Goal: Task Accomplishment & Management: Manage account settings

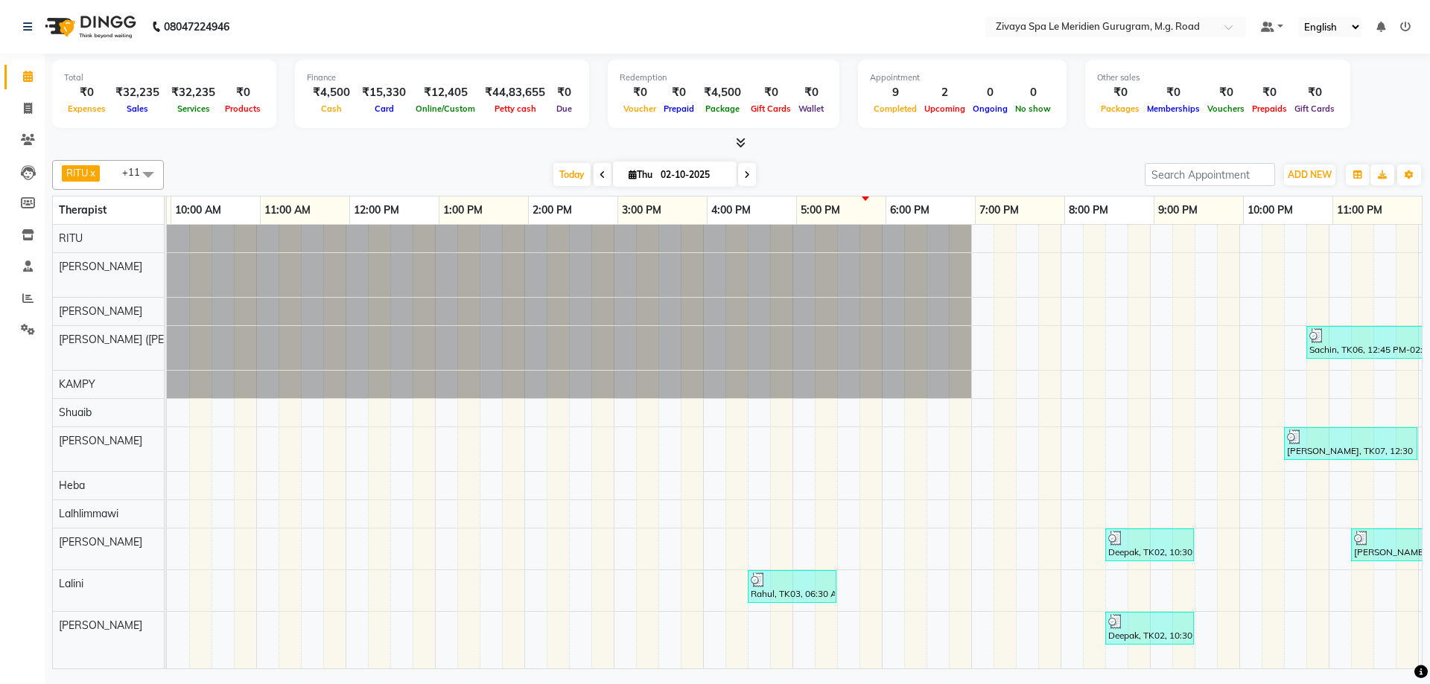
scroll to position [0, 890]
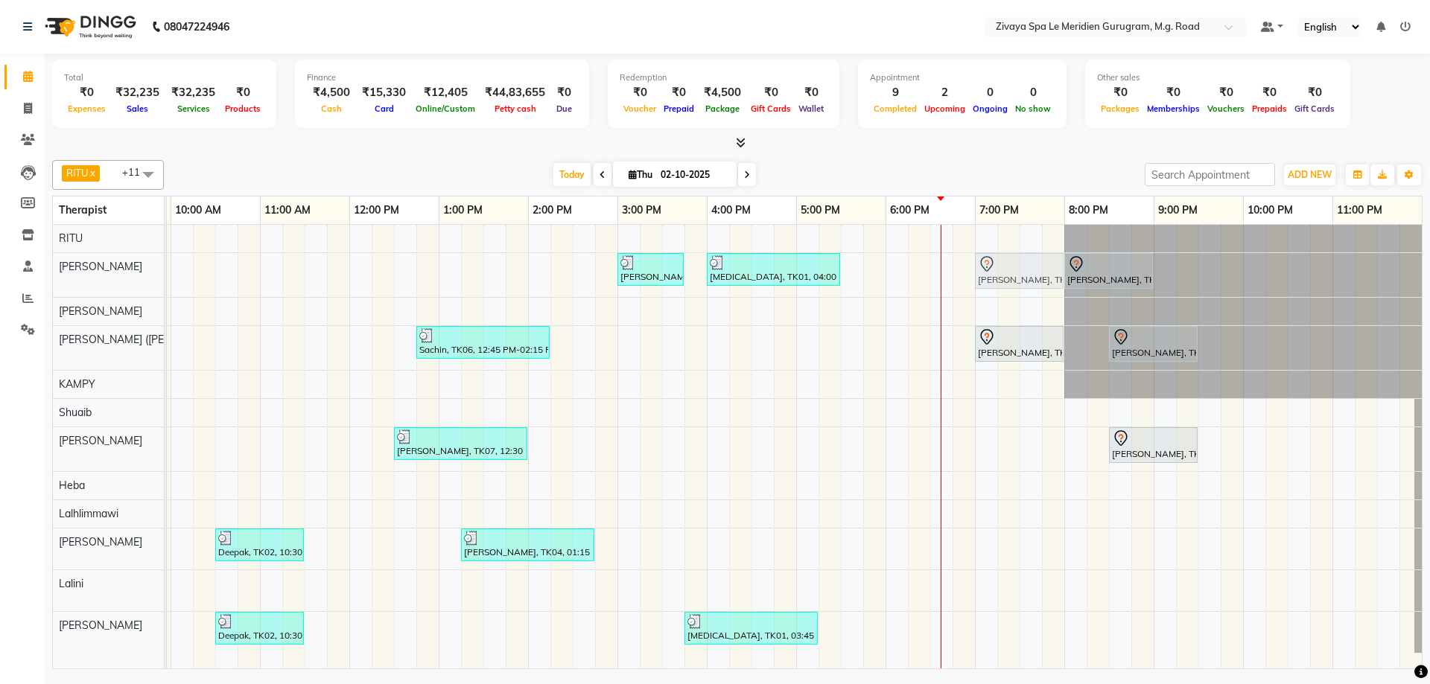
drag, startPoint x: 977, startPoint y: 292, endPoint x: 988, endPoint y: 267, distance: 26.7
click at [988, 267] on tbody "Mamta, TK08, 03:00 PM-03:45 PM, BLOW DRY [MEDICAL_DATA], TK01, 04:00 PM-05:30 P…" at bounding box center [349, 439] width 2145 height 428
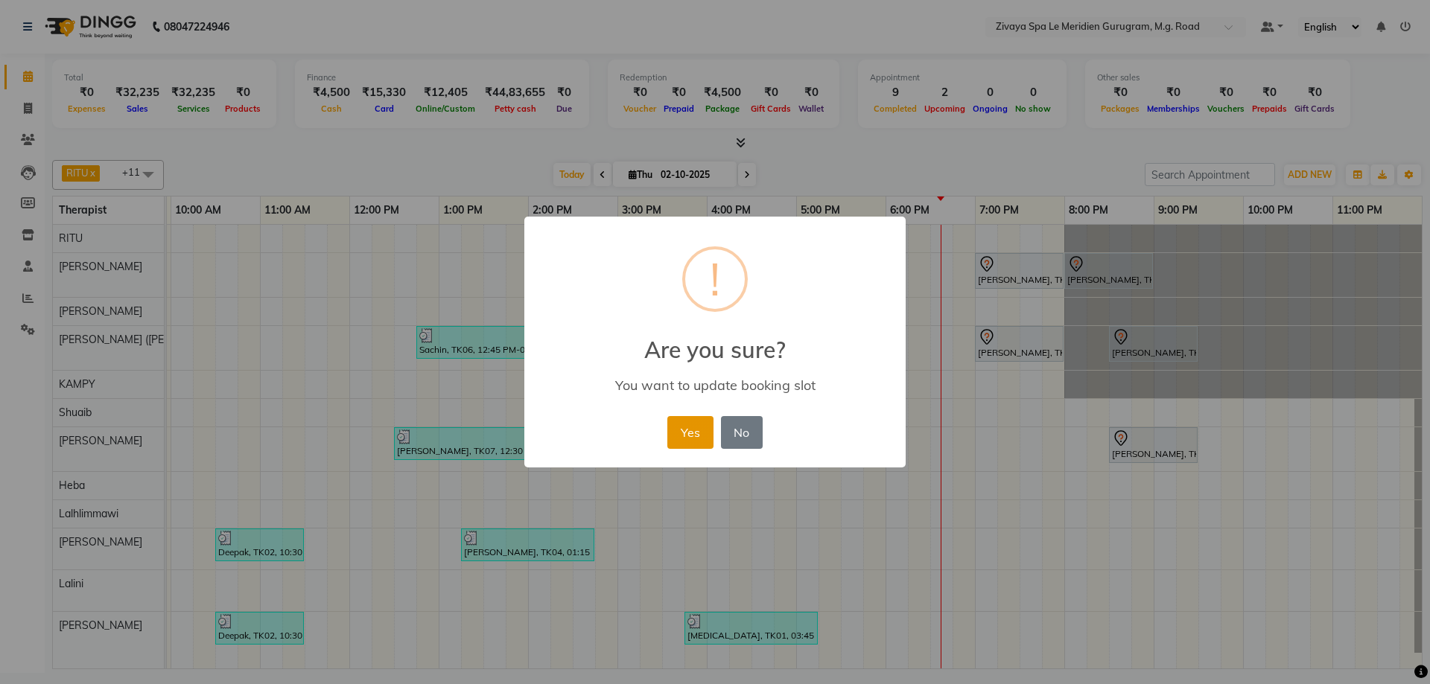
click at [670, 439] on button "Yes" at bounding box center [689, 432] width 45 height 33
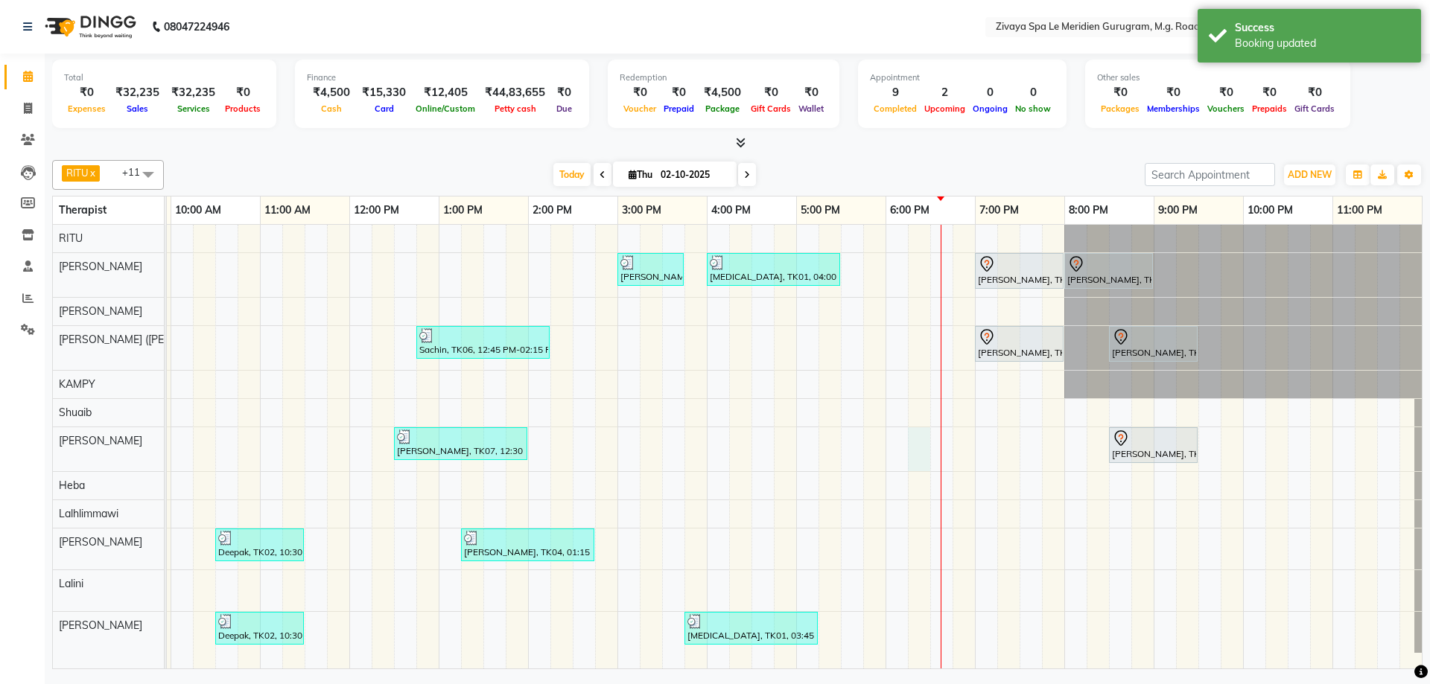
click at [919, 437] on div "Mamta, TK08, 03:00 PM-03:45 PM, BLOW DRY [MEDICAL_DATA], TK01, 04:00 PM-05:30 P…" at bounding box center [349, 447] width 2145 height 444
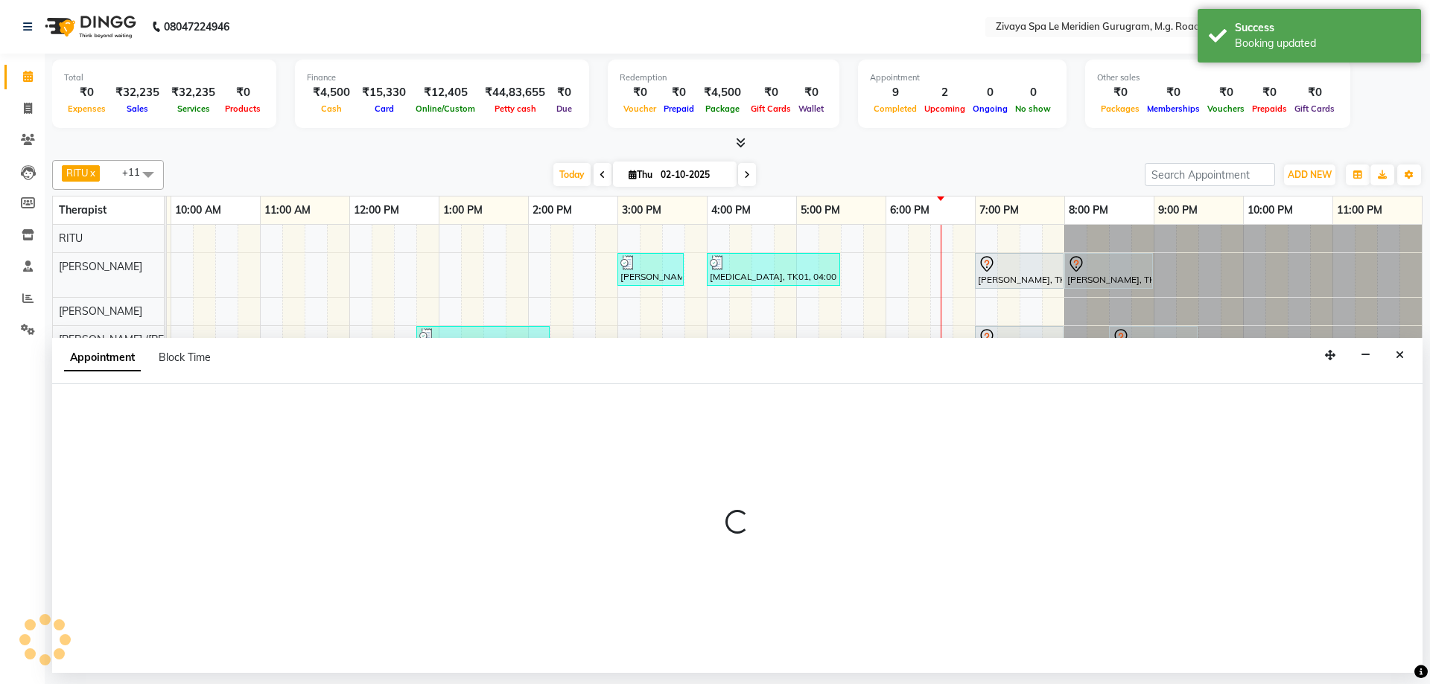
select select "61537"
select select "tentative"
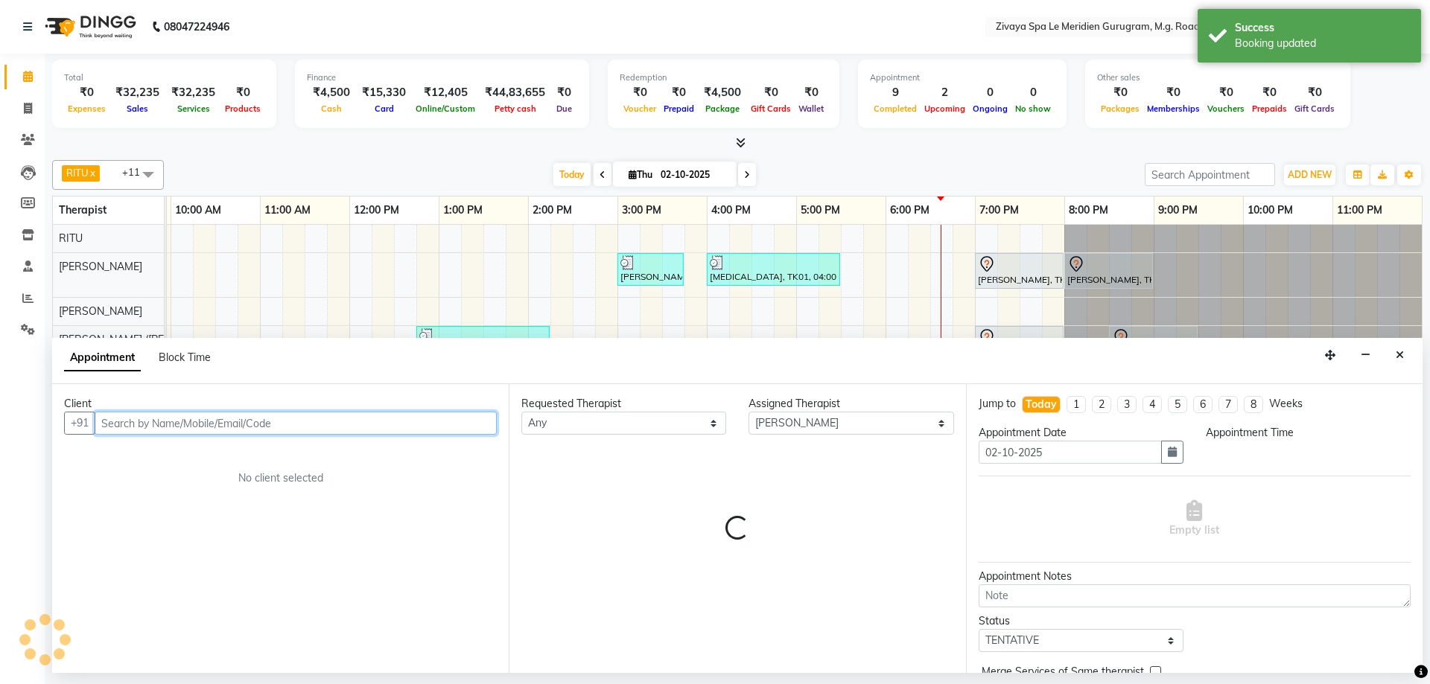
select select "1095"
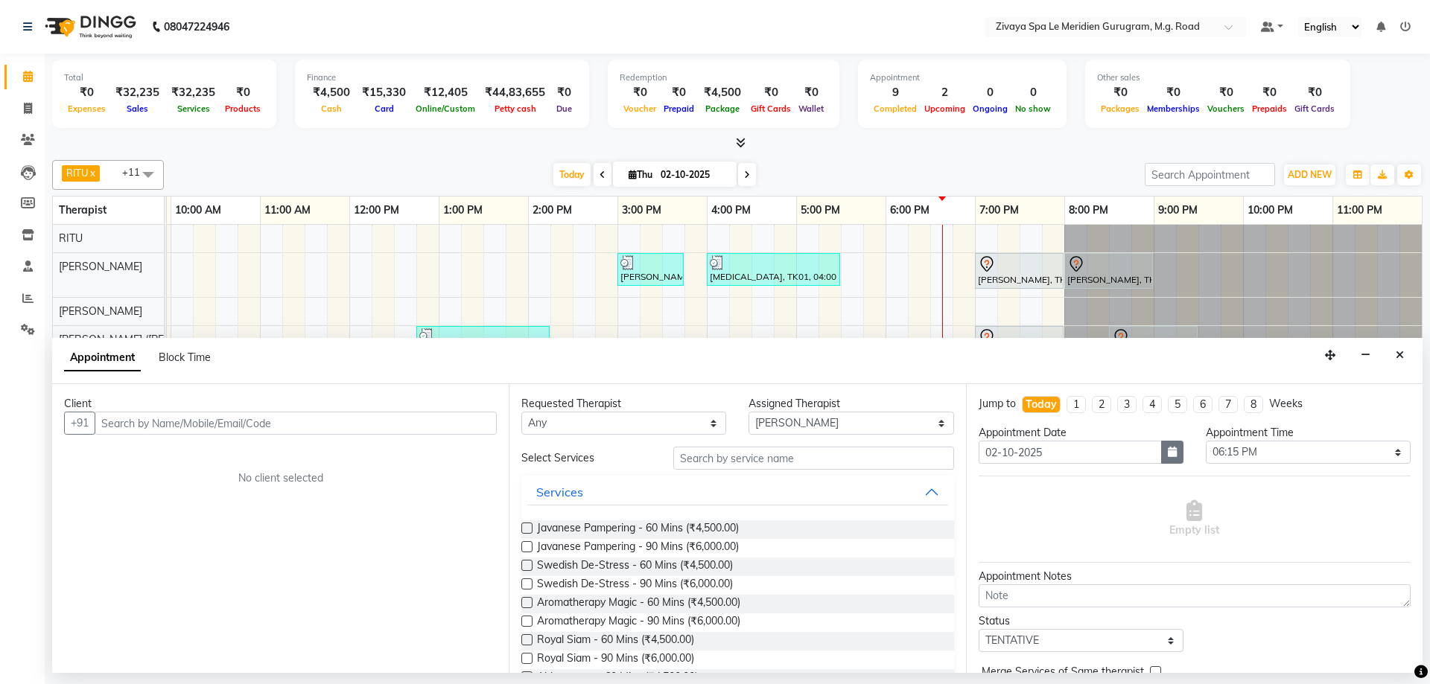
click at [1168, 453] on icon "button" at bounding box center [1172, 452] width 9 height 10
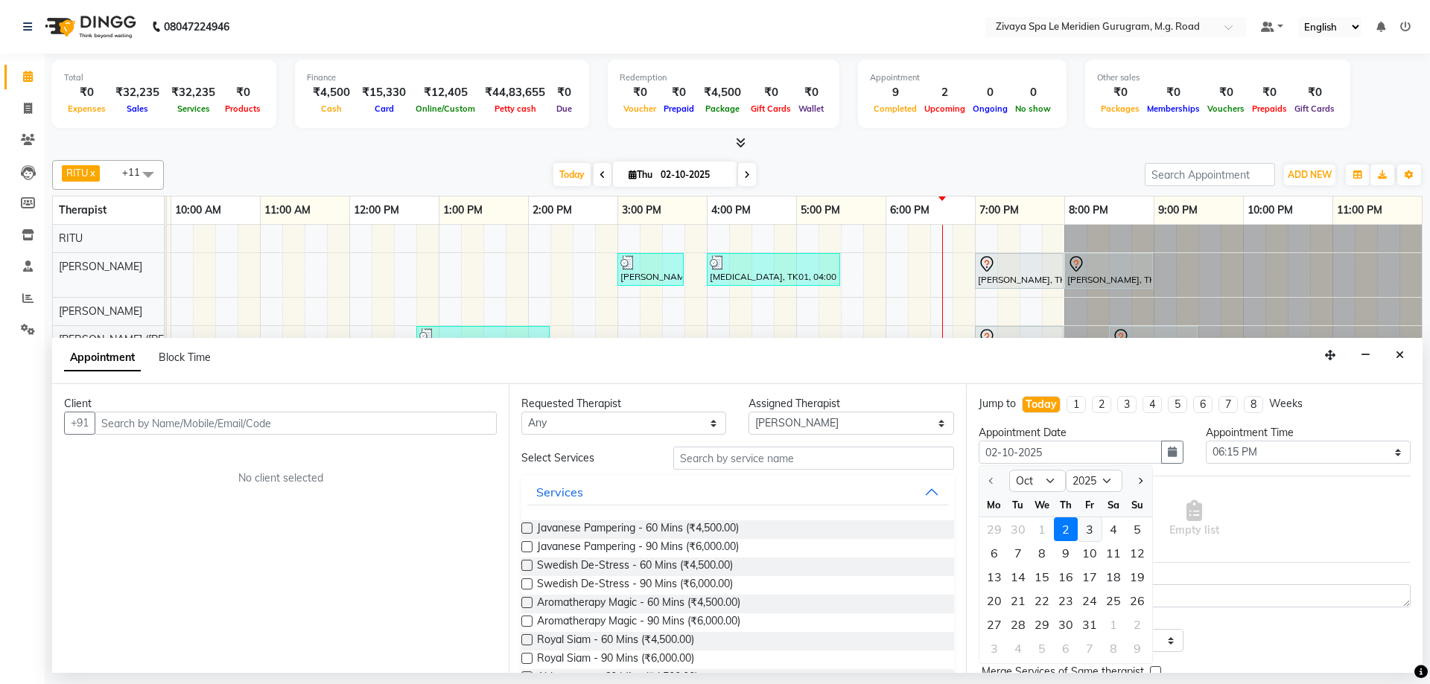
click at [1091, 527] on div "3" at bounding box center [1090, 530] width 24 height 24
type input "03-10-2025"
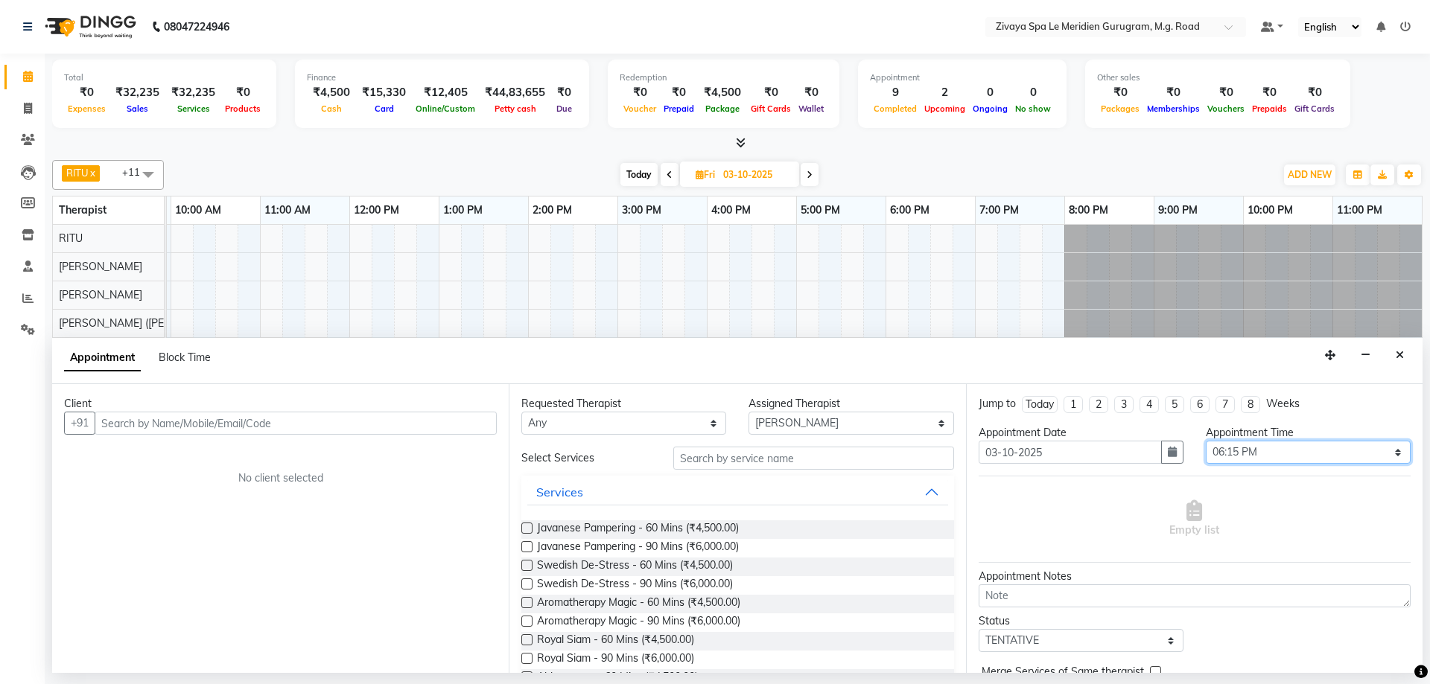
click at [1223, 457] on select "Select 12:00 AM 12:15 AM 12:30 AM 12:45 AM 01:00 AM 01:15 AM 01:30 AM 01:45 AM …" at bounding box center [1308, 452] width 205 height 23
select select "600"
click at [1206, 441] on select "Select 12:00 AM 12:15 AM 12:30 AM 12:45 AM 01:00 AM 01:15 AM 01:30 AM 01:45 AM …" at bounding box center [1308, 452] width 205 height 23
click at [824, 431] on select "Select [PERSON_NAME] [PERSON_NAME] ([PERSON_NAME]) KAMPY Lalhlimmawi Lalini [PE…" at bounding box center [851, 423] width 205 height 23
select select "65986"
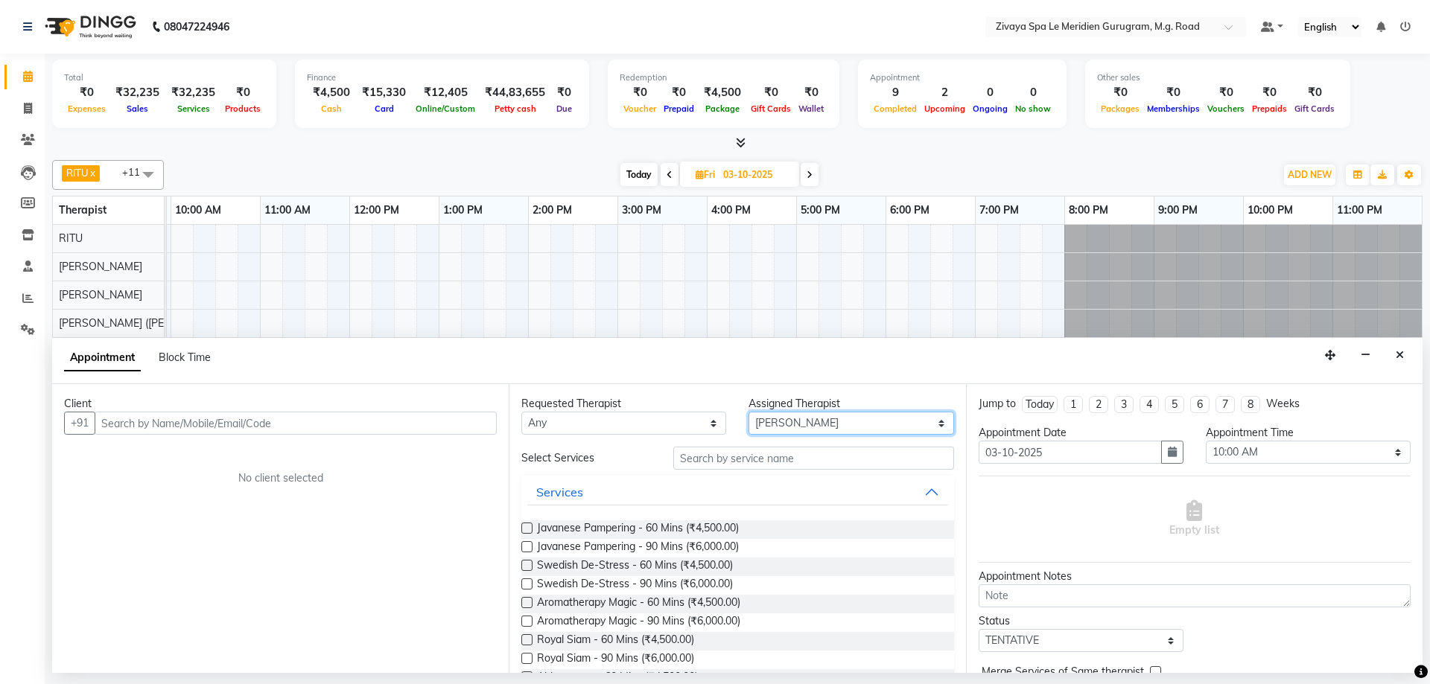
click at [749, 412] on select "Select [PERSON_NAME] [PERSON_NAME] ([PERSON_NAME]) KAMPY Lalhlimmawi Lalini [PE…" at bounding box center [851, 423] width 205 height 23
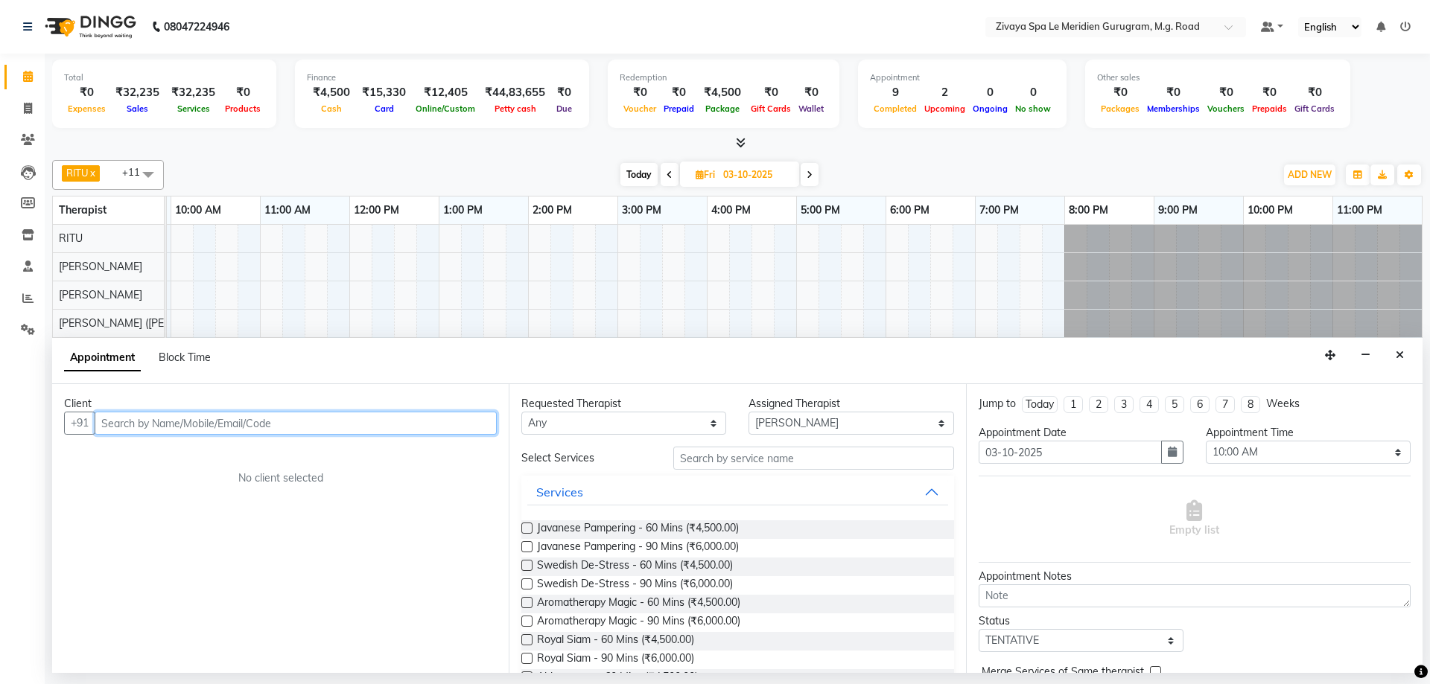
click at [331, 425] on input "text" at bounding box center [296, 423] width 402 height 23
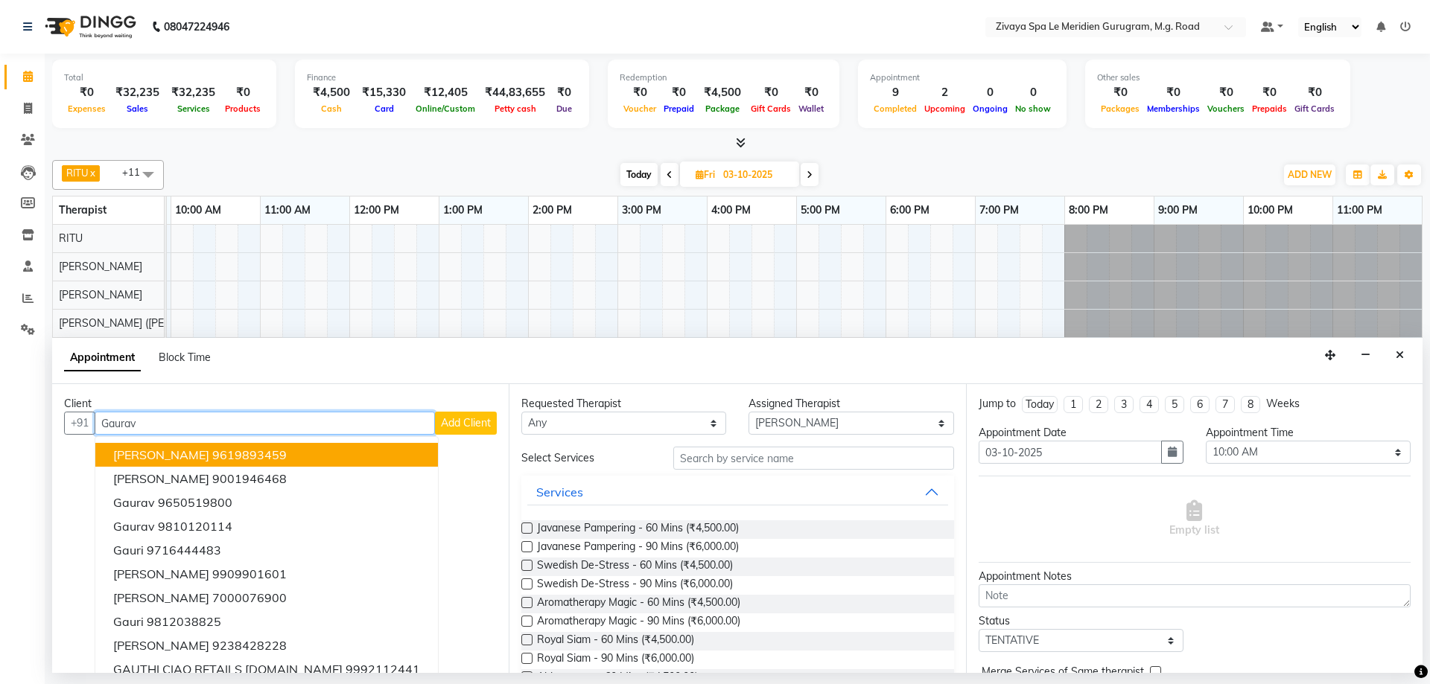
type input "Gaurav"
click at [460, 428] on span "Add Client" at bounding box center [466, 422] width 50 height 13
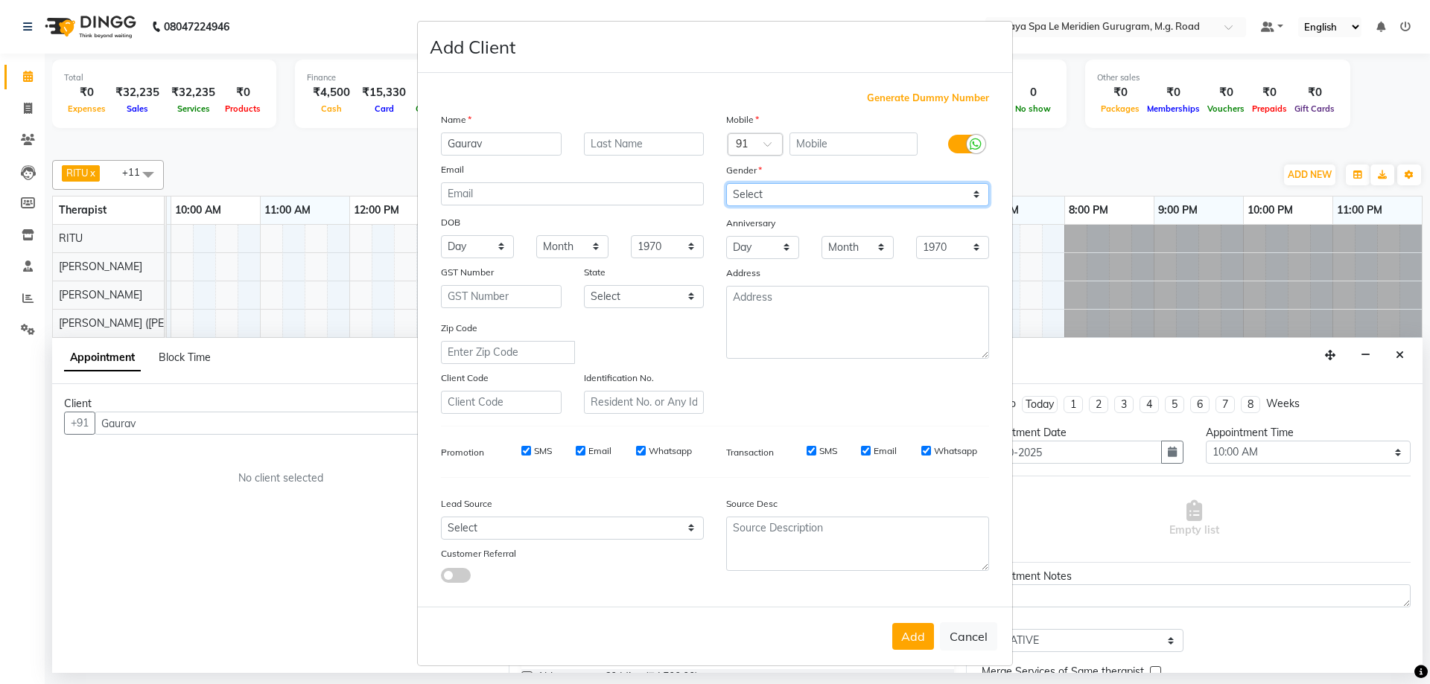
click at [744, 196] on select "Select [DEMOGRAPHIC_DATA] [DEMOGRAPHIC_DATA] Other Prefer Not To Say" at bounding box center [857, 194] width 263 height 23
select select "[DEMOGRAPHIC_DATA]"
click at [726, 183] on select "Select [DEMOGRAPHIC_DATA] [DEMOGRAPHIC_DATA] Other Prefer Not To Say" at bounding box center [857, 194] width 263 height 23
click at [814, 158] on div "Mobile Country Code × 91 Gender Select [DEMOGRAPHIC_DATA] [DEMOGRAPHIC_DATA] Ot…" at bounding box center [857, 263] width 285 height 302
click at [808, 144] on input "text" at bounding box center [854, 144] width 129 height 23
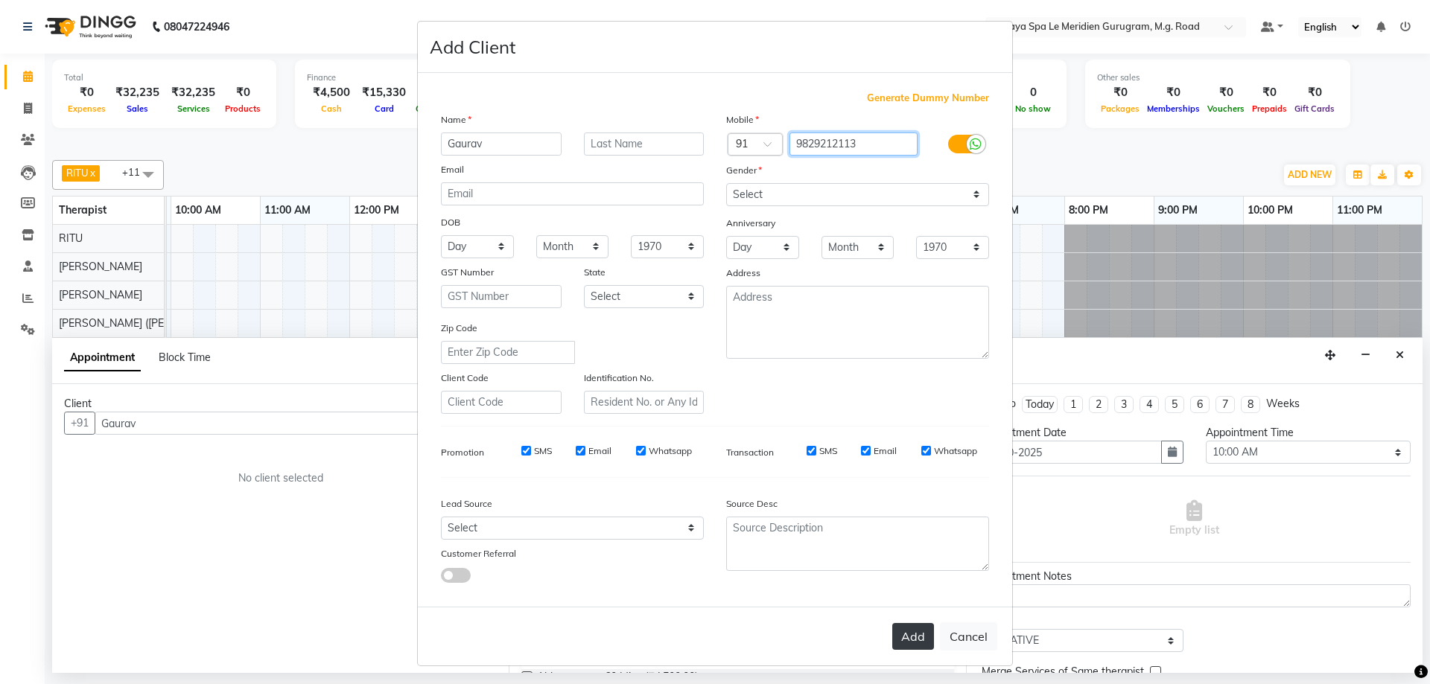
type input "9829212113"
click at [895, 640] on button "Add" at bounding box center [913, 636] width 42 height 27
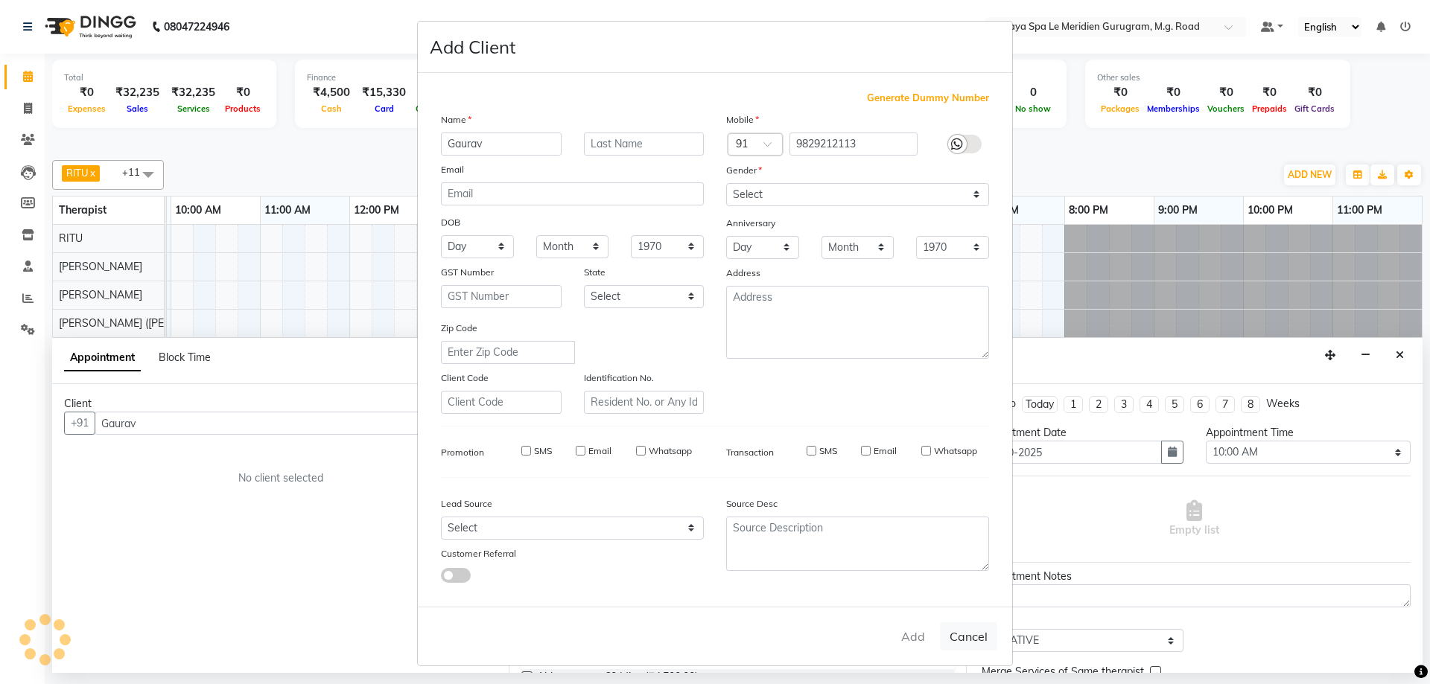
type input "9829212113"
select select
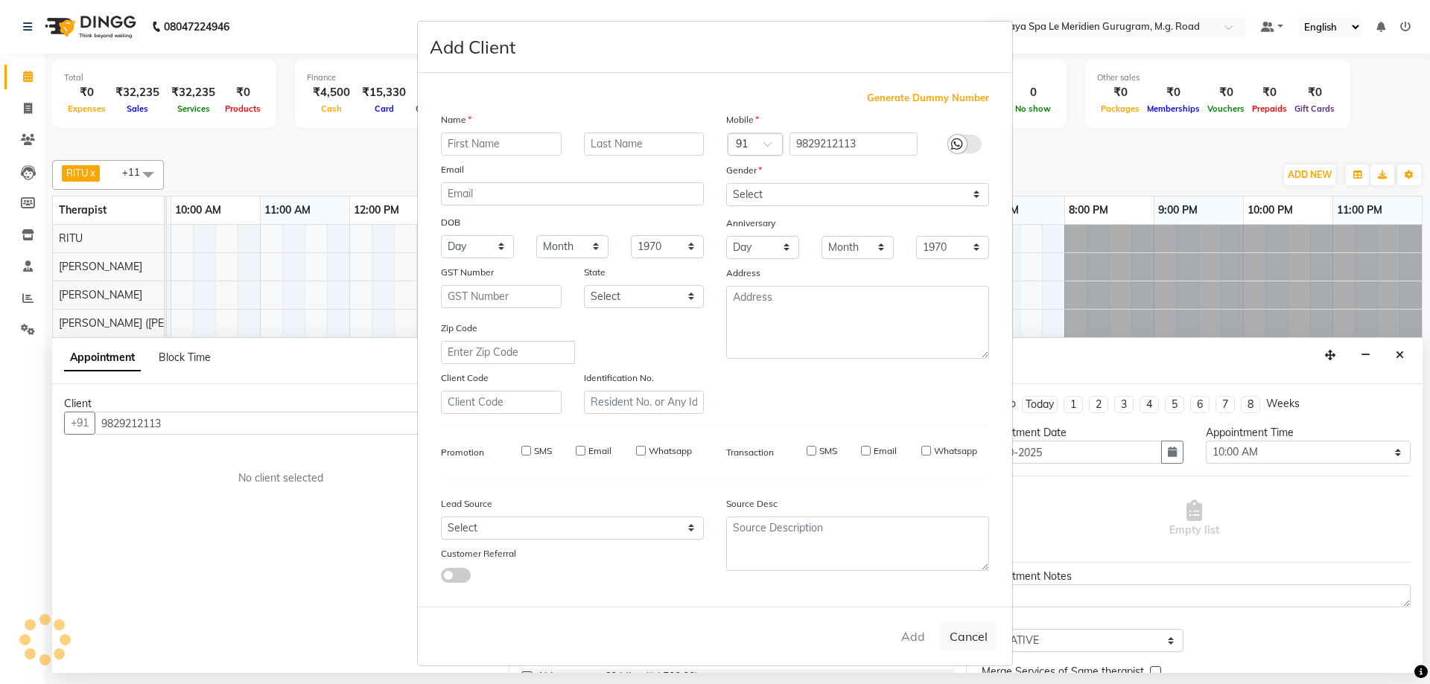
select select
checkbox input "false"
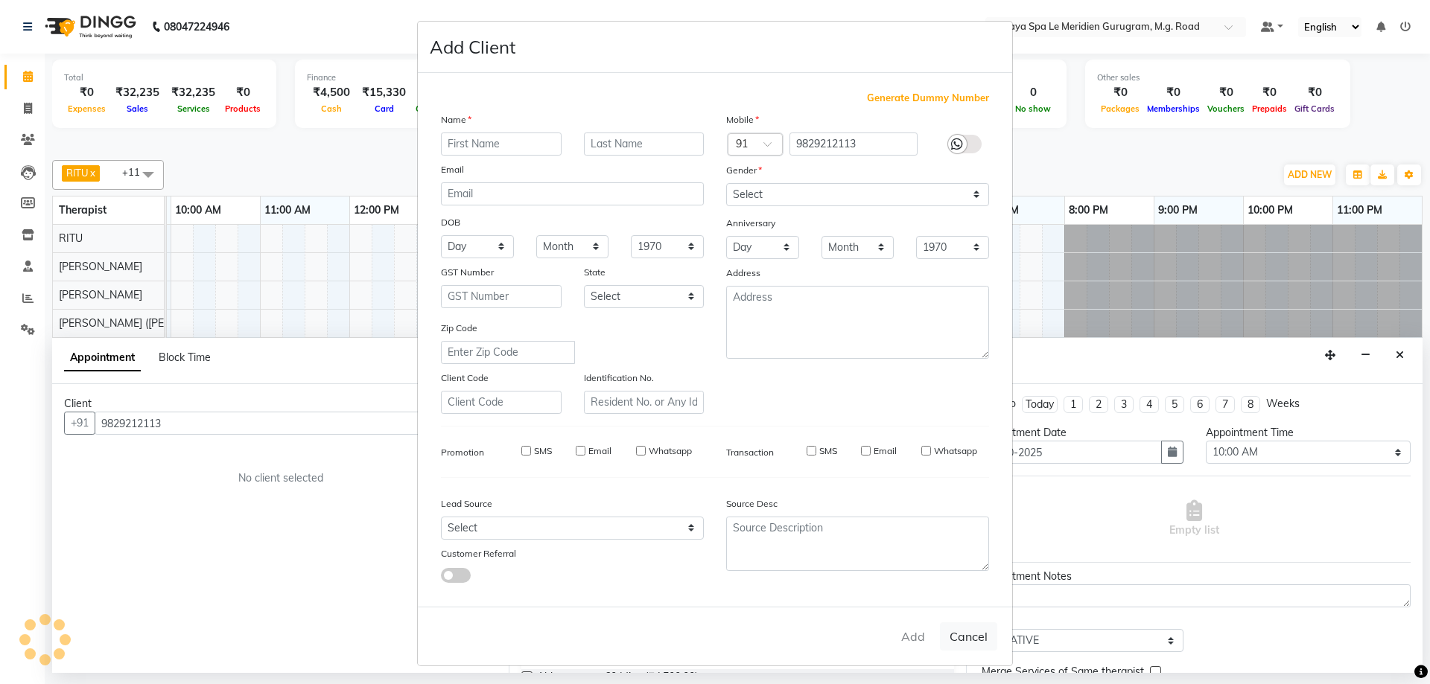
checkbox input "false"
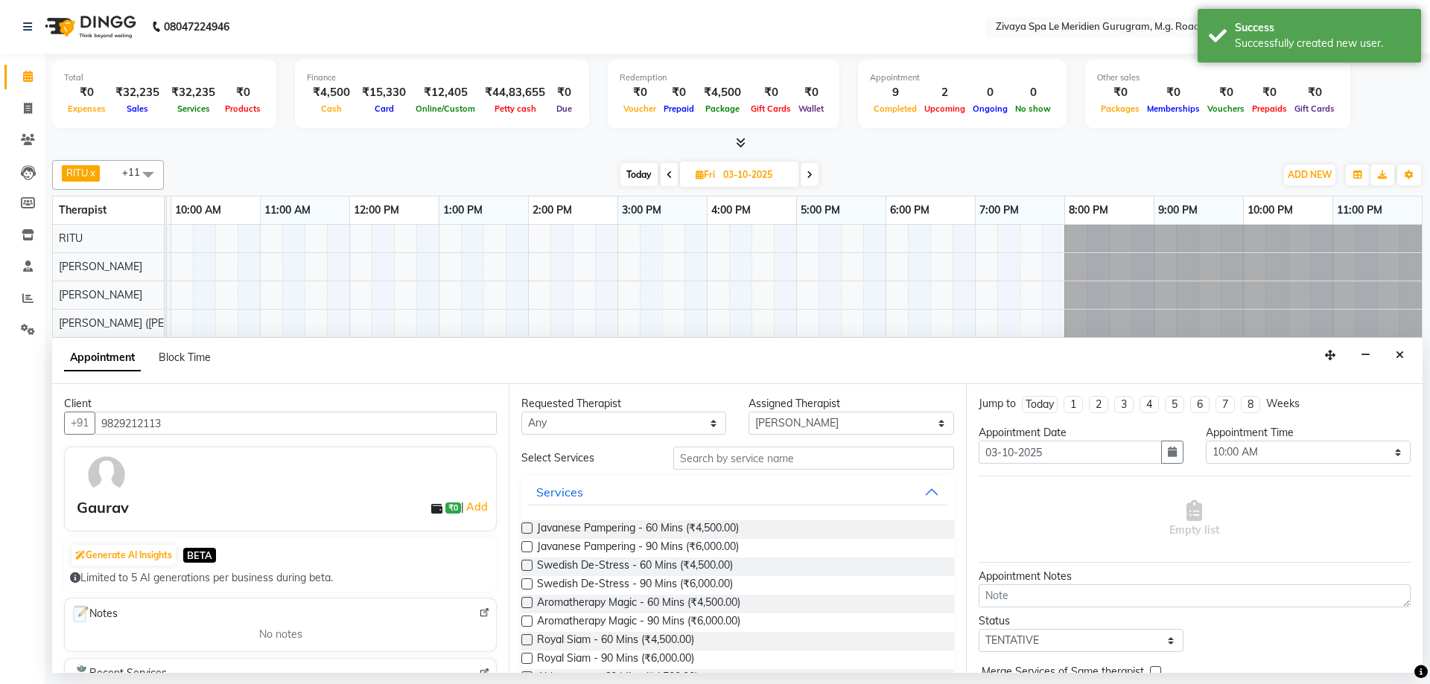
click at [524, 529] on label at bounding box center [526, 528] width 11 height 11
click at [524, 529] on input "checkbox" at bounding box center [526, 530] width 10 height 10
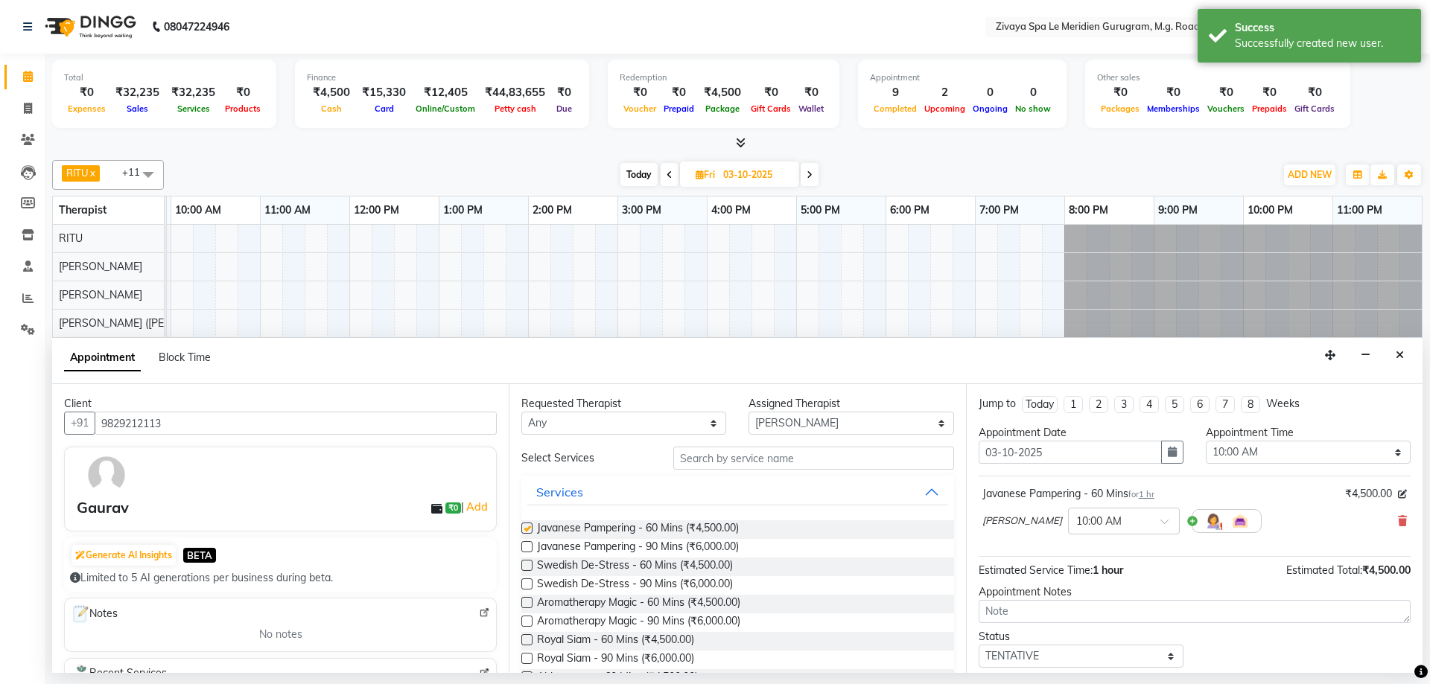
checkbox input "false"
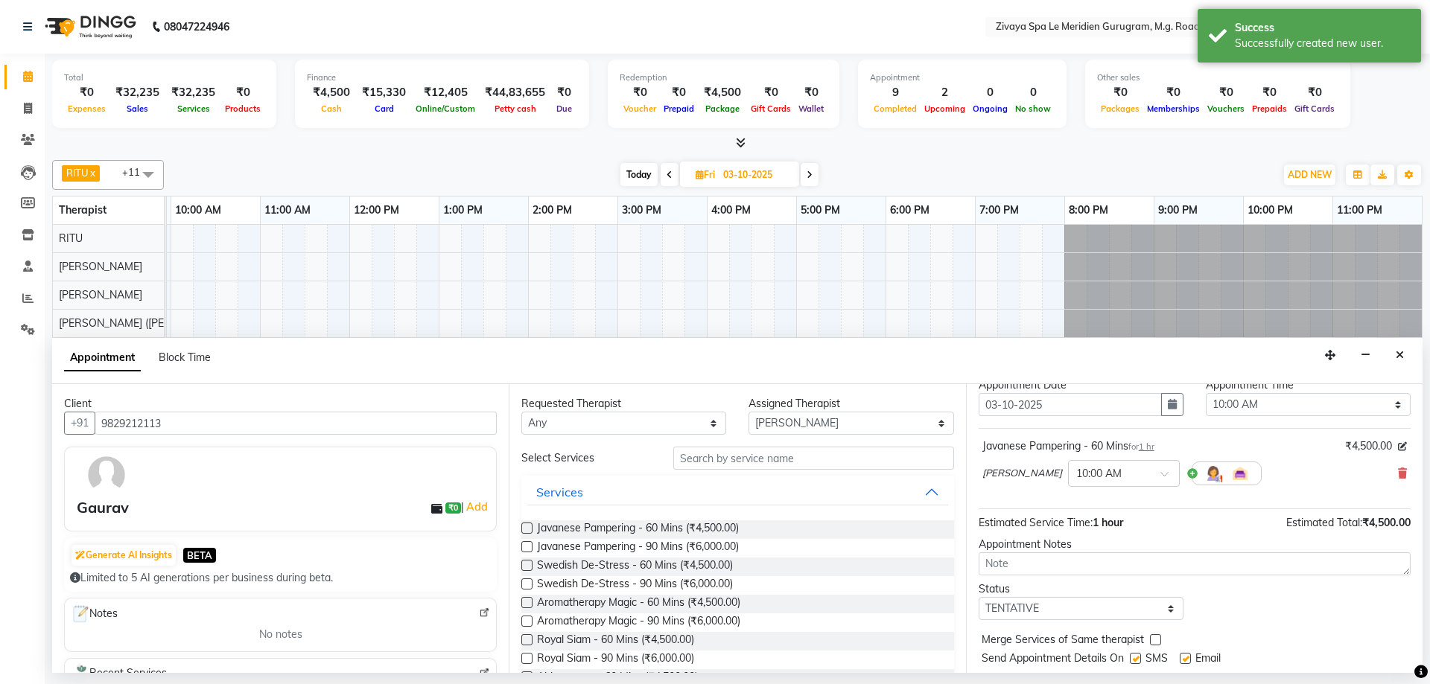
scroll to position [89, 0]
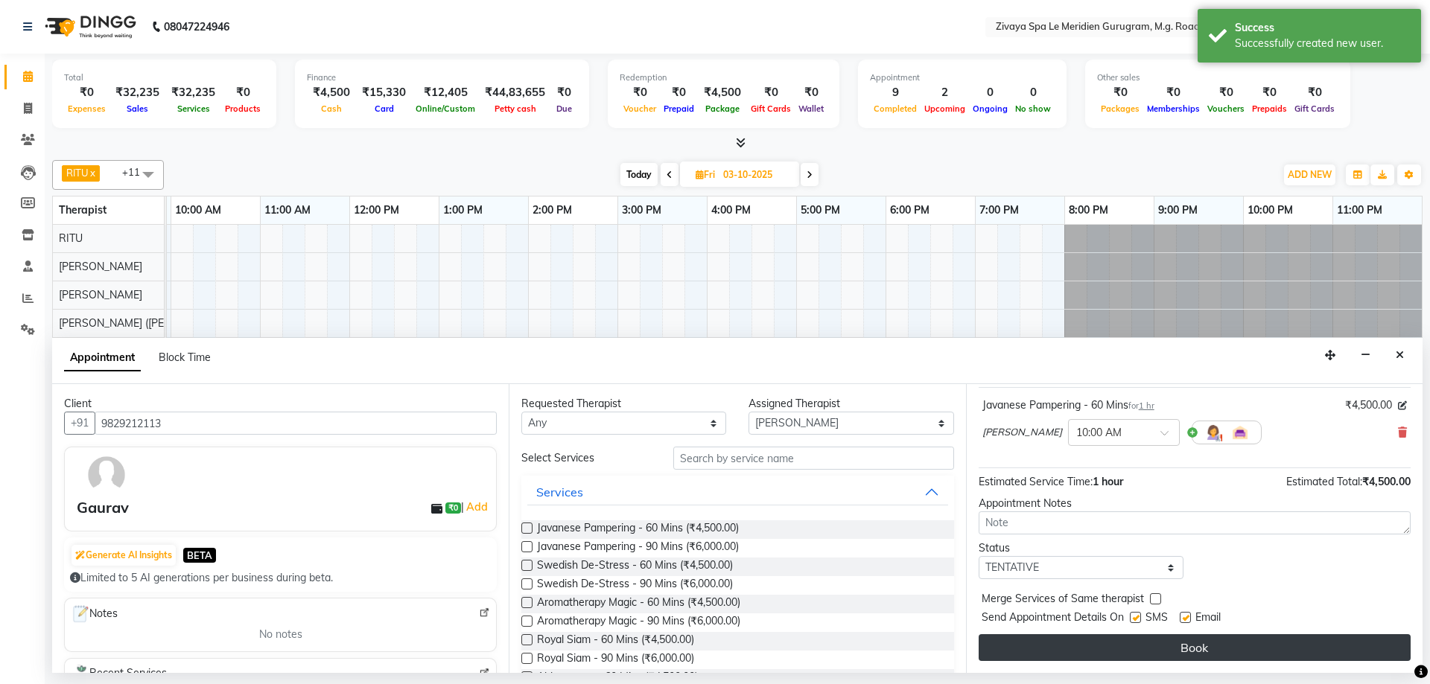
click at [1104, 657] on button "Book" at bounding box center [1195, 648] width 432 height 27
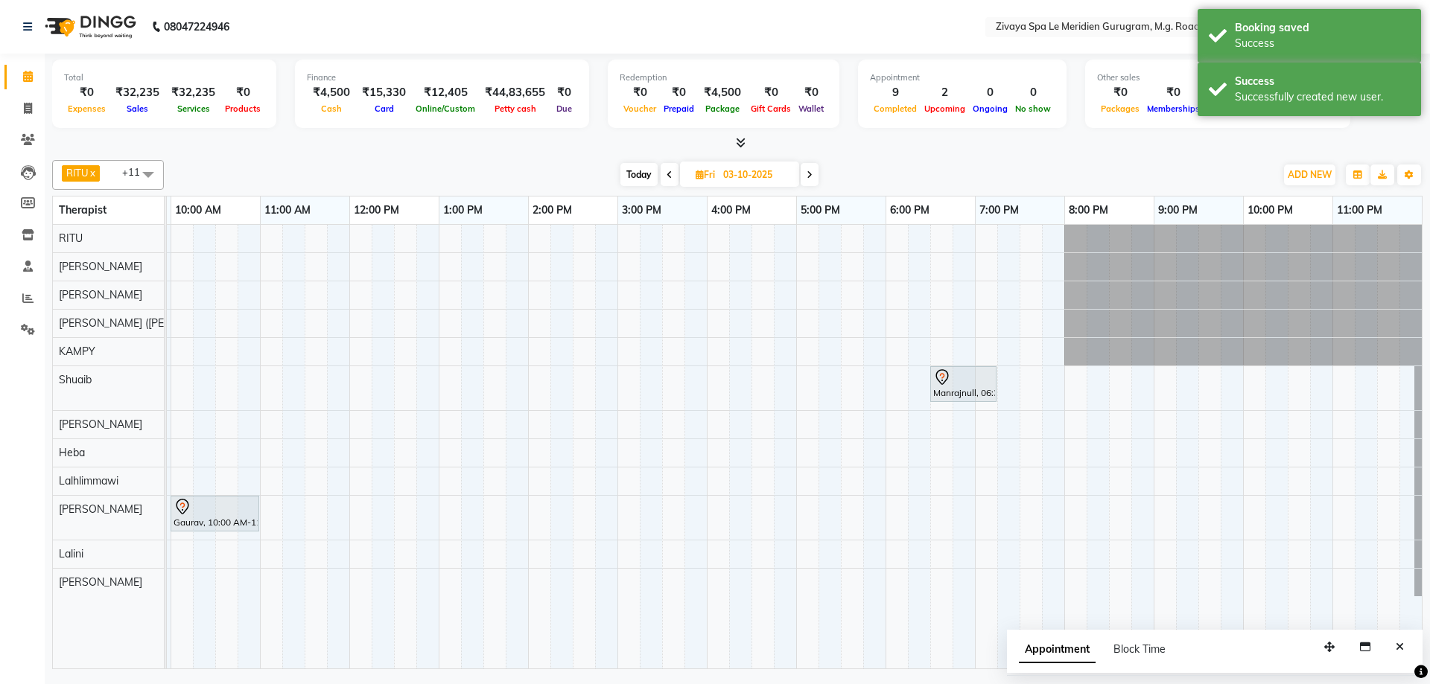
scroll to position [0, 414]
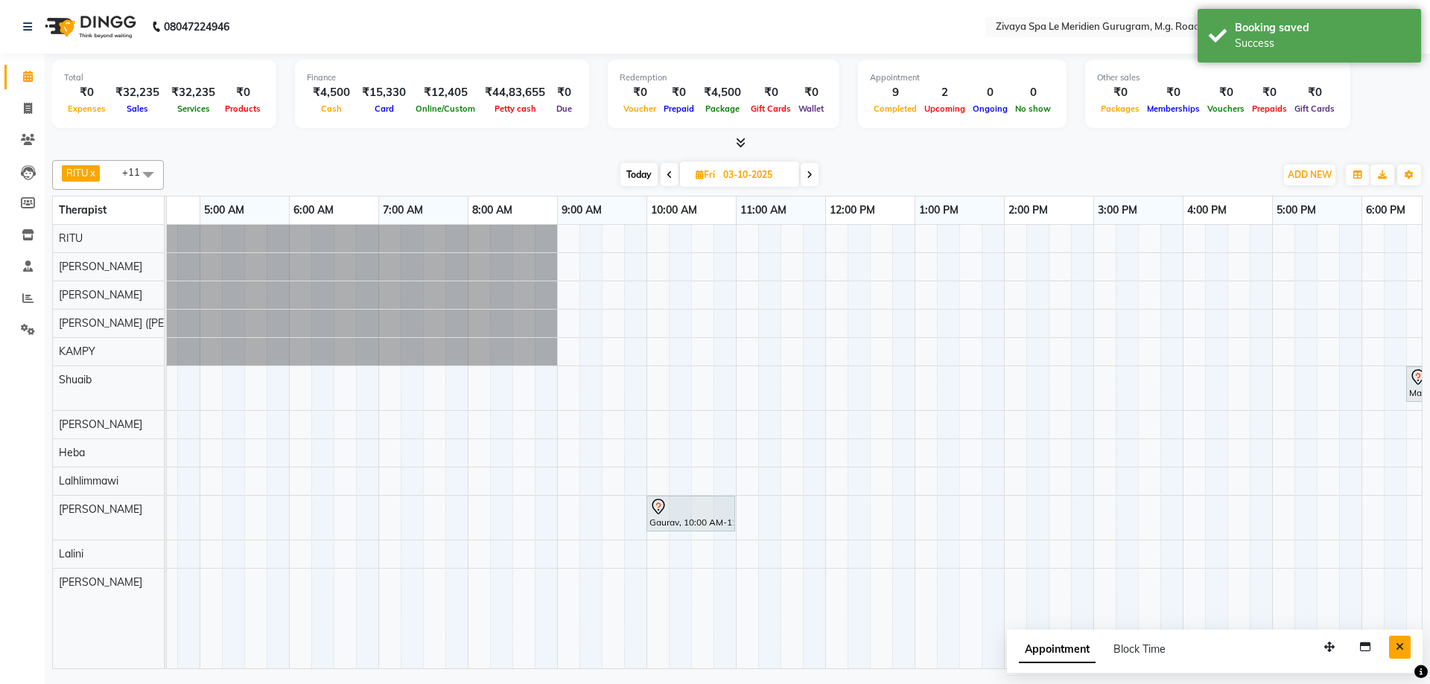
click at [1405, 649] on button "Close" at bounding box center [1400, 647] width 22 height 23
click at [598, 419] on div "Manrajnull, 06:30 PM-07:15 PM, [PERSON_NAME] & BLOW DRY MEDIUM Gaurav, 10:00 AM…" at bounding box center [825, 447] width 2145 height 444
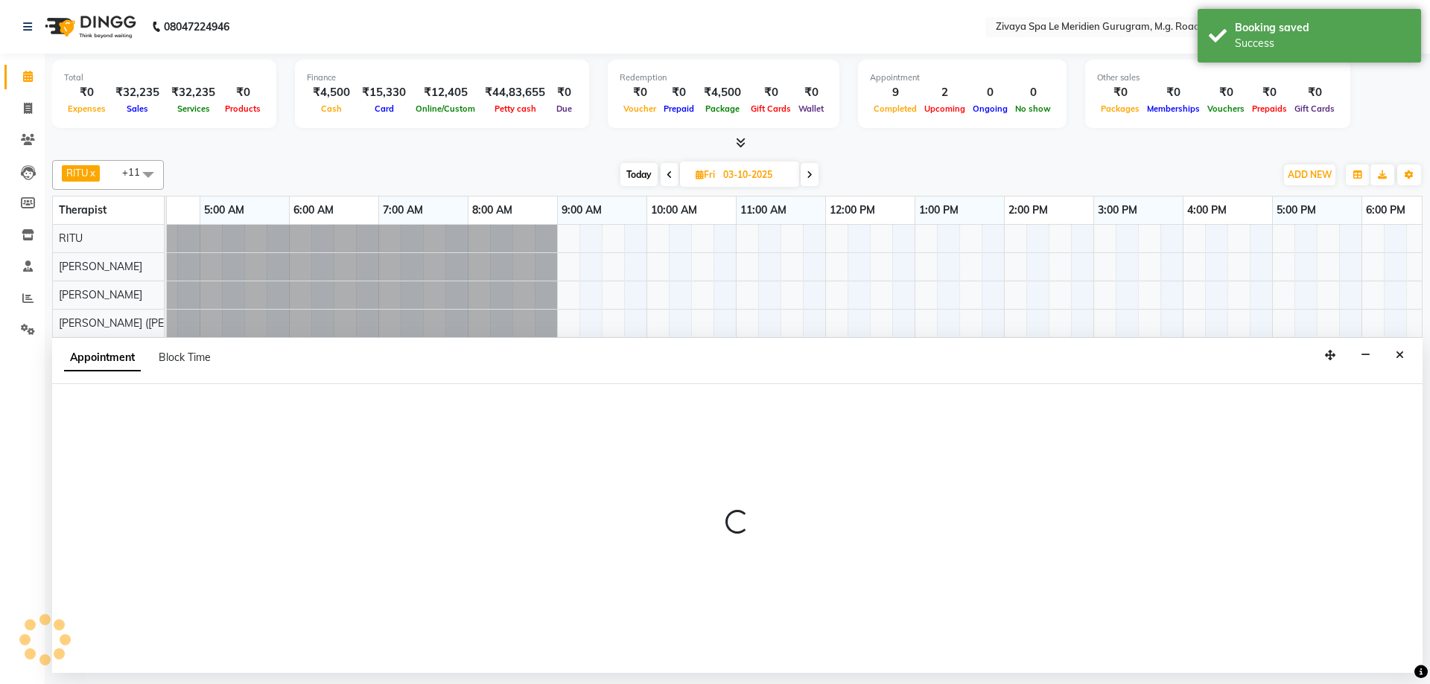
select select "61537"
select select "555"
select select "tentative"
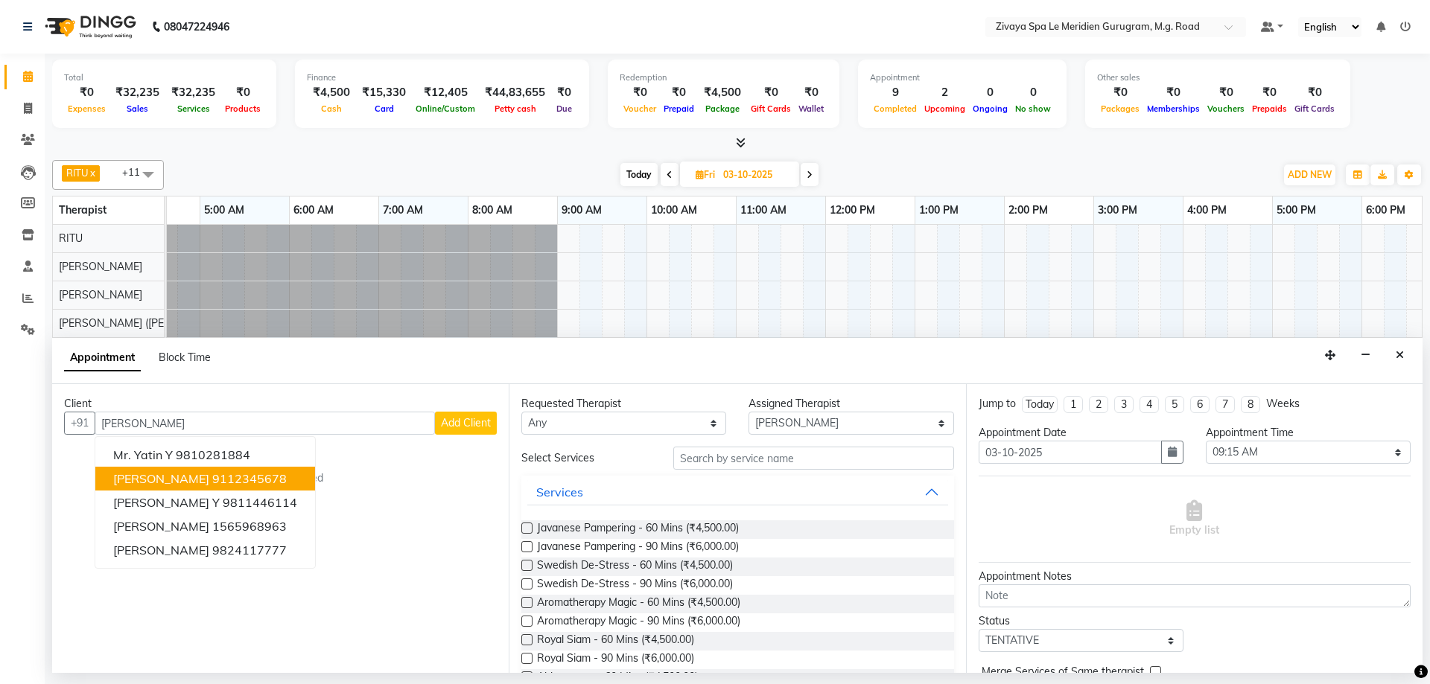
click at [231, 480] on ngb-highlight "9112345678" at bounding box center [249, 478] width 74 height 15
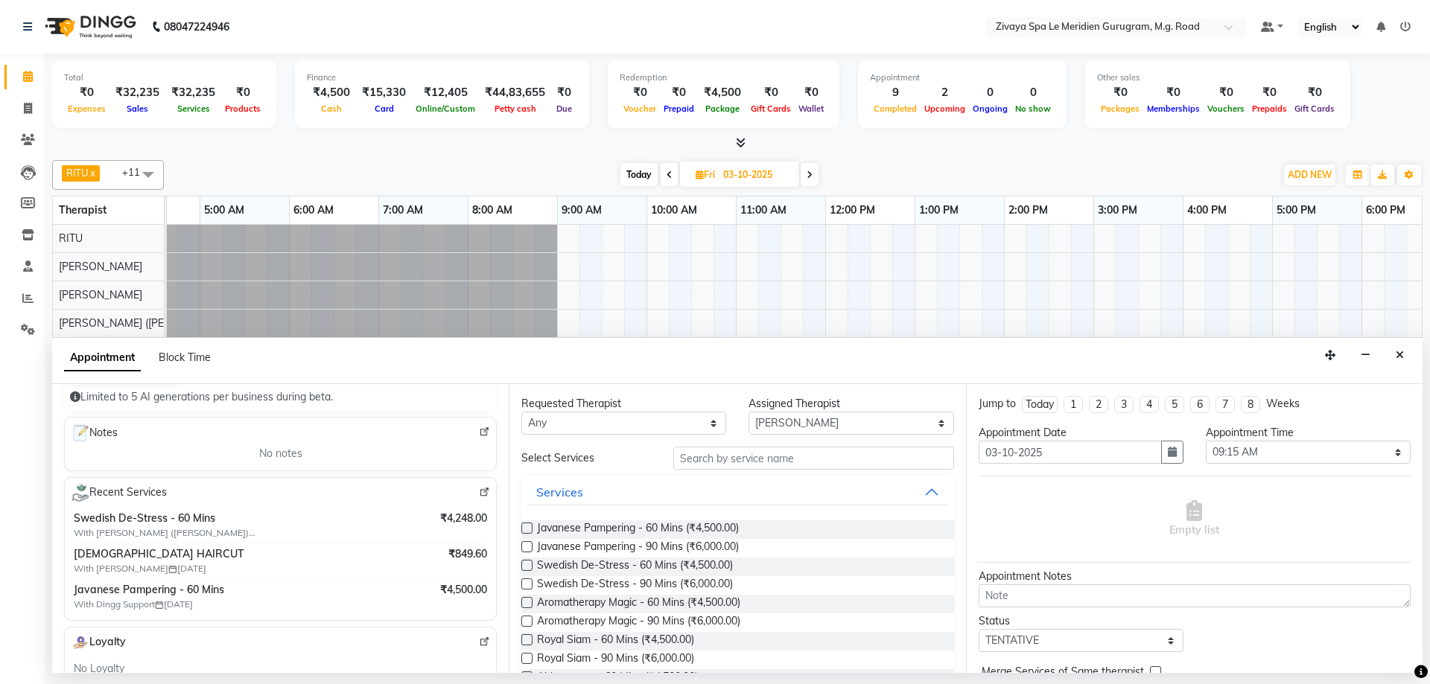
scroll to position [0, 0]
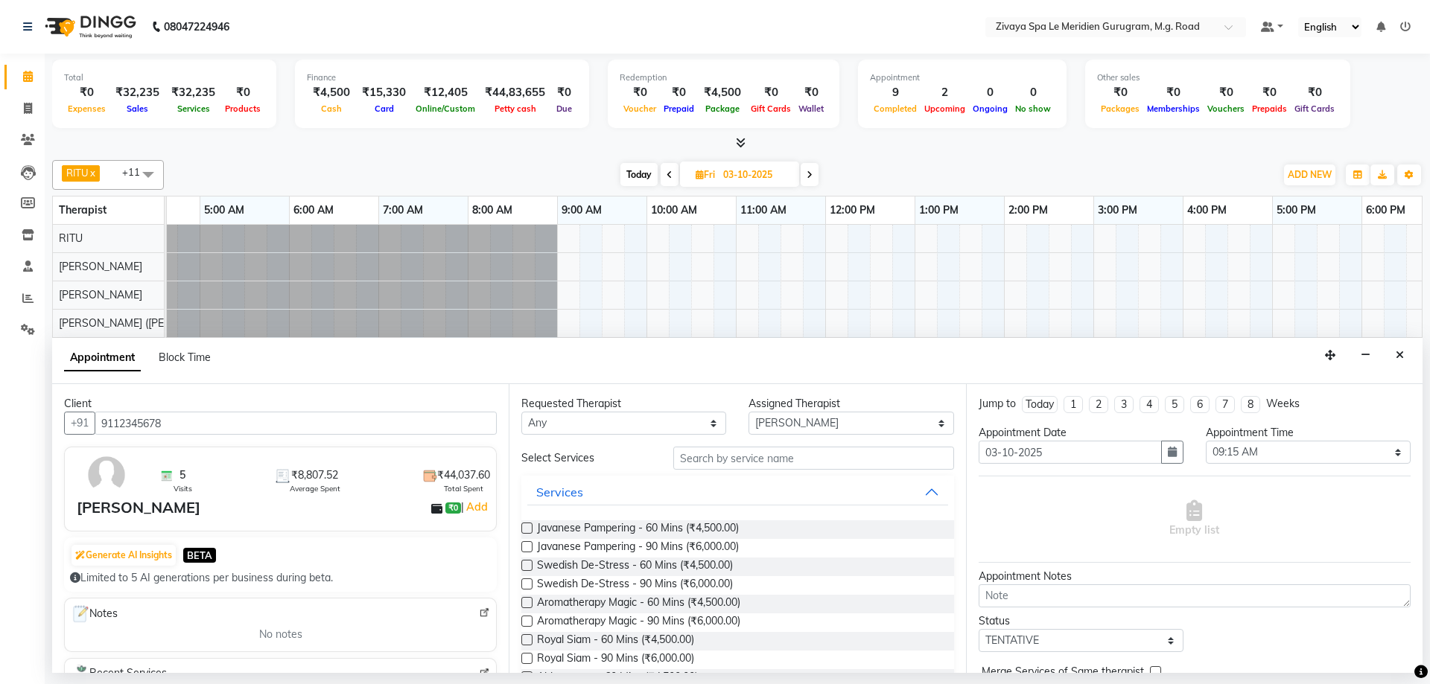
drag, startPoint x: 204, startPoint y: 425, endPoint x: 107, endPoint y: 420, distance: 97.7
click at [107, 420] on input "9112345678" at bounding box center [296, 423] width 402 height 23
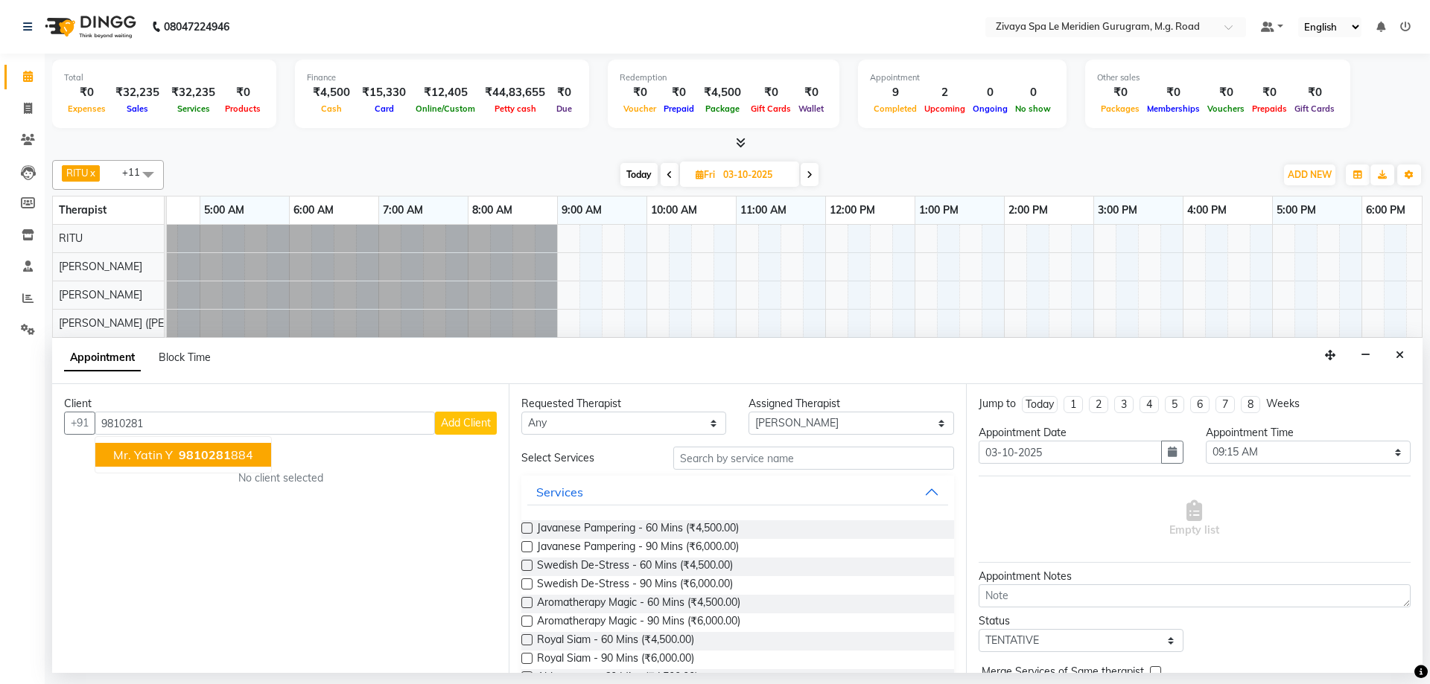
click at [156, 448] on span "Mr. Yatin Y" at bounding box center [143, 455] width 60 height 15
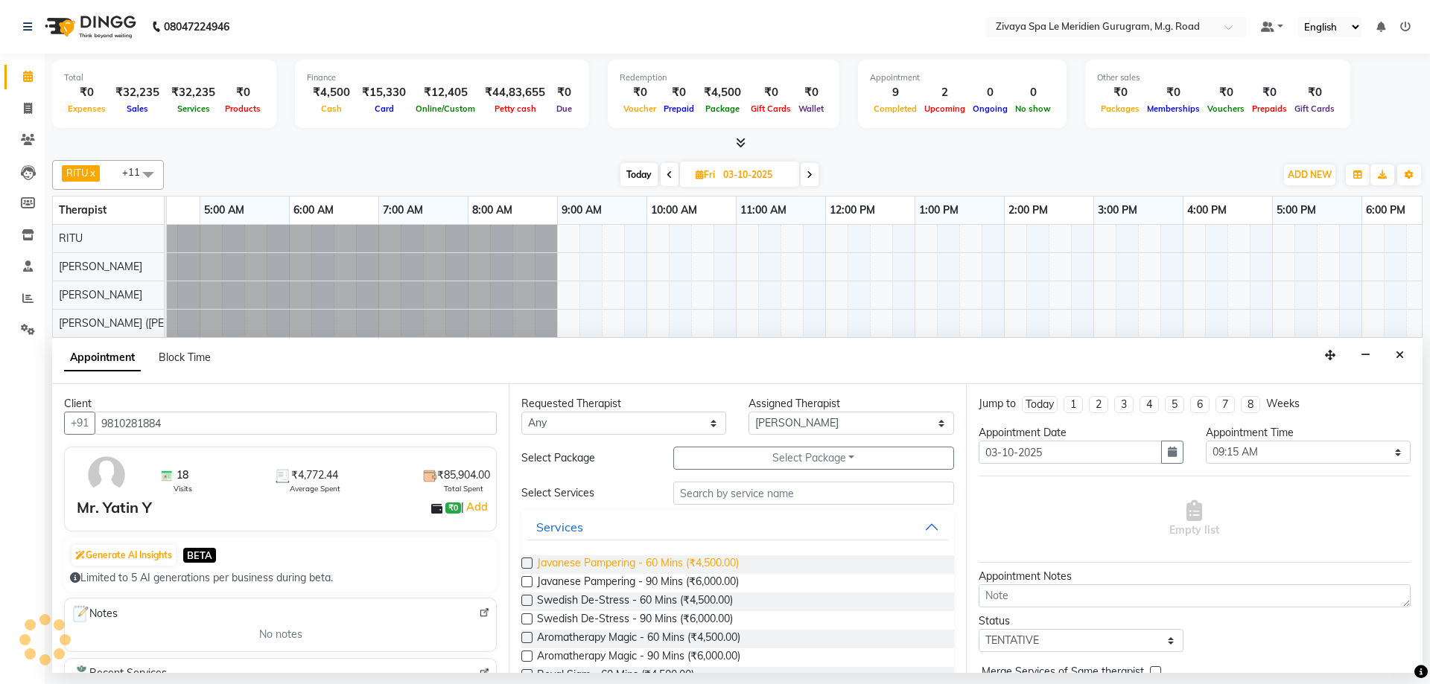
type input "9810281884"
click at [566, 562] on span "Javanese Pampering - 60 Mins (₹4,500.00)" at bounding box center [638, 565] width 202 height 19
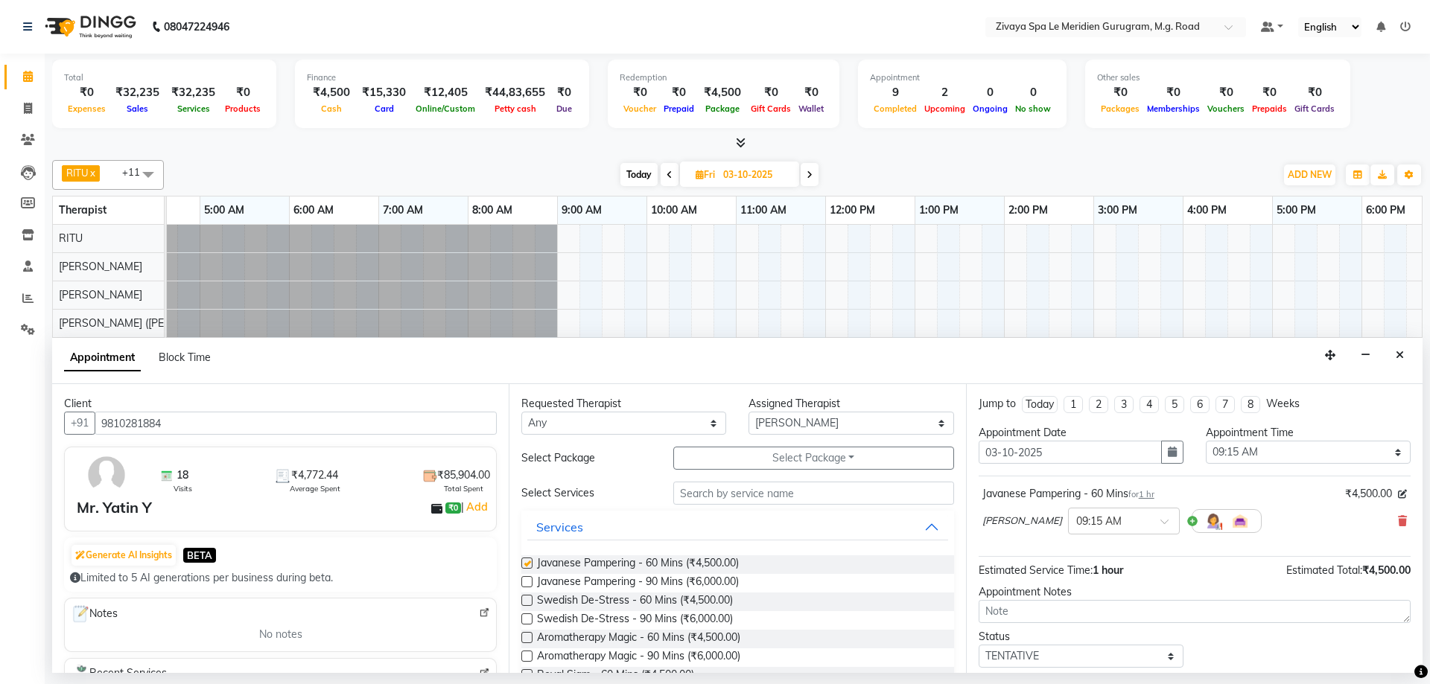
checkbox input "false"
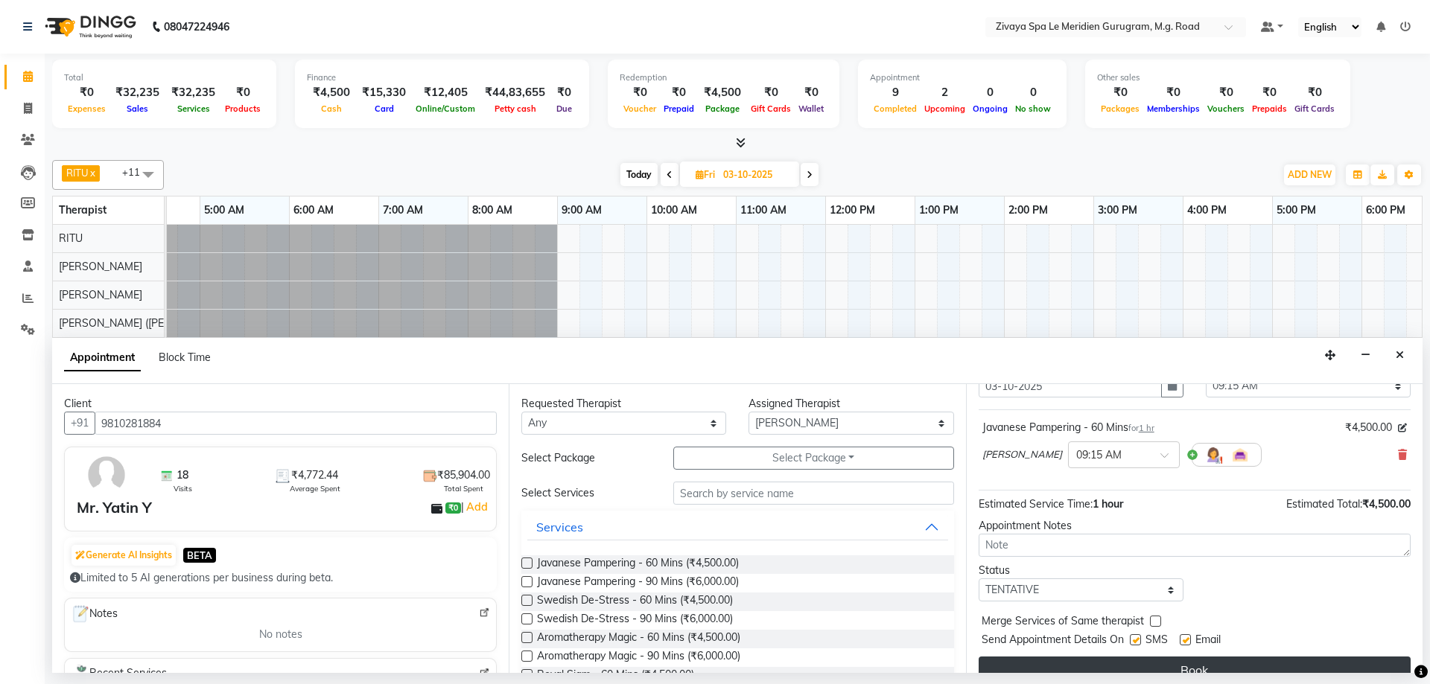
scroll to position [89, 0]
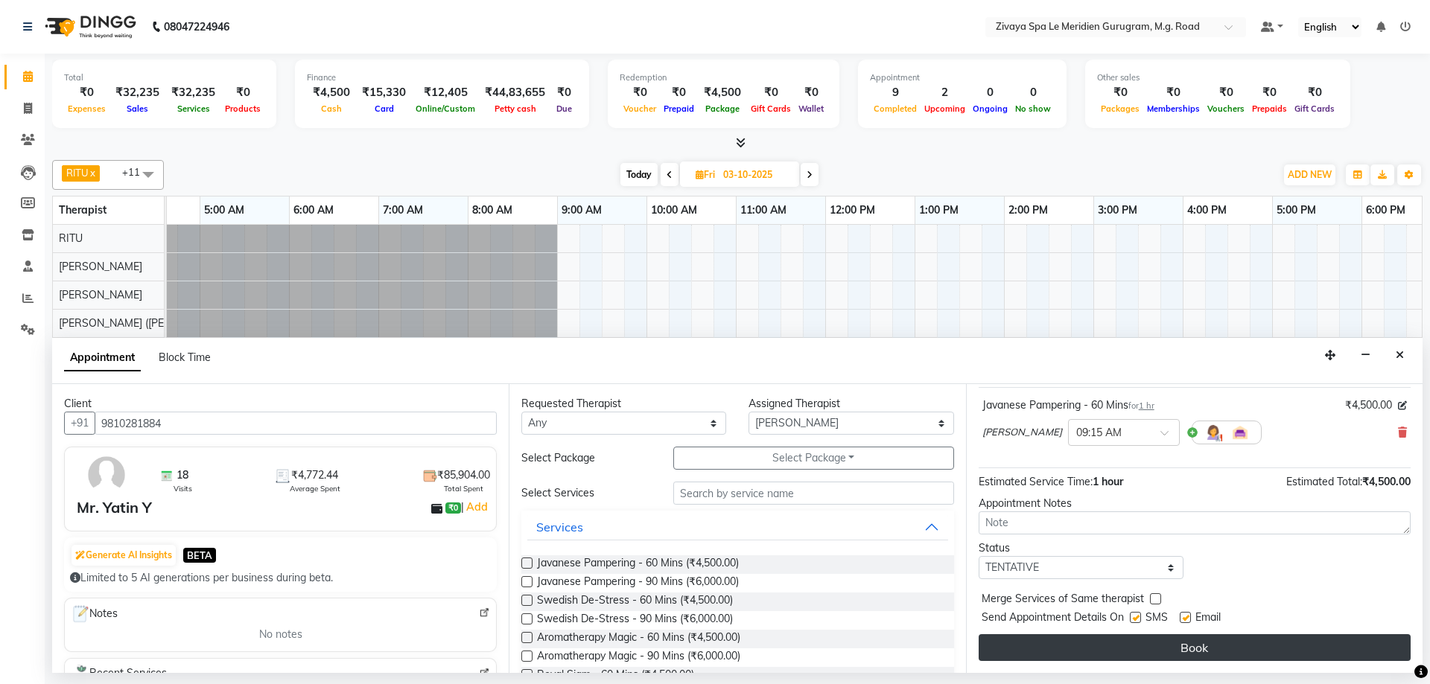
click at [1145, 642] on button "Book" at bounding box center [1195, 648] width 432 height 27
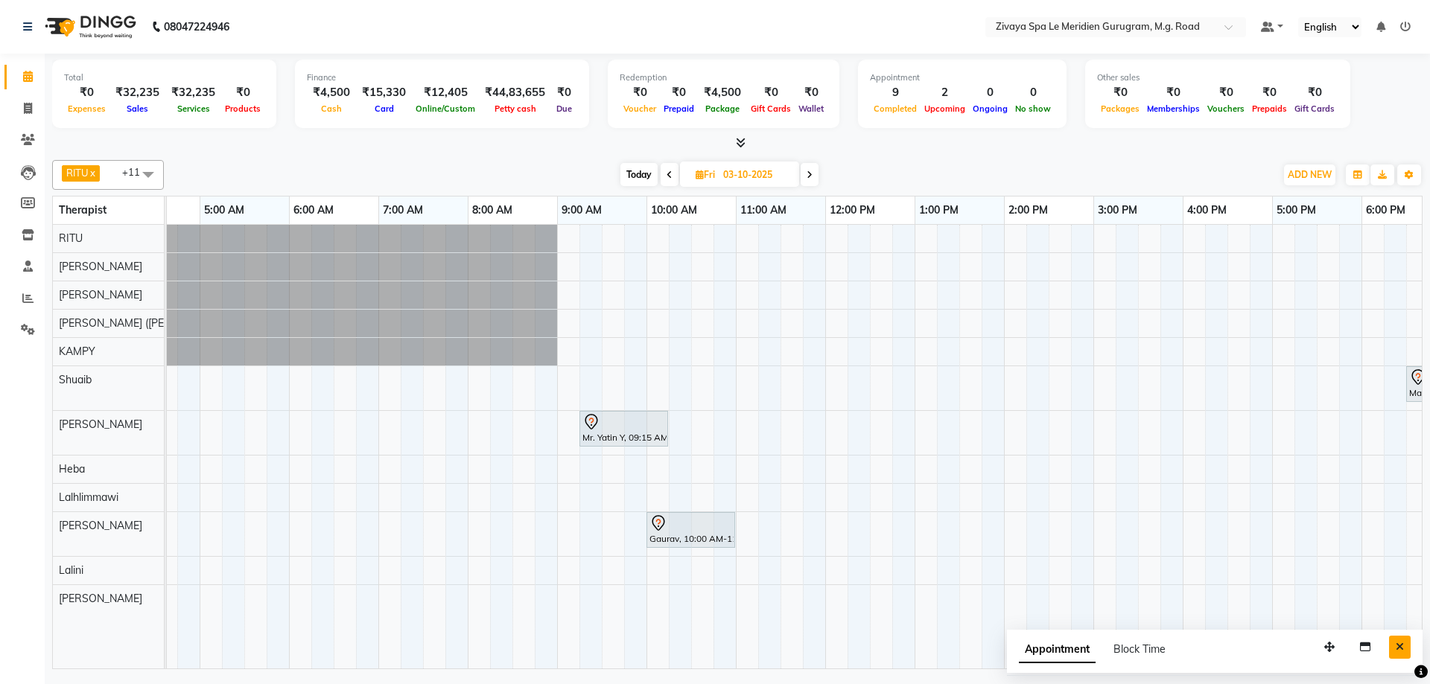
click at [1398, 653] on button "Close" at bounding box center [1400, 647] width 22 height 23
click at [744, 166] on input "03-10-2025" at bounding box center [756, 175] width 74 height 22
select select "10"
select select "2025"
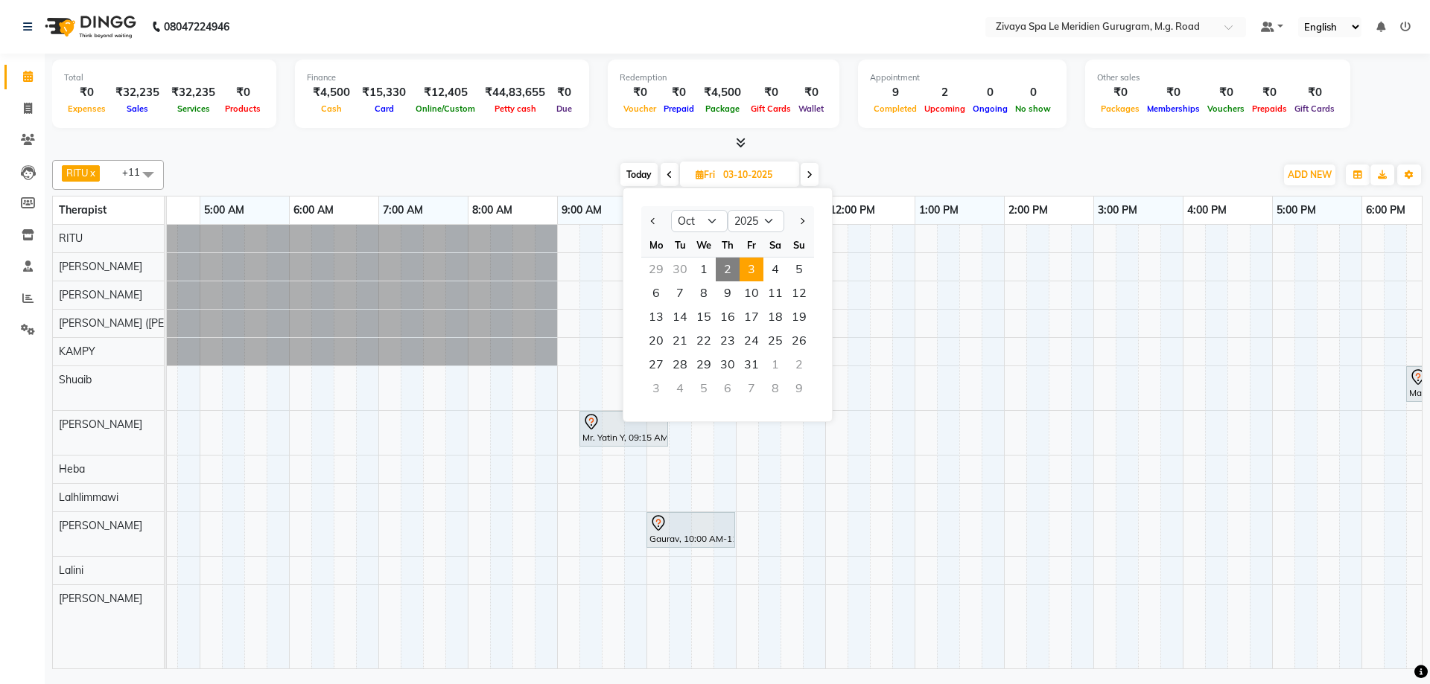
click at [717, 276] on span "2" at bounding box center [728, 270] width 24 height 24
type input "02-10-2025"
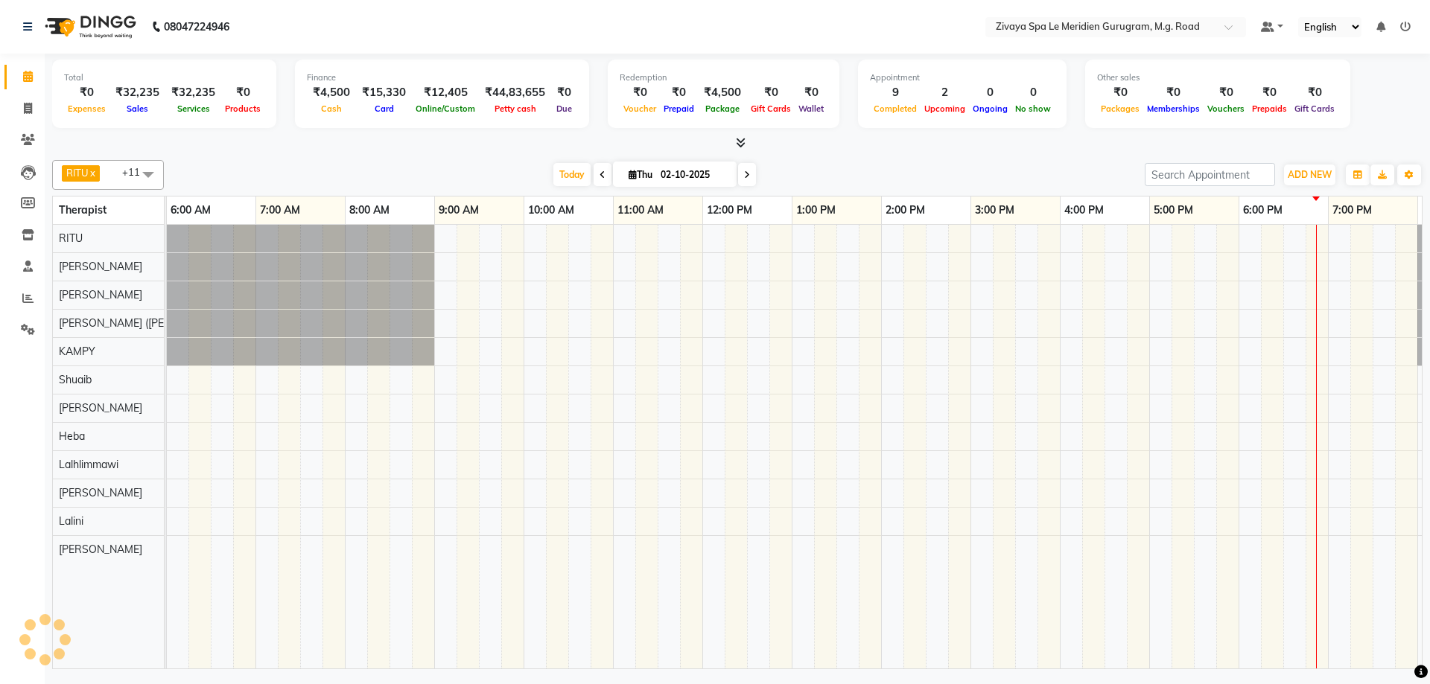
scroll to position [0, 890]
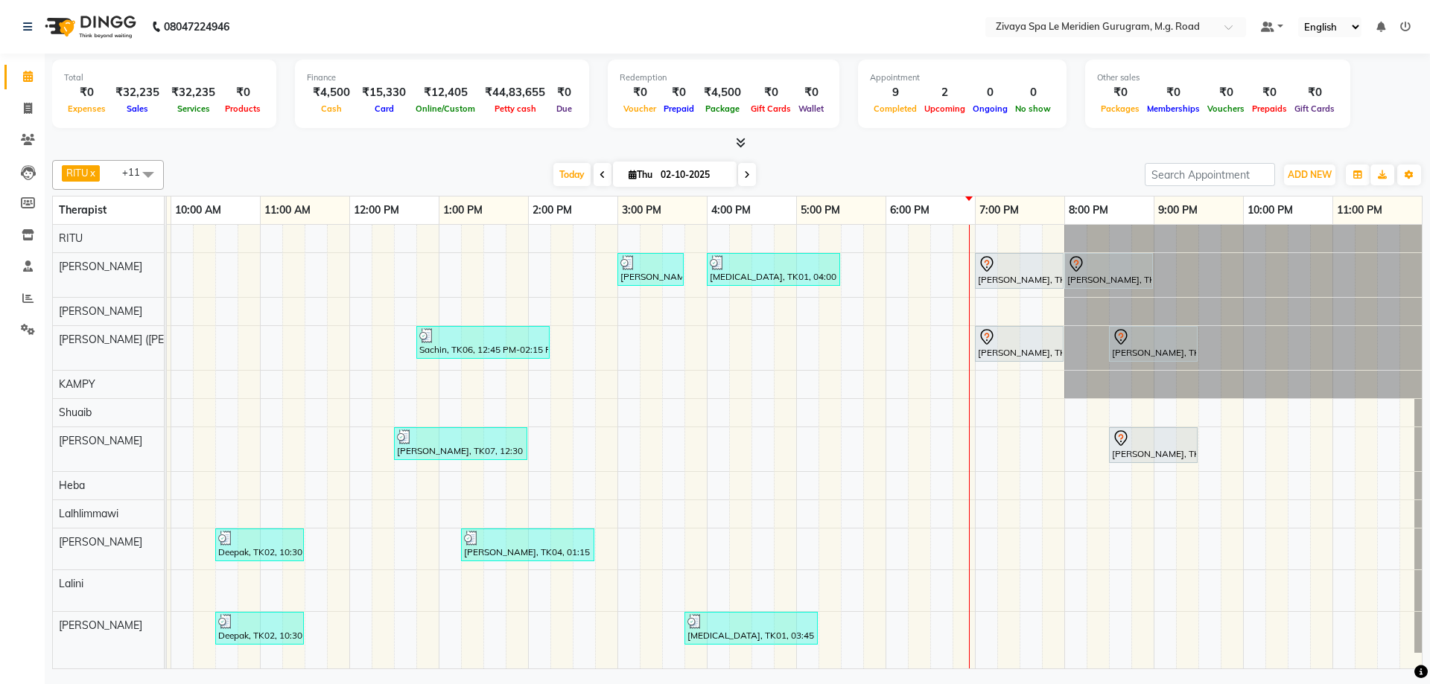
click at [945, 436] on div "Mamta, TK08, 03:00 PM-03:45 PM, BLOW DRY [MEDICAL_DATA], TK01, 04:00 PM-05:30 P…" at bounding box center [349, 447] width 2145 height 444
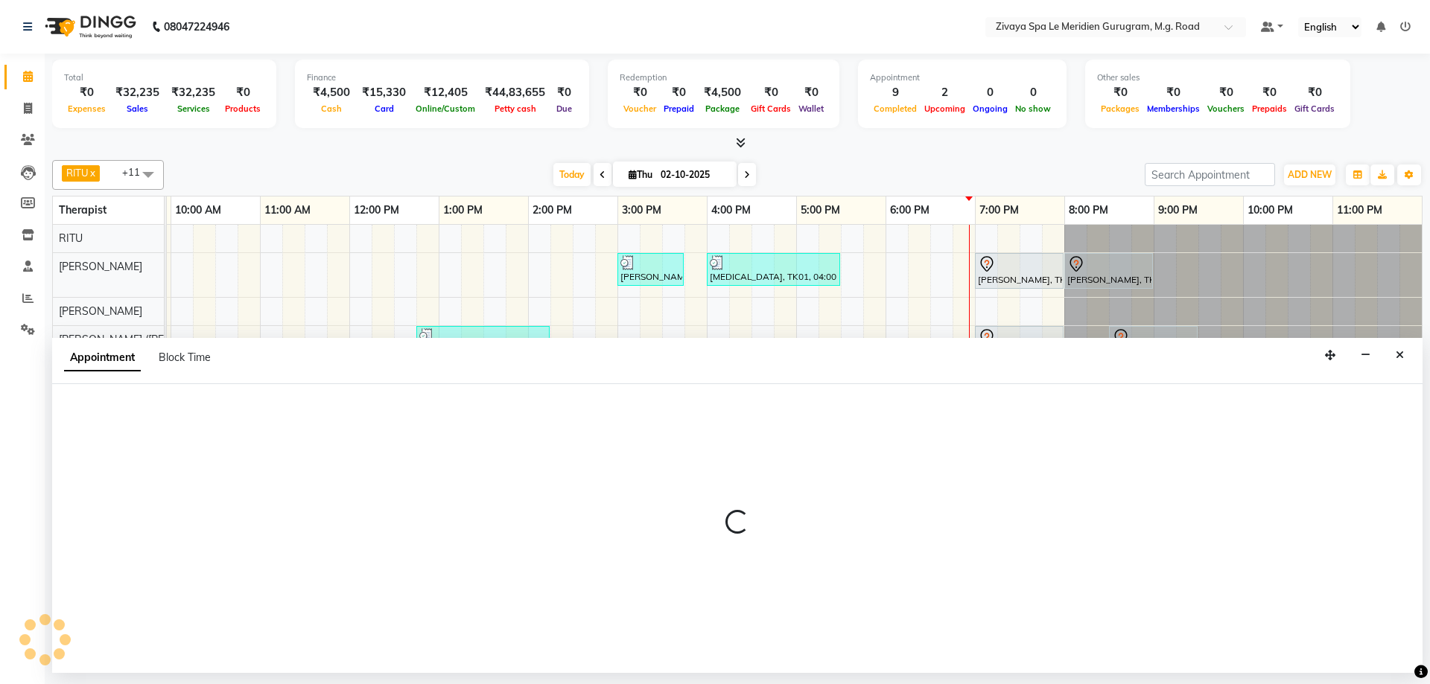
select select "61537"
select select "tentative"
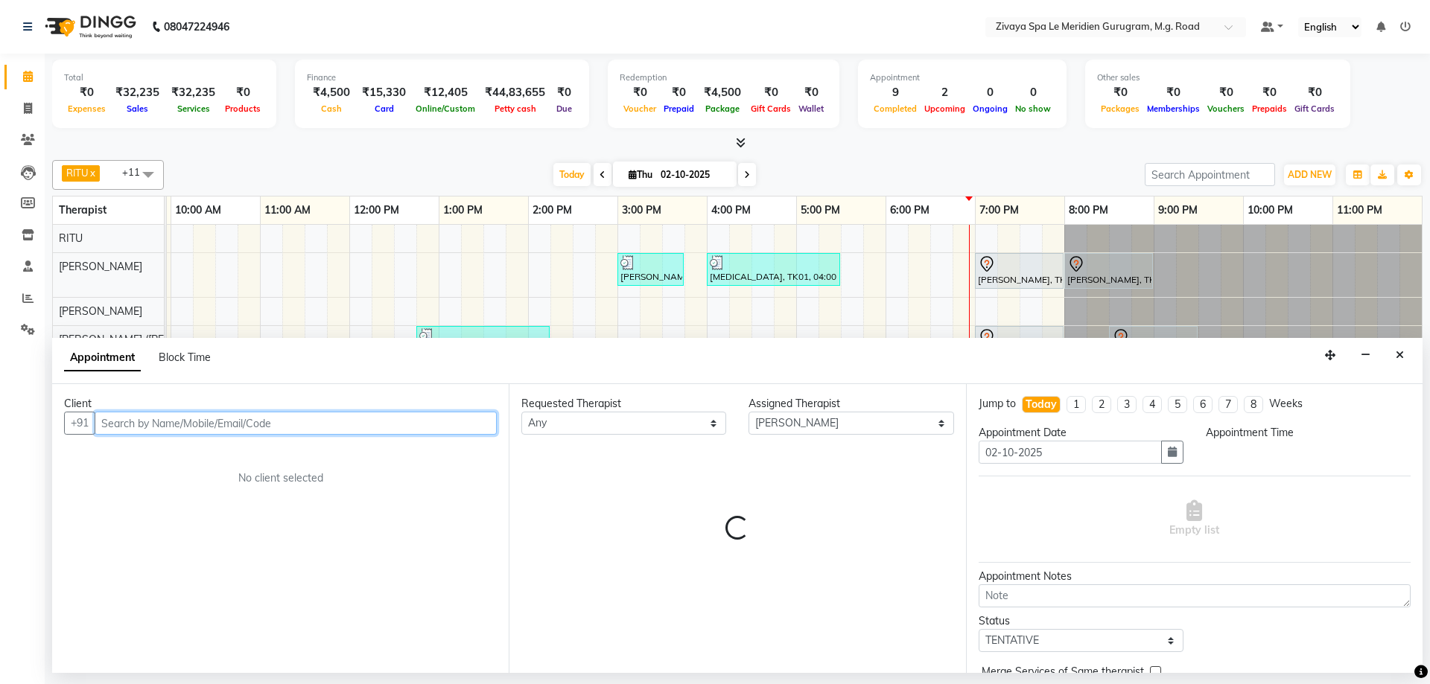
select select "1110"
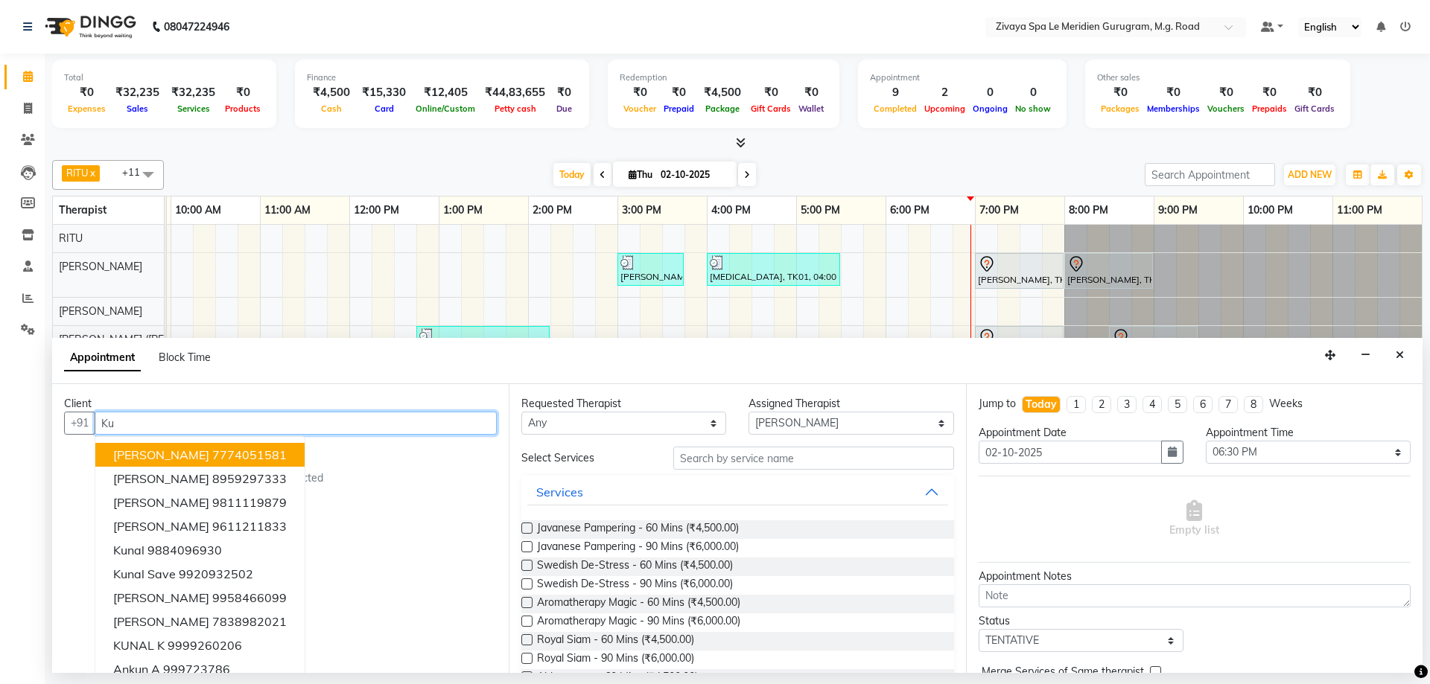
type input "K"
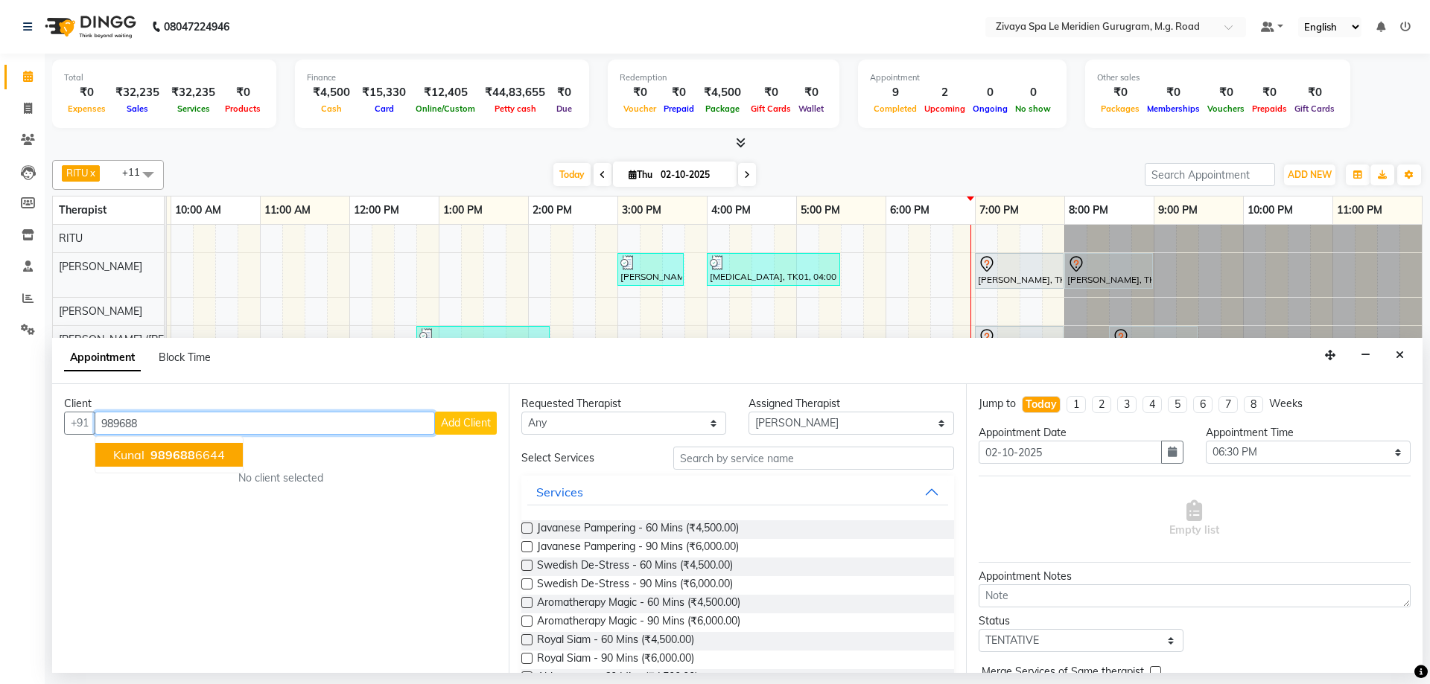
click at [200, 451] on ngb-highlight "989688 6644" at bounding box center [185, 455] width 77 height 15
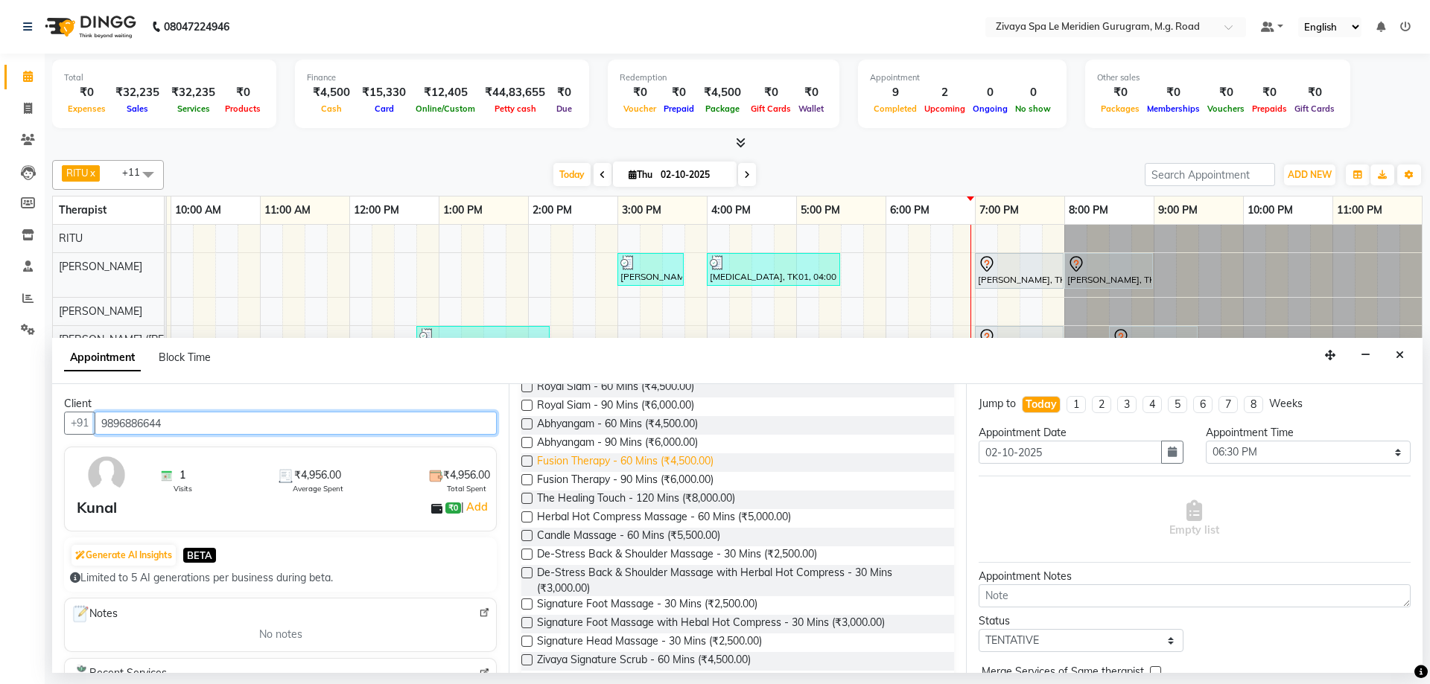
scroll to position [0, 0]
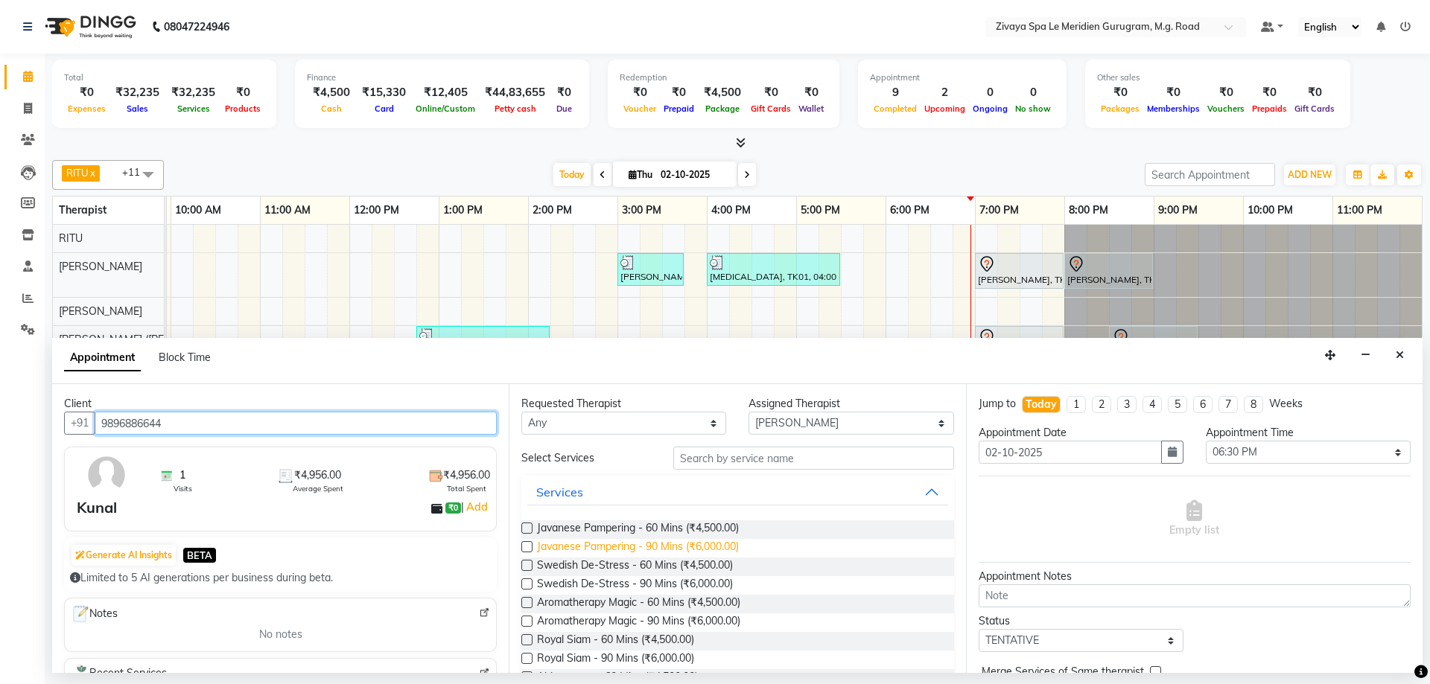
type input "9896886644"
click at [652, 546] on span "Javanese Pampering - 90 Mins (₹6,000.00)" at bounding box center [638, 548] width 202 height 19
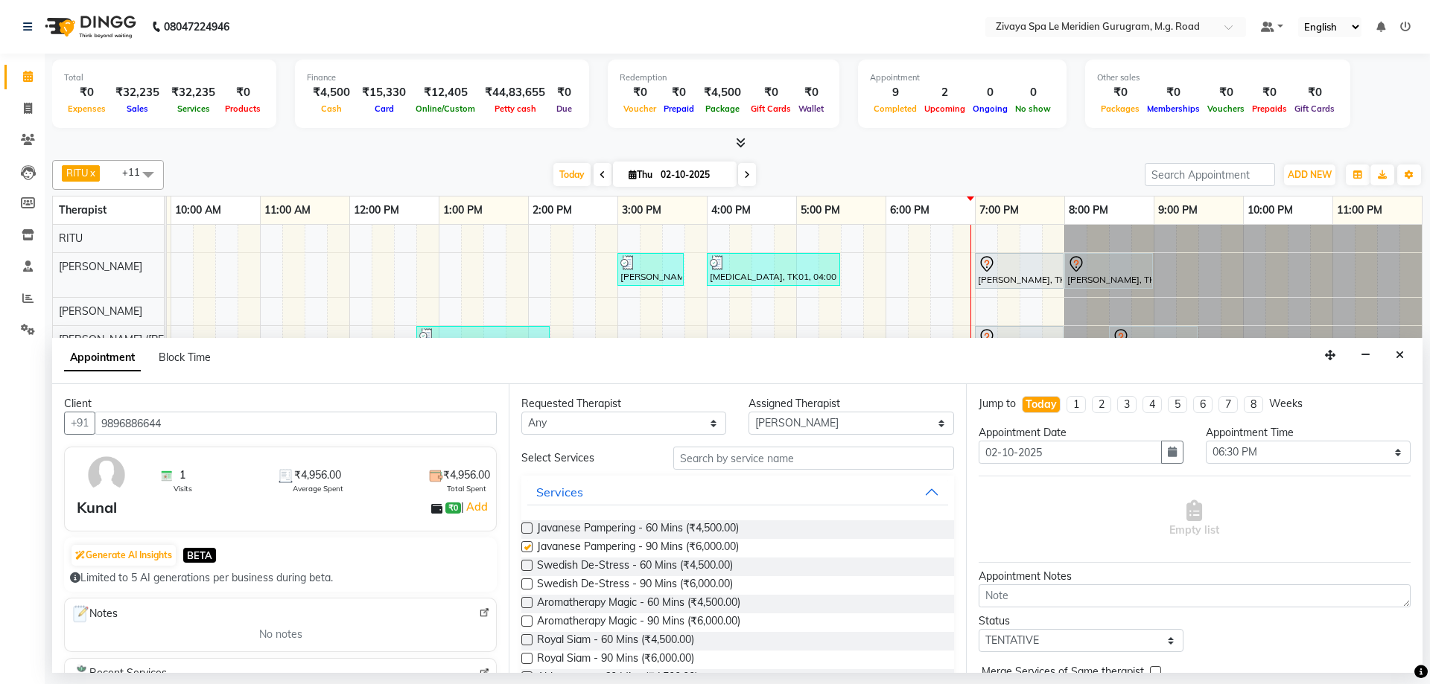
checkbox input "false"
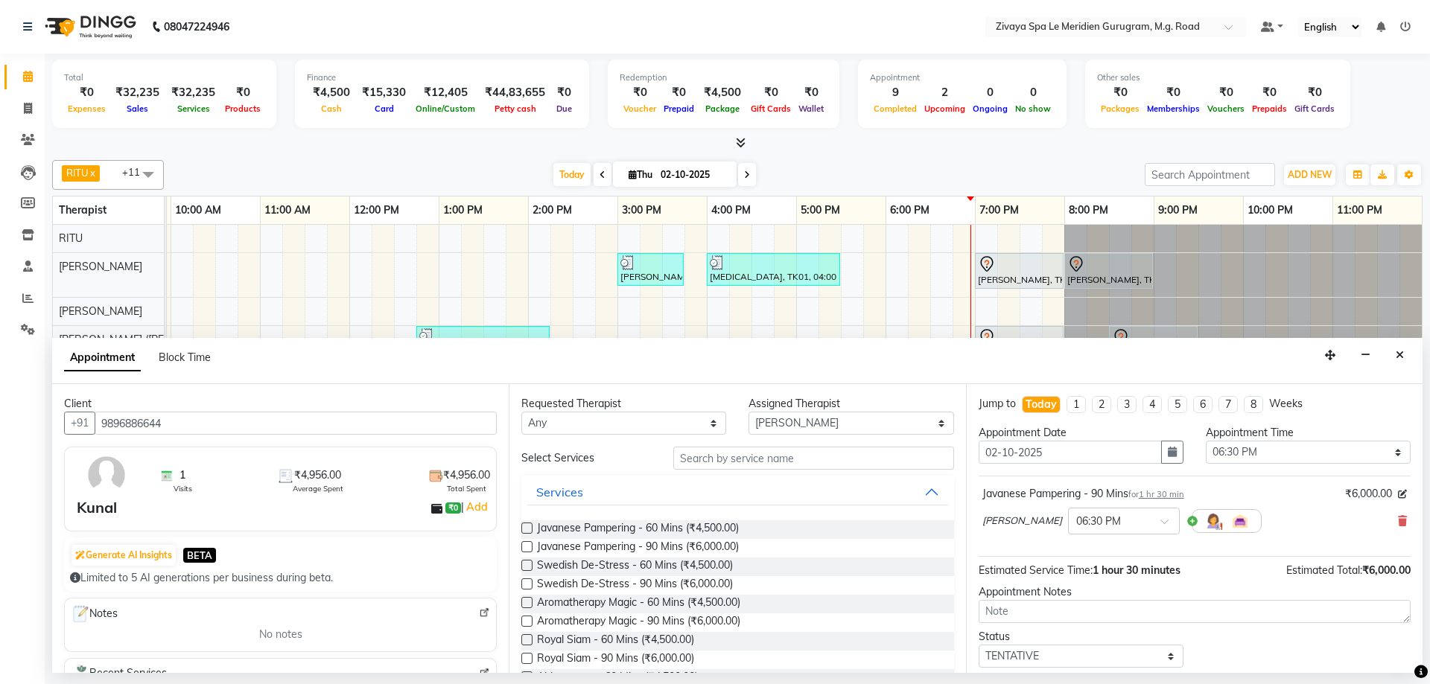
scroll to position [89, 0]
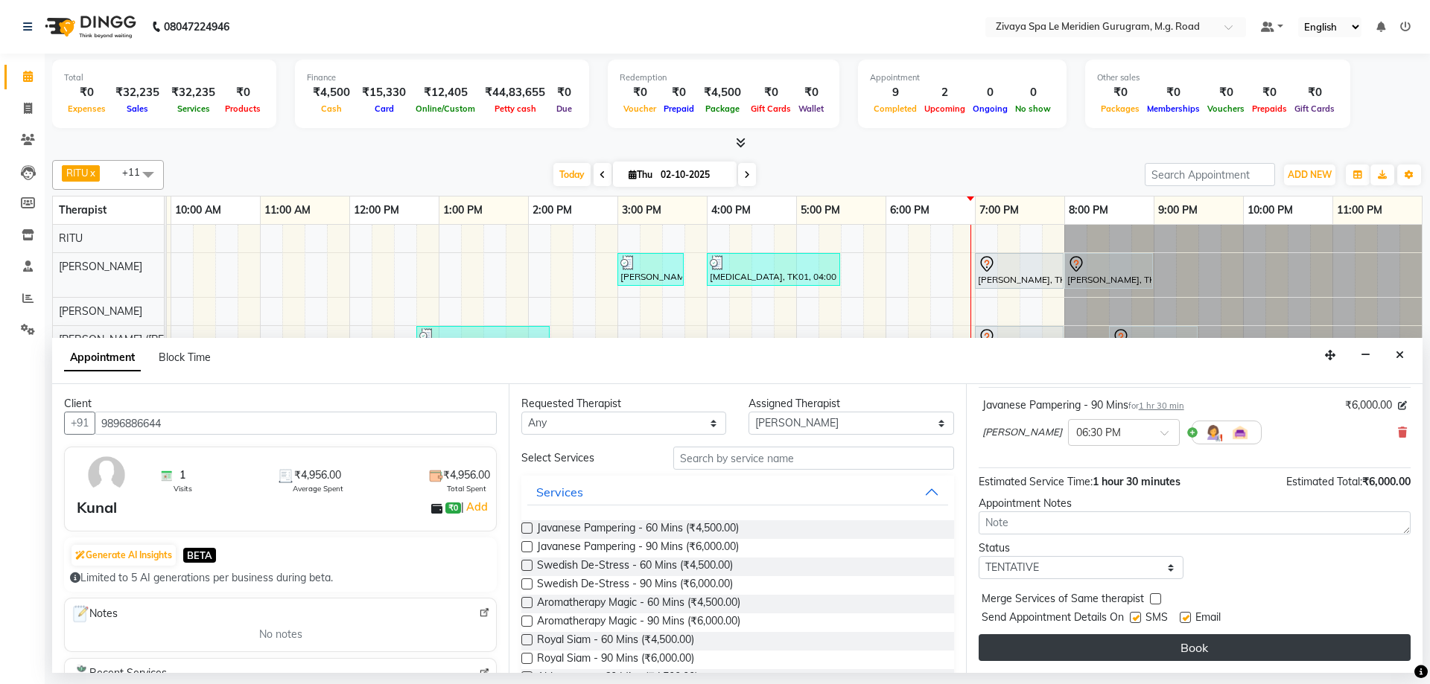
click at [1176, 644] on button "Book" at bounding box center [1195, 648] width 432 height 27
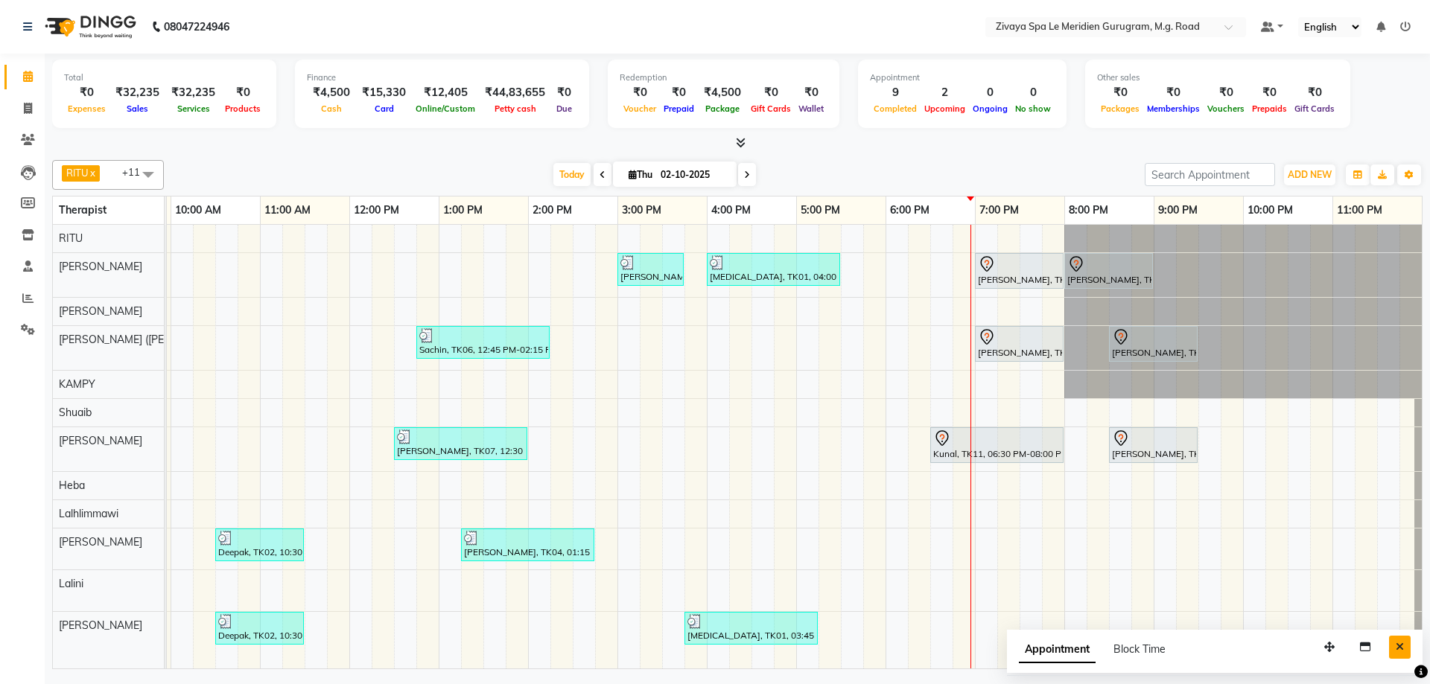
click at [1408, 645] on button "Close" at bounding box center [1400, 647] width 22 height 23
drag, startPoint x: 1082, startPoint y: 265, endPoint x: 1189, endPoint y: 270, distance: 107.3
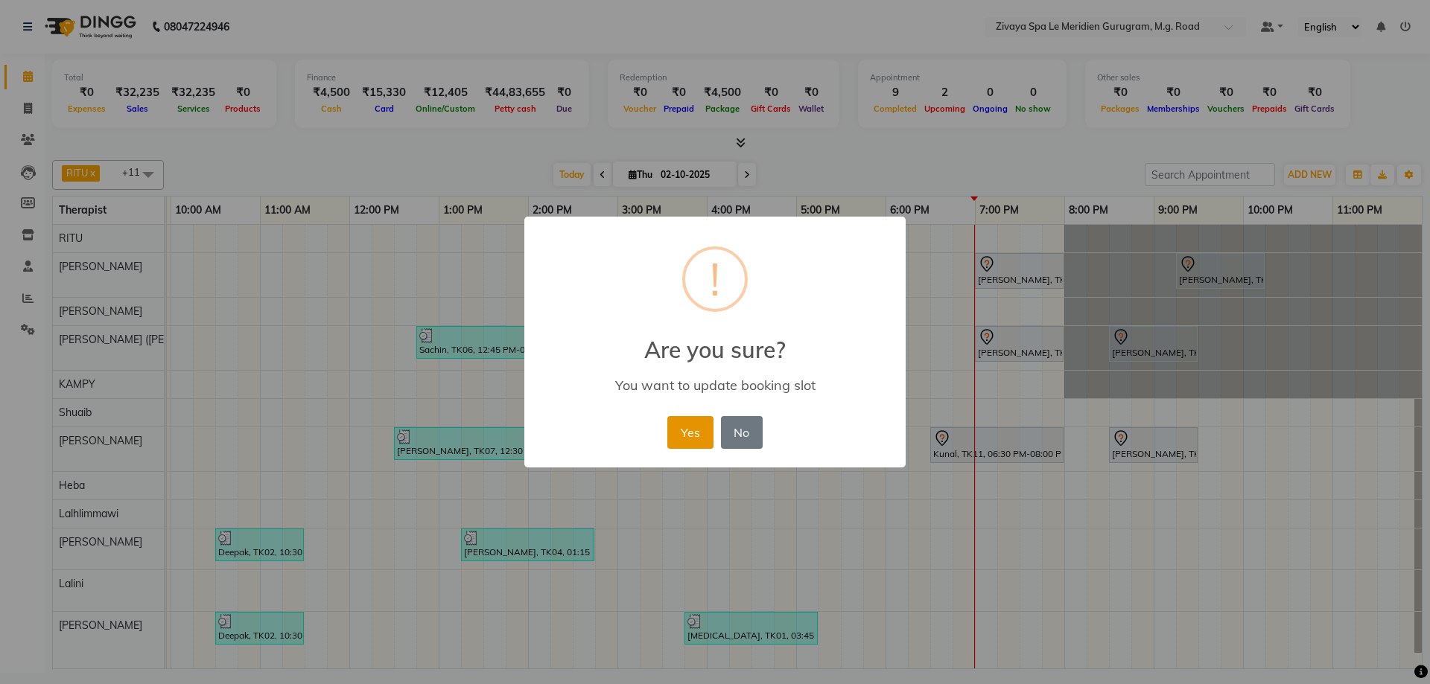
click at [695, 425] on button "Yes" at bounding box center [689, 432] width 45 height 33
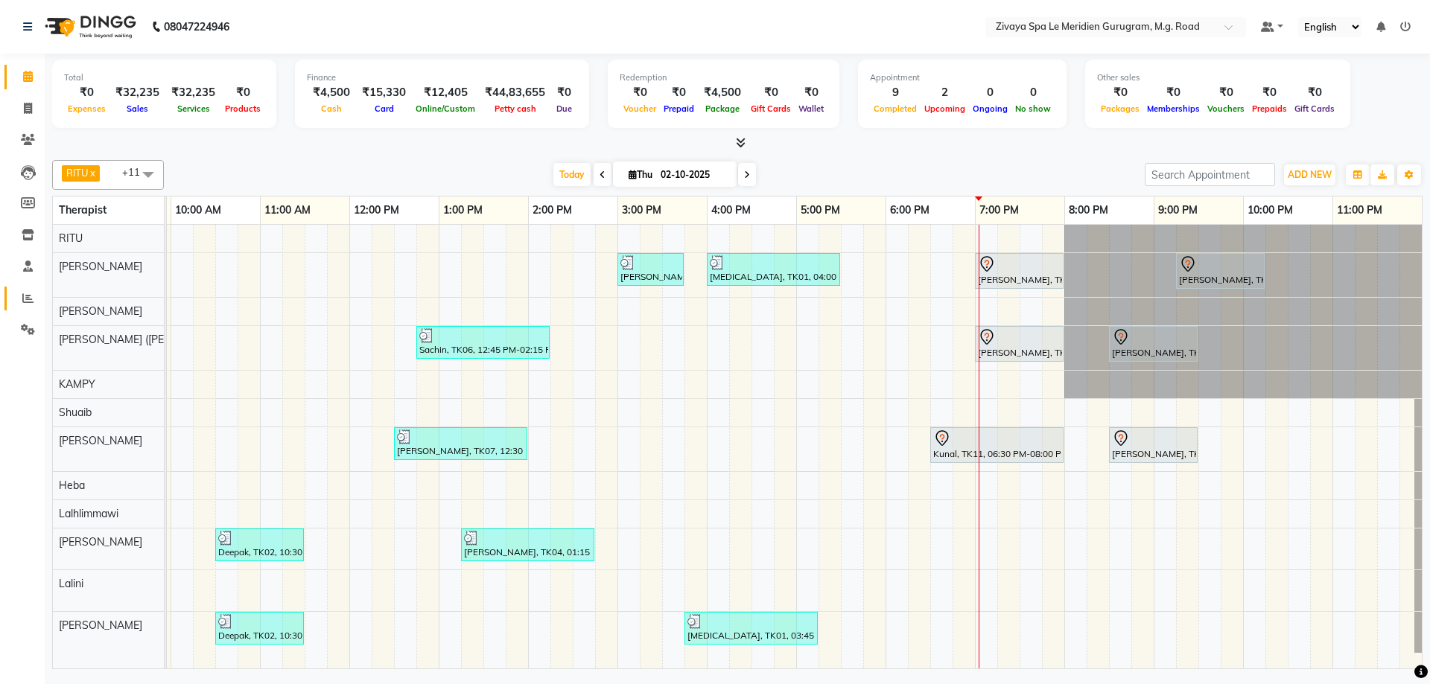
click at [24, 296] on icon at bounding box center [27, 298] width 11 height 11
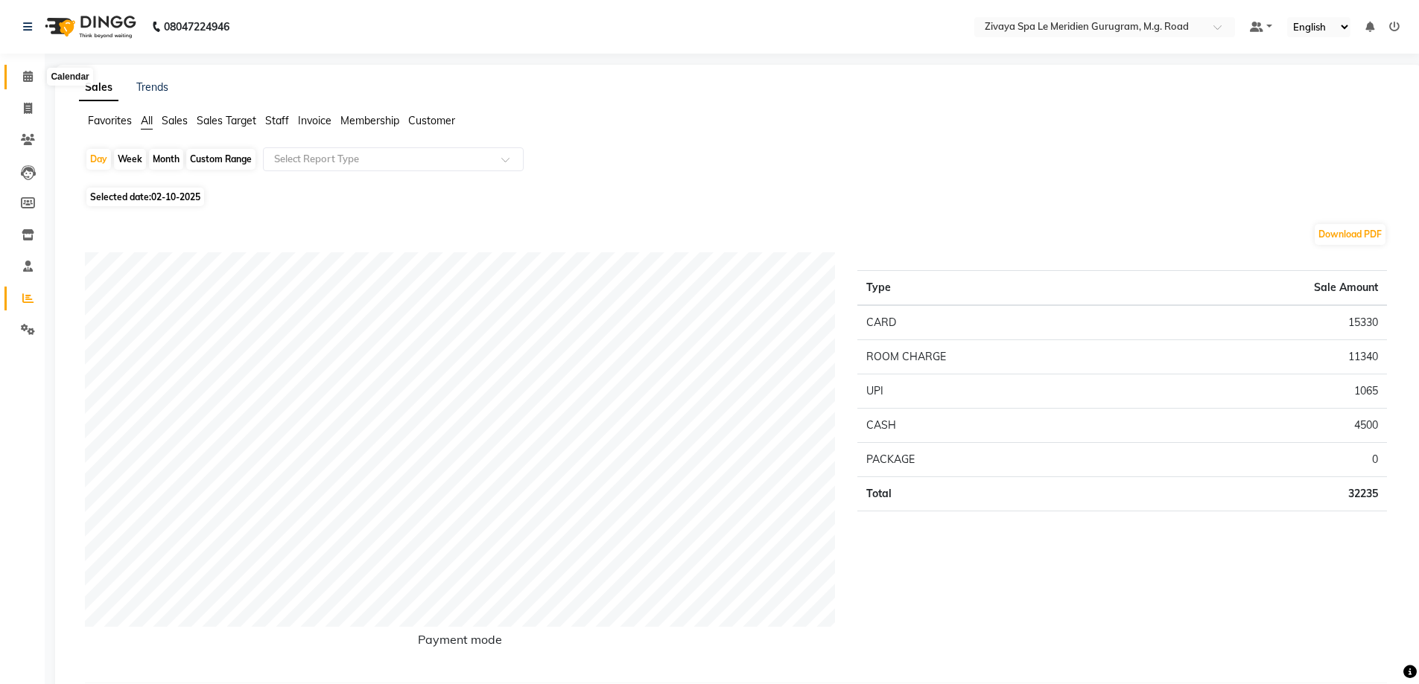
click at [30, 76] on icon at bounding box center [28, 76] width 10 height 11
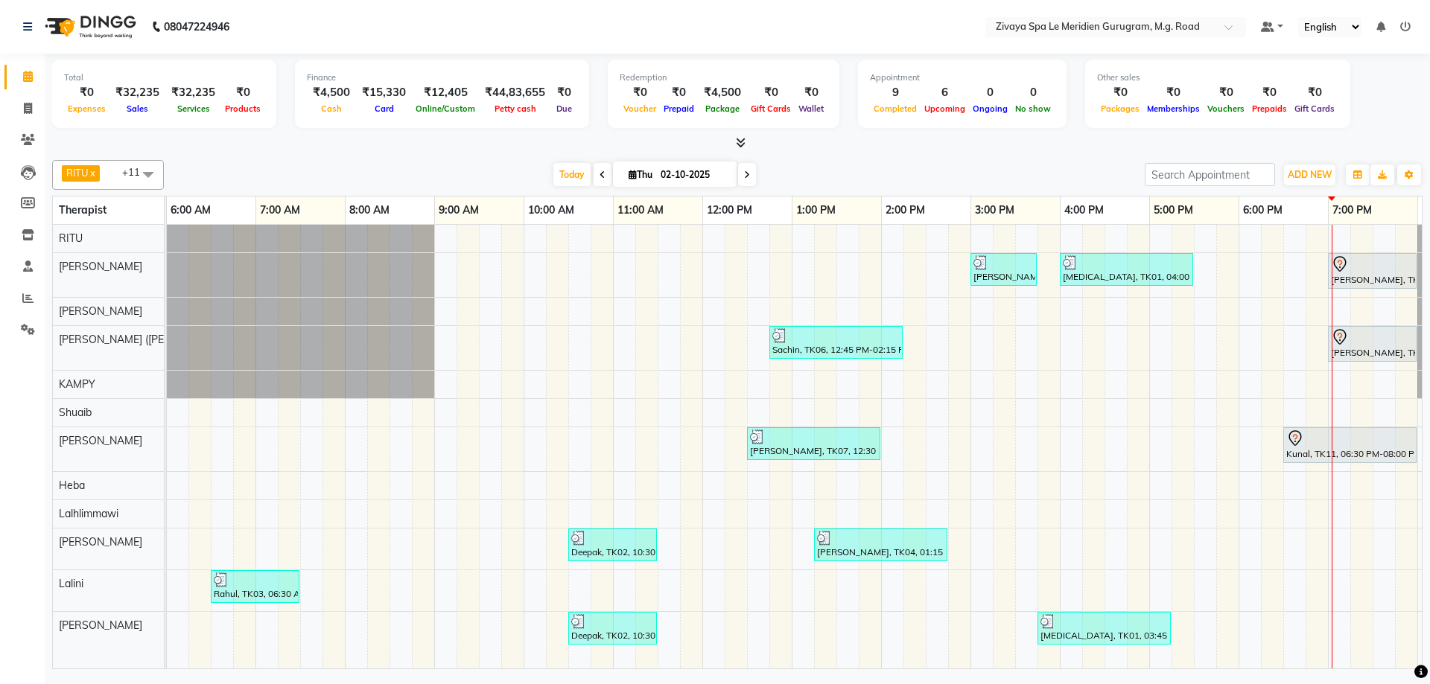
scroll to position [0, 890]
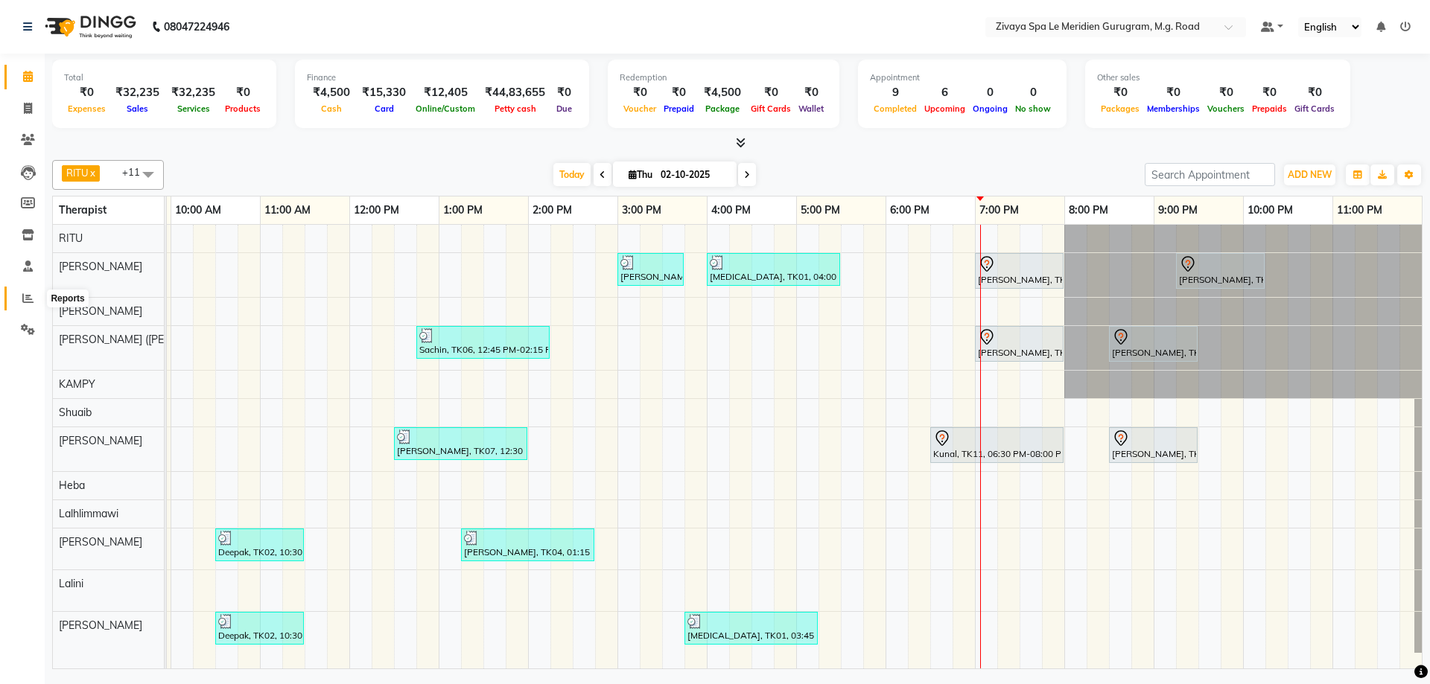
click at [28, 302] on icon at bounding box center [27, 298] width 11 height 11
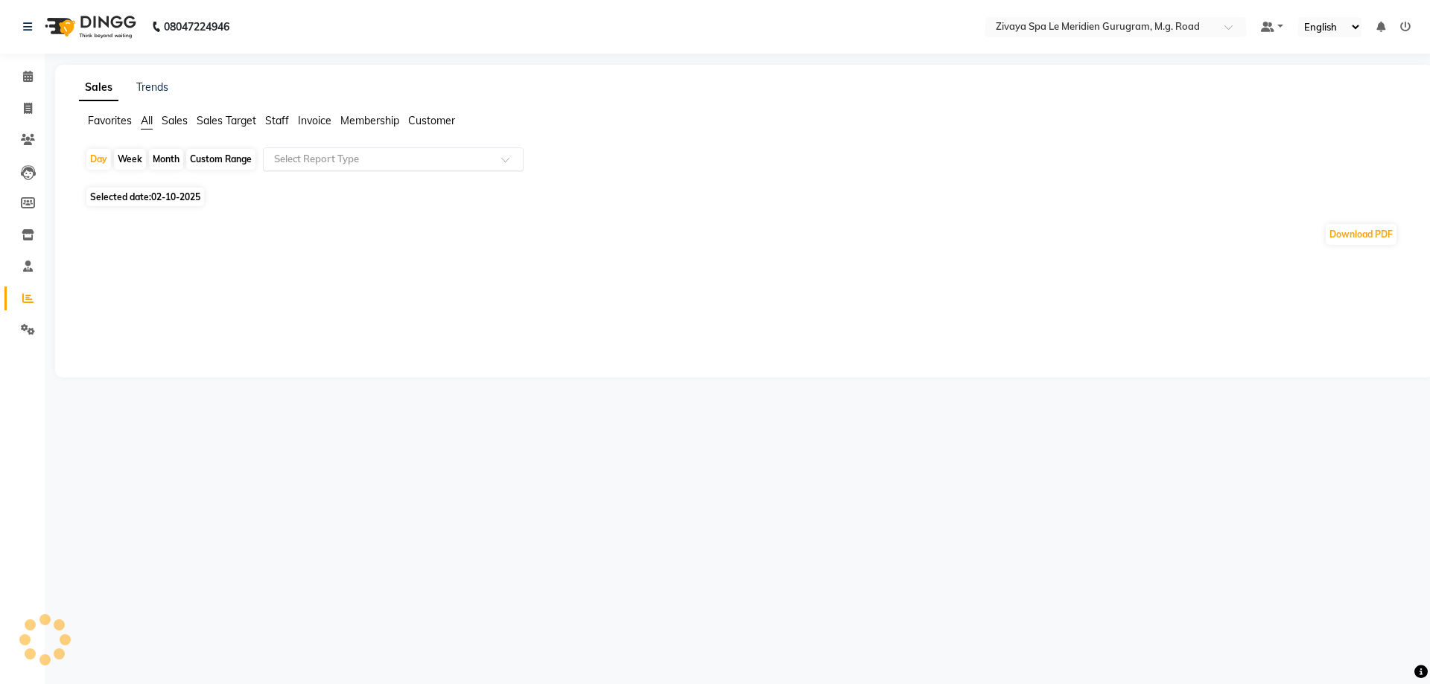
click at [296, 164] on input "text" at bounding box center [378, 159] width 215 height 15
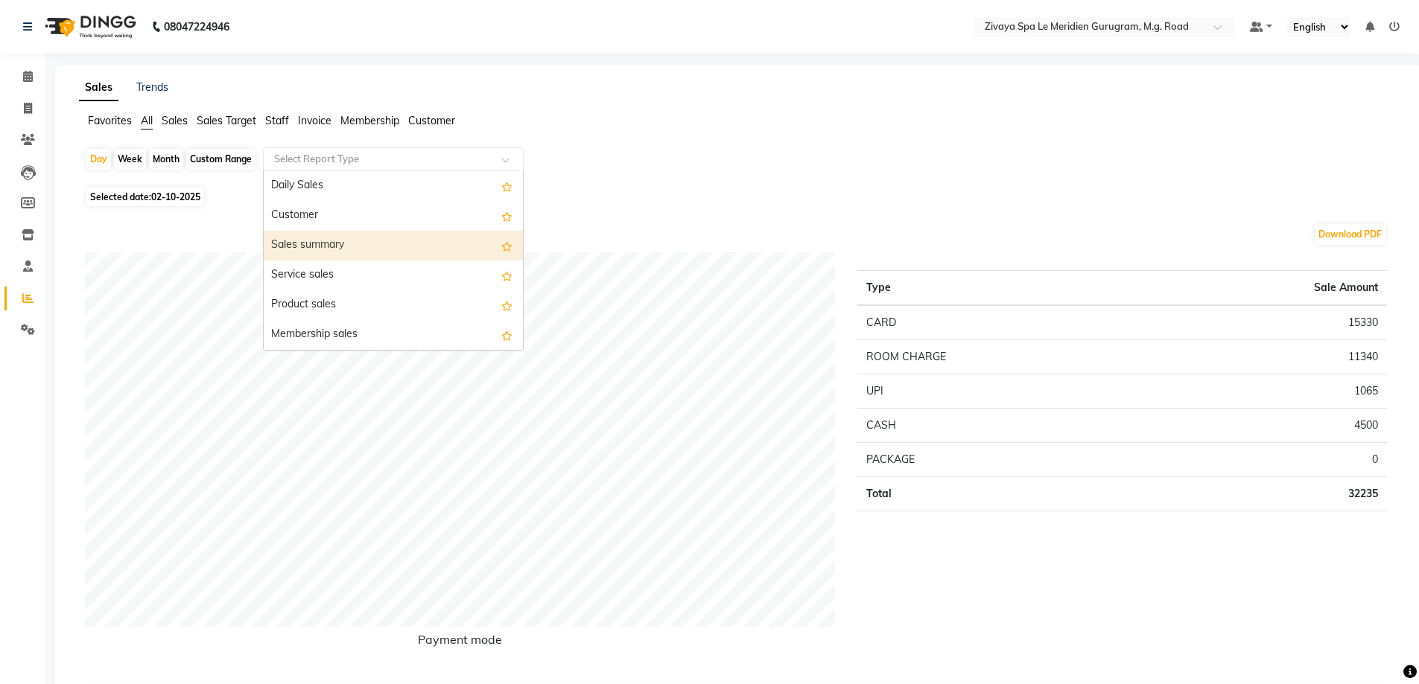
click at [306, 244] on div "Sales summary" at bounding box center [393, 246] width 259 height 30
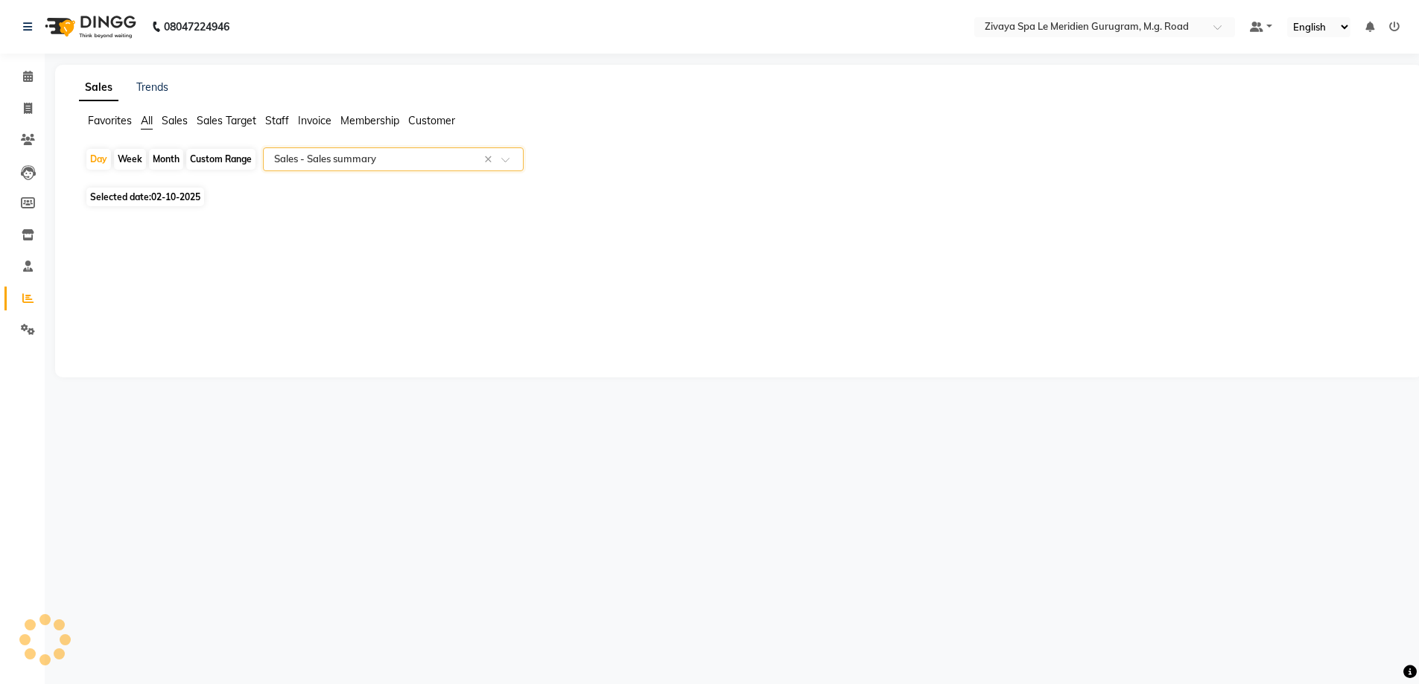
select select "filtered_report"
select select "csv"
click at [25, 77] on icon at bounding box center [28, 76] width 10 height 11
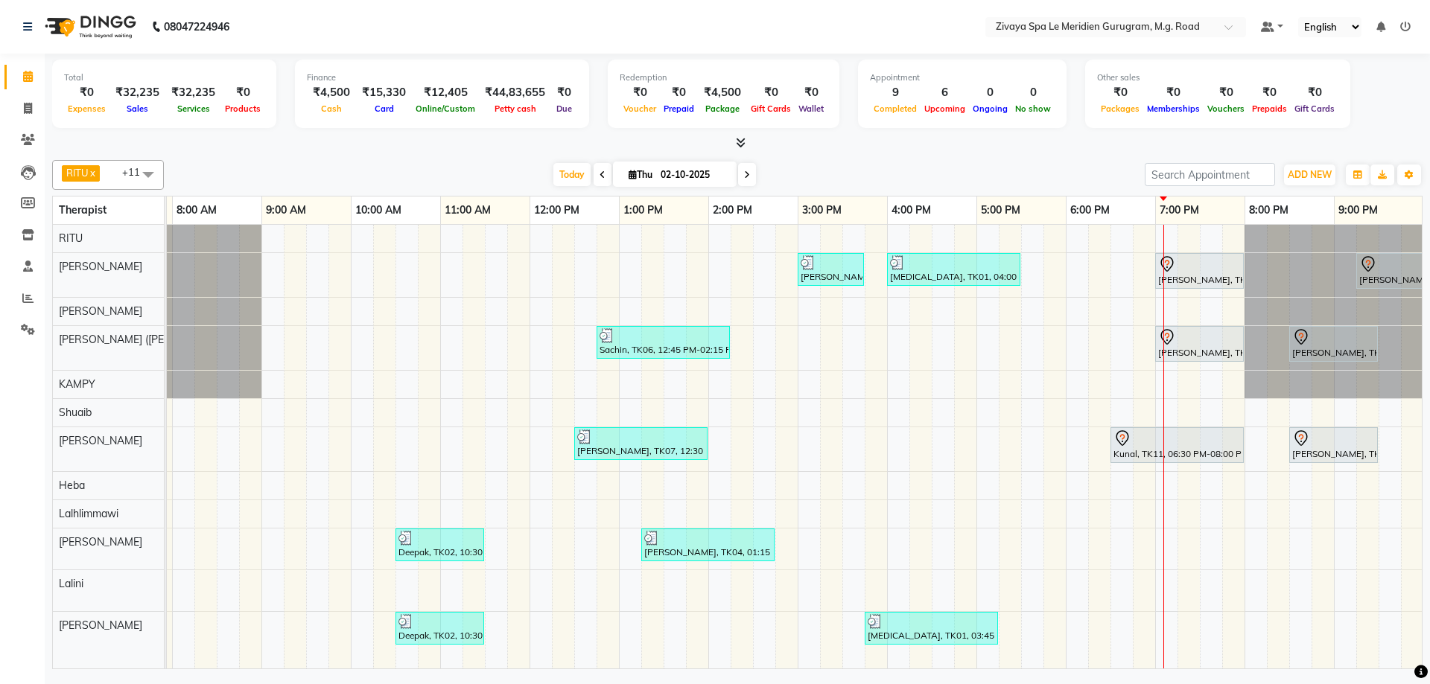
scroll to position [0, 805]
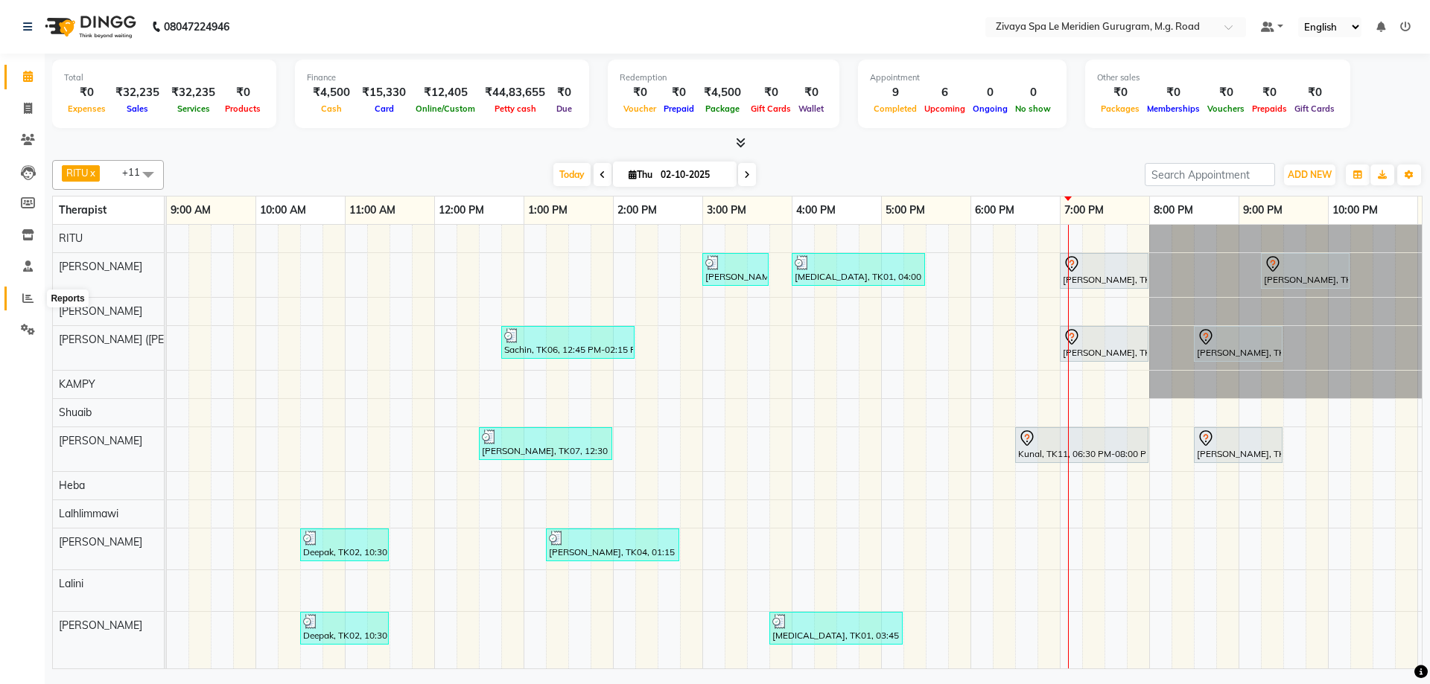
click at [22, 302] on span at bounding box center [28, 298] width 26 height 17
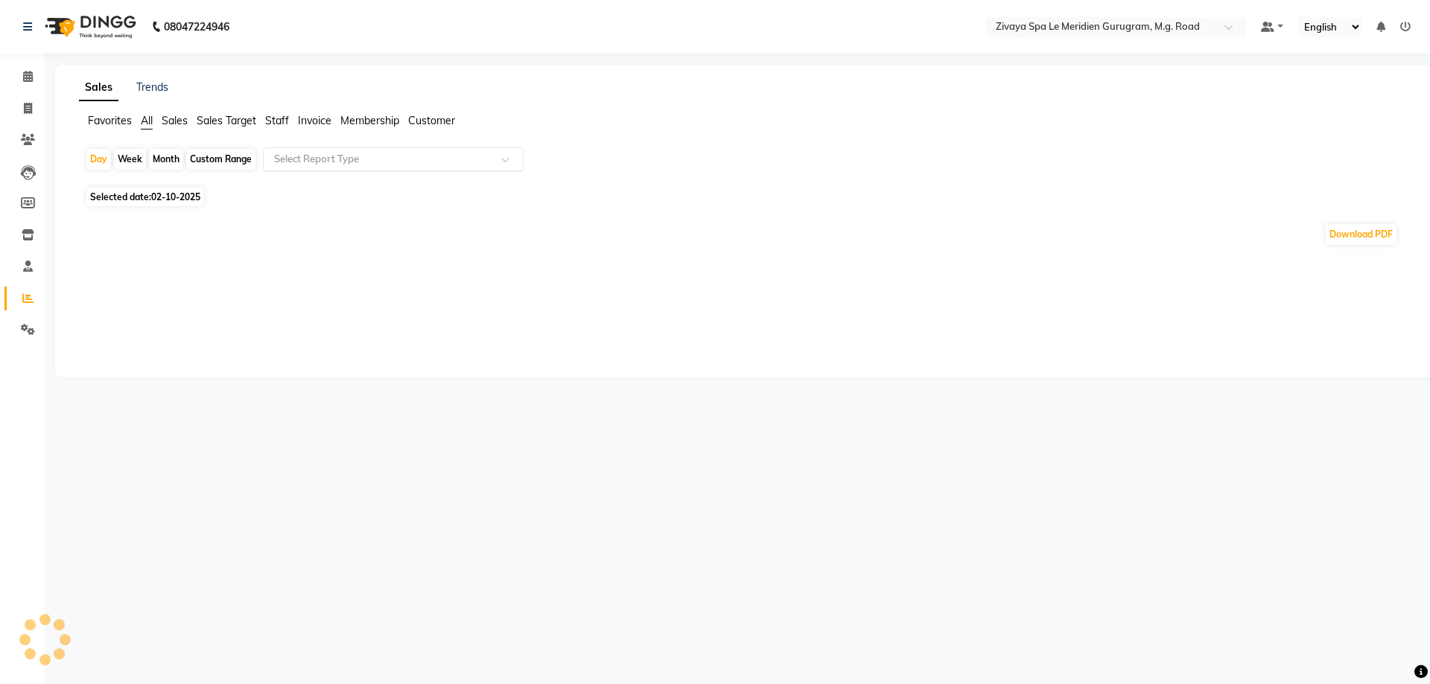
click at [294, 155] on input "text" at bounding box center [378, 159] width 215 height 15
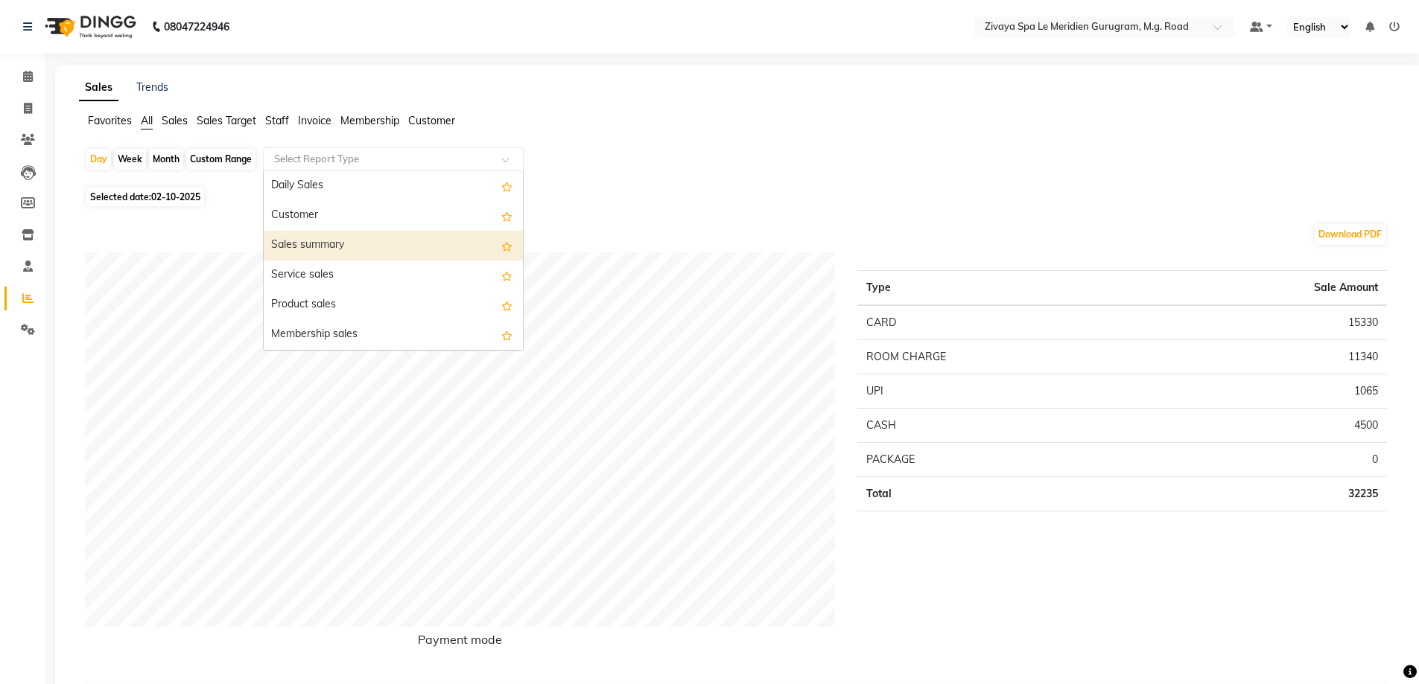
click at [312, 246] on div "Sales summary" at bounding box center [393, 246] width 259 height 30
select select "filtered_report"
select select "csv"
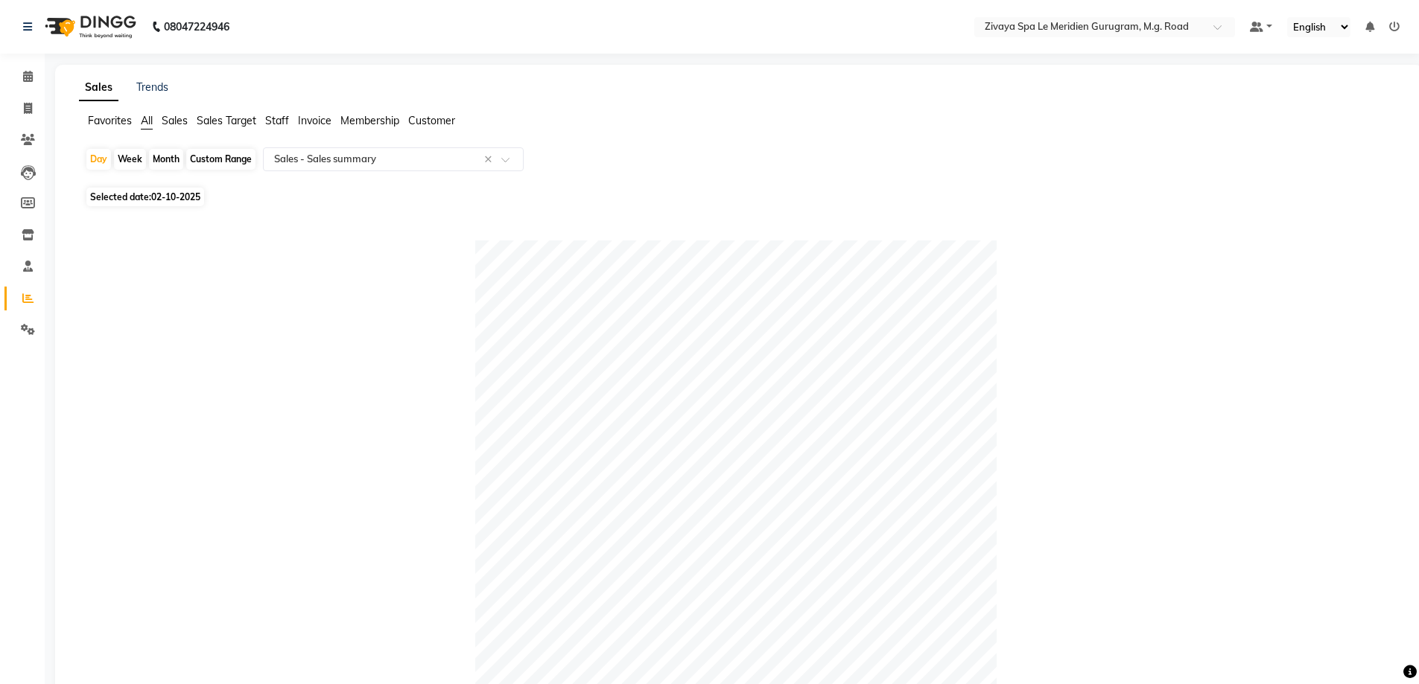
click at [200, 161] on div "Custom Range" at bounding box center [220, 159] width 69 height 21
select select "10"
select select "2025"
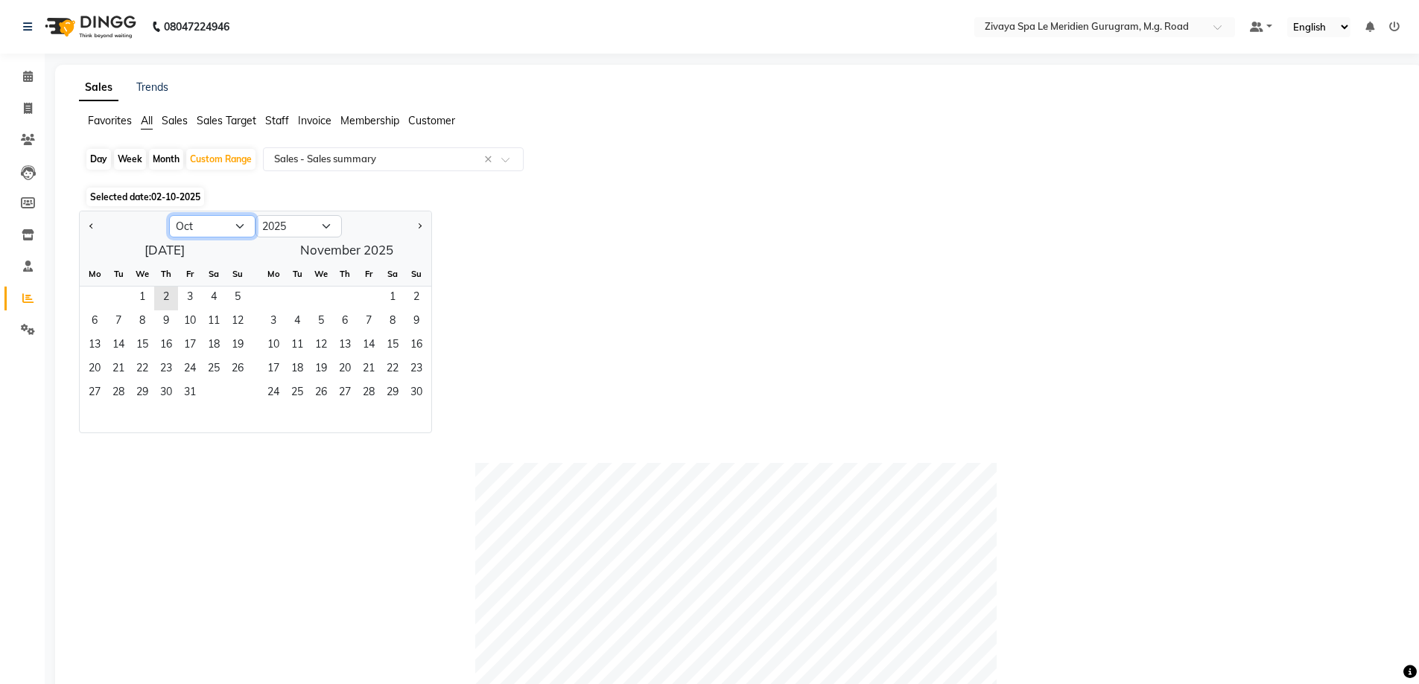
click at [235, 227] on select "Jan Feb Mar Apr May Jun [DATE] Aug Sep Oct Nov Dec" at bounding box center [212, 226] width 86 height 22
select select "9"
click at [169, 215] on select "Jan Feb Mar Apr May Jun [DATE] Aug Sep Oct Nov Dec" at bounding box center [212, 226] width 86 height 22
click at [92, 295] on span "1" at bounding box center [95, 299] width 24 height 24
click at [122, 396] on span "30" at bounding box center [119, 394] width 24 height 24
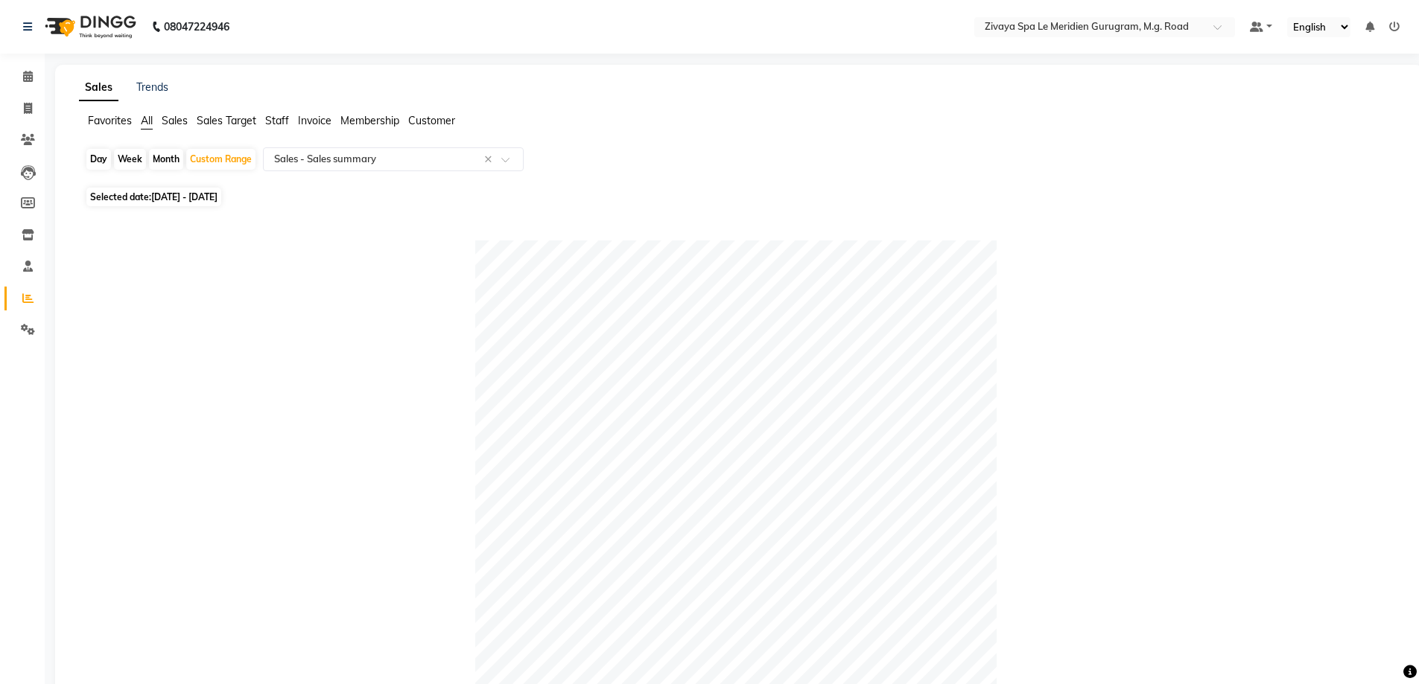
click at [145, 121] on span "All" at bounding box center [147, 120] width 12 height 13
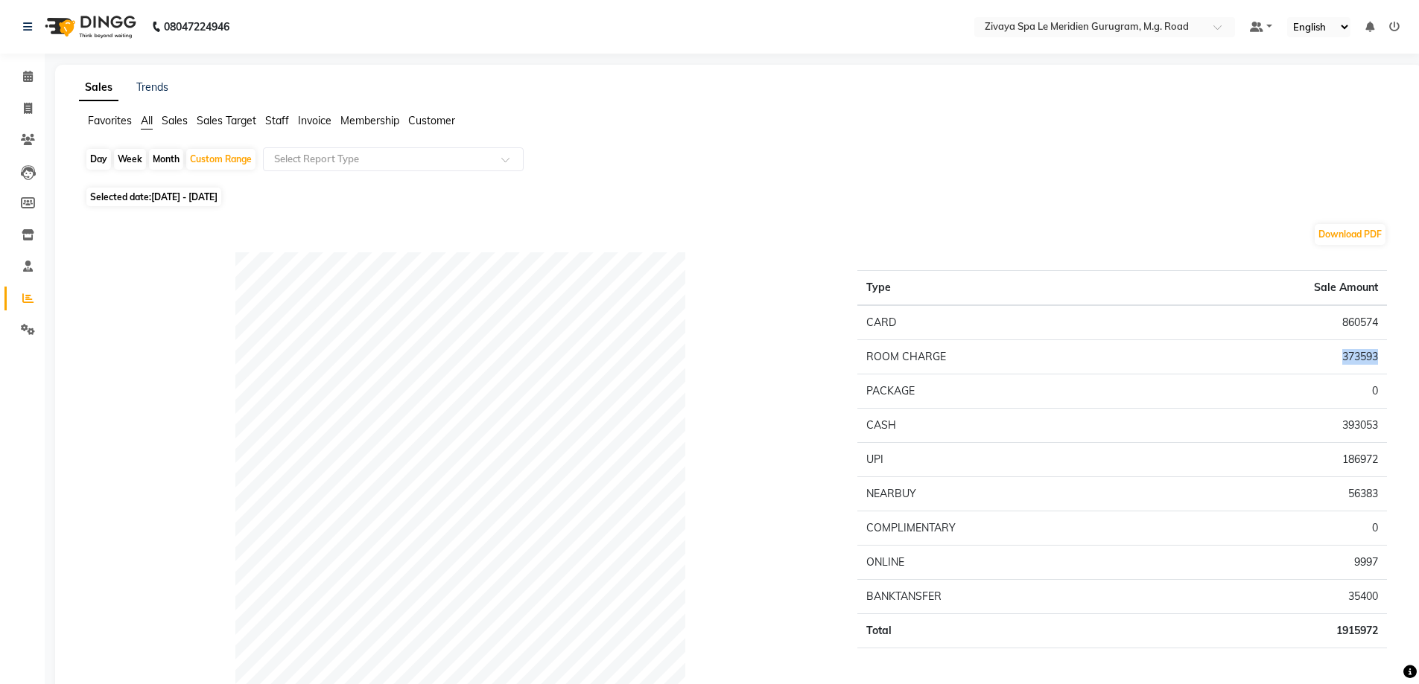
drag, startPoint x: 1382, startPoint y: 360, endPoint x: 1340, endPoint y: 363, distance: 41.8
click at [1340, 363] on td "373593" at bounding box center [1271, 357] width 229 height 34
click at [1388, 359] on div "Type Sale Amount CARD 860574 ROOM CHARGE 373593 PACKAGE 0 CASH 393053 UPI 18697…" at bounding box center [1122, 499] width 552 height 494
drag, startPoint x: 1382, startPoint y: 360, endPoint x: 1338, endPoint y: 353, distance: 43.8
click at [1340, 353] on td "373593" at bounding box center [1271, 357] width 229 height 34
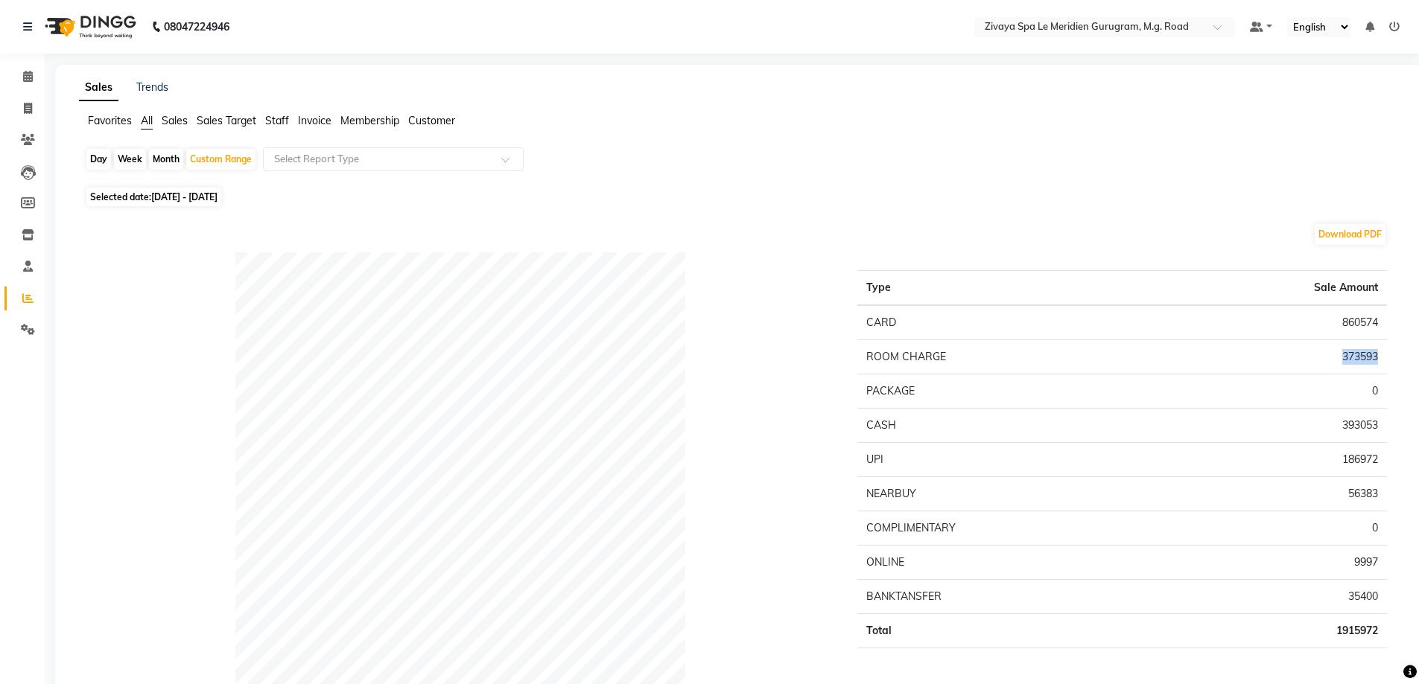
click at [1328, 346] on td "373593" at bounding box center [1271, 357] width 229 height 34
drag, startPoint x: 1339, startPoint y: 357, endPoint x: 1391, endPoint y: 357, distance: 51.4
click at [1391, 357] on div "Type Sale Amount CARD 860574 ROOM CHARGE 373593 PACKAGE 0 CASH 393053 UPI 18697…" at bounding box center [1122, 499] width 552 height 494
click at [1385, 356] on td "373593" at bounding box center [1271, 357] width 229 height 34
drag, startPoint x: 1382, startPoint y: 358, endPoint x: 1339, endPoint y: 361, distance: 43.4
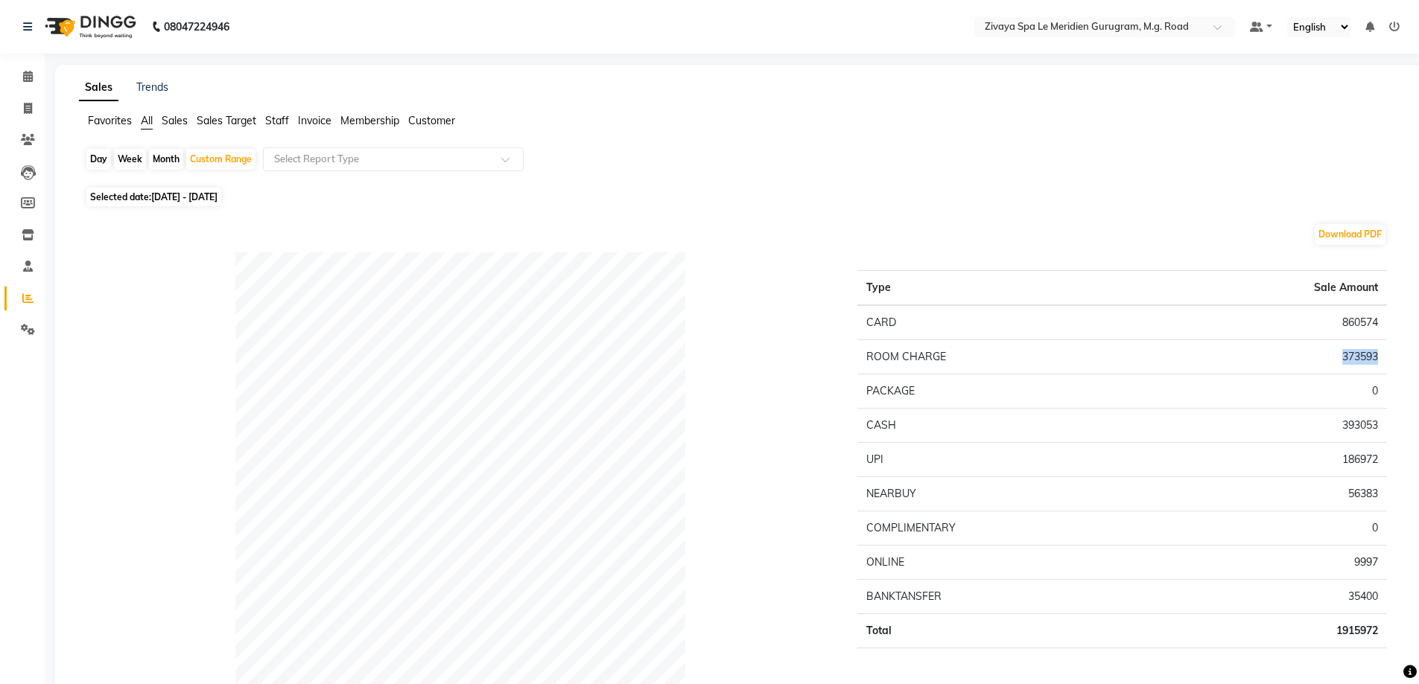
click at [1339, 361] on td "373593" at bounding box center [1271, 357] width 229 height 34
click at [1380, 358] on td "373593" at bounding box center [1271, 357] width 229 height 34
drag, startPoint x: 1386, startPoint y: 357, endPoint x: 1326, endPoint y: 360, distance: 60.4
click at [1326, 360] on td "373593" at bounding box center [1271, 357] width 229 height 34
click at [1396, 357] on div "Type Sale Amount CARD 860574 ROOM CHARGE 373593 PACKAGE 0 CASH 393053 UPI 18697…" at bounding box center [1122, 499] width 552 height 494
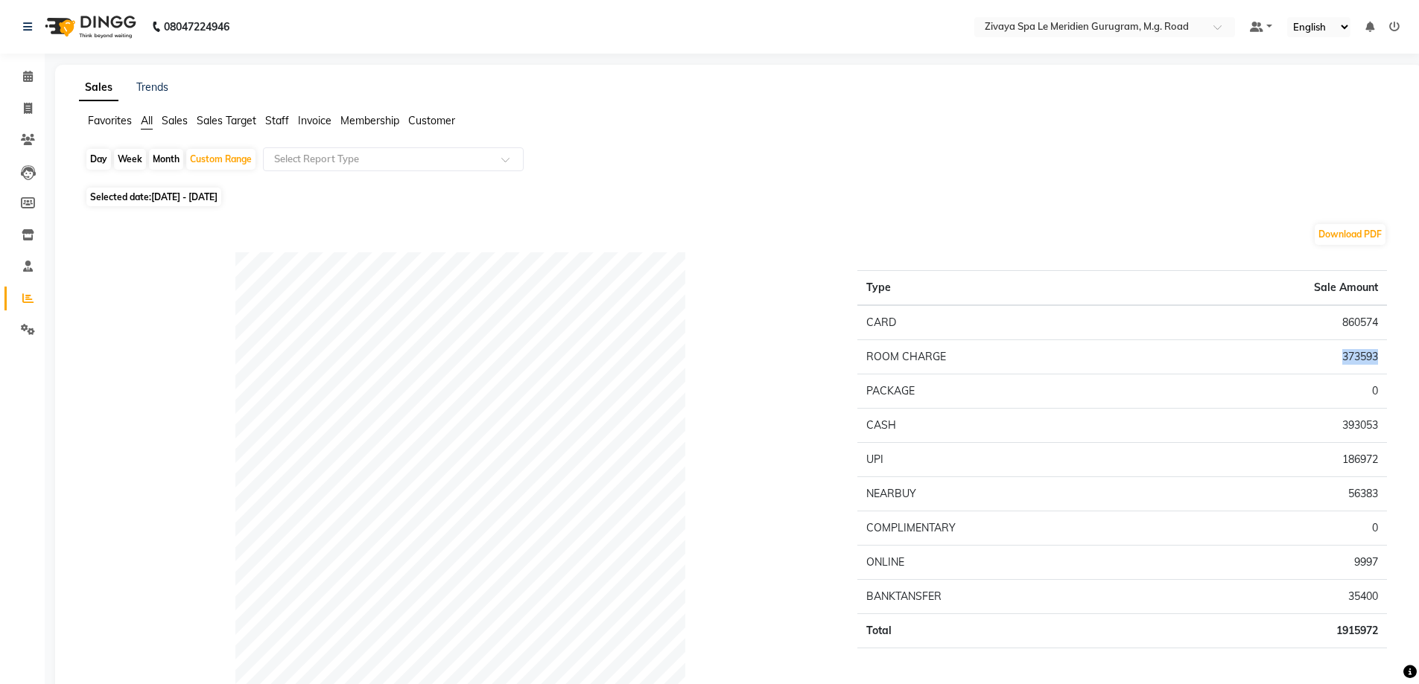
drag, startPoint x: 1386, startPoint y: 357, endPoint x: 1300, endPoint y: 364, distance: 86.7
click at [1300, 364] on td "373593" at bounding box center [1271, 357] width 229 height 34
click at [1393, 360] on div "Type Sale Amount CARD 860574 ROOM CHARGE 373593 PACKAGE 0 CASH 393053 UPI 18697…" at bounding box center [1122, 499] width 552 height 494
drag, startPoint x: 1382, startPoint y: 362, endPoint x: 1268, endPoint y: 367, distance: 114.1
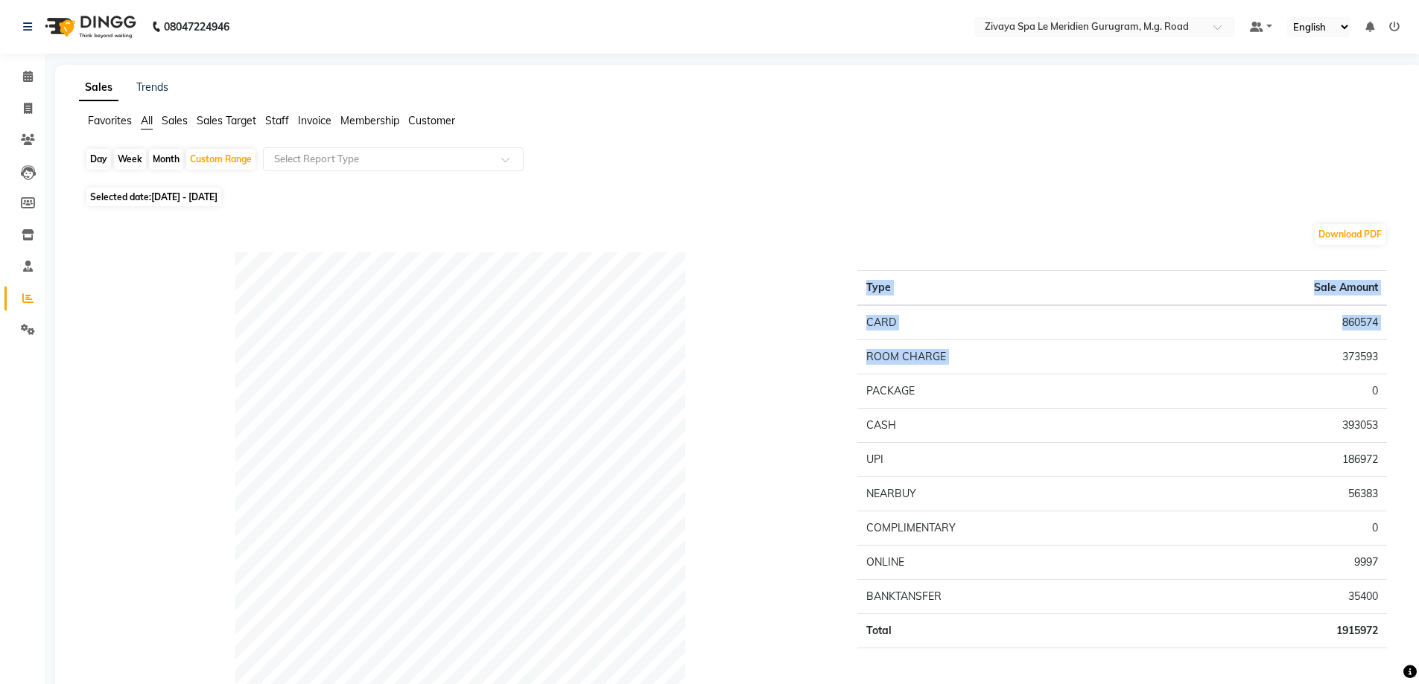
click at [1397, 358] on div "Type Sale Amount CARD 860574 ROOM CHARGE 373593 PACKAGE 0 CASH 393053 UPI 18697…" at bounding box center [1122, 499] width 552 height 494
click at [29, 77] on icon at bounding box center [28, 76] width 10 height 11
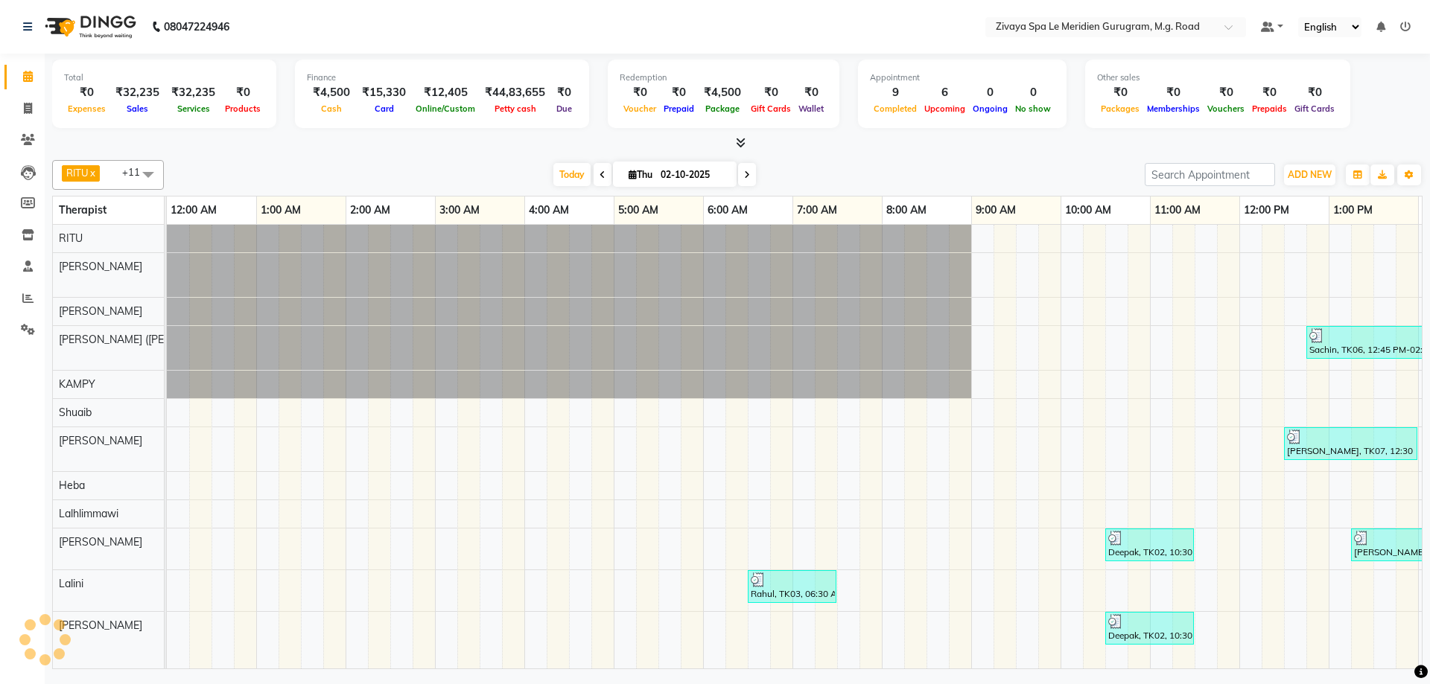
scroll to position [0, 890]
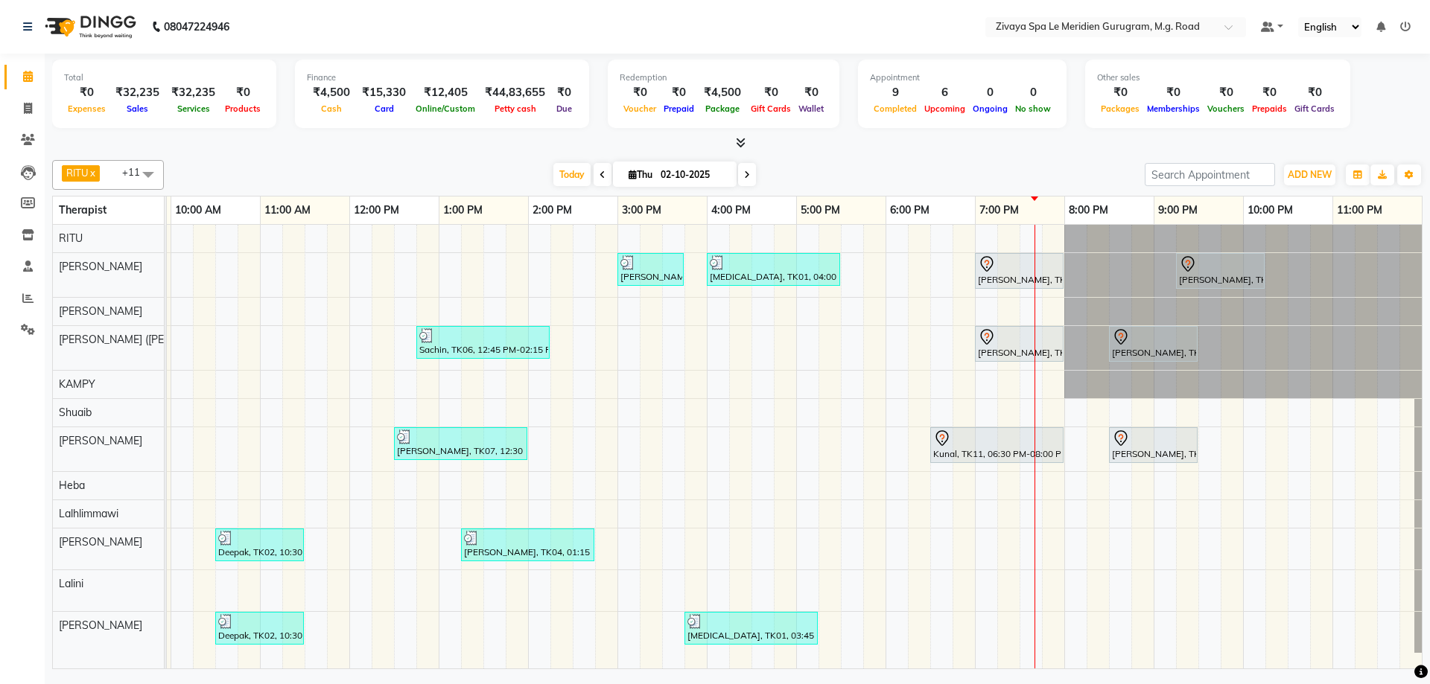
click at [982, 261] on icon at bounding box center [987, 264] width 18 height 18
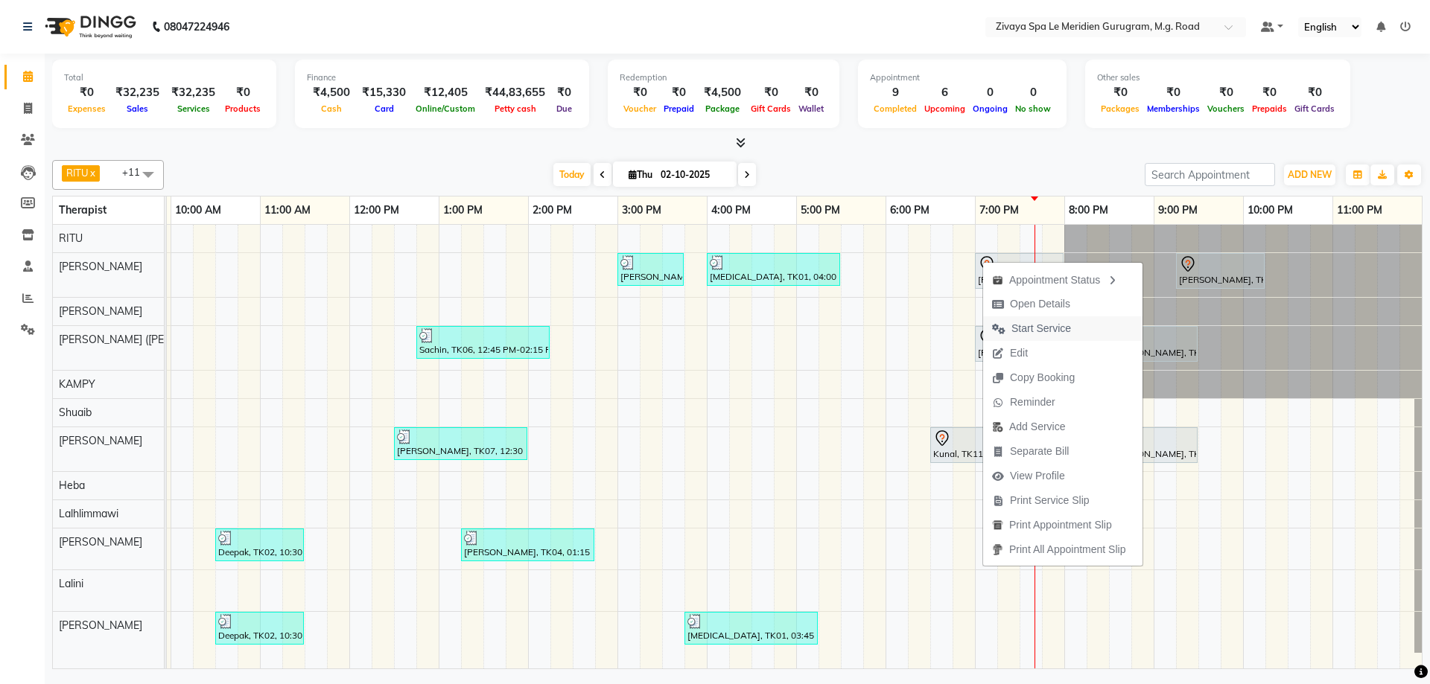
click at [1011, 324] on span "Start Service" at bounding box center [1041, 329] width 60 height 16
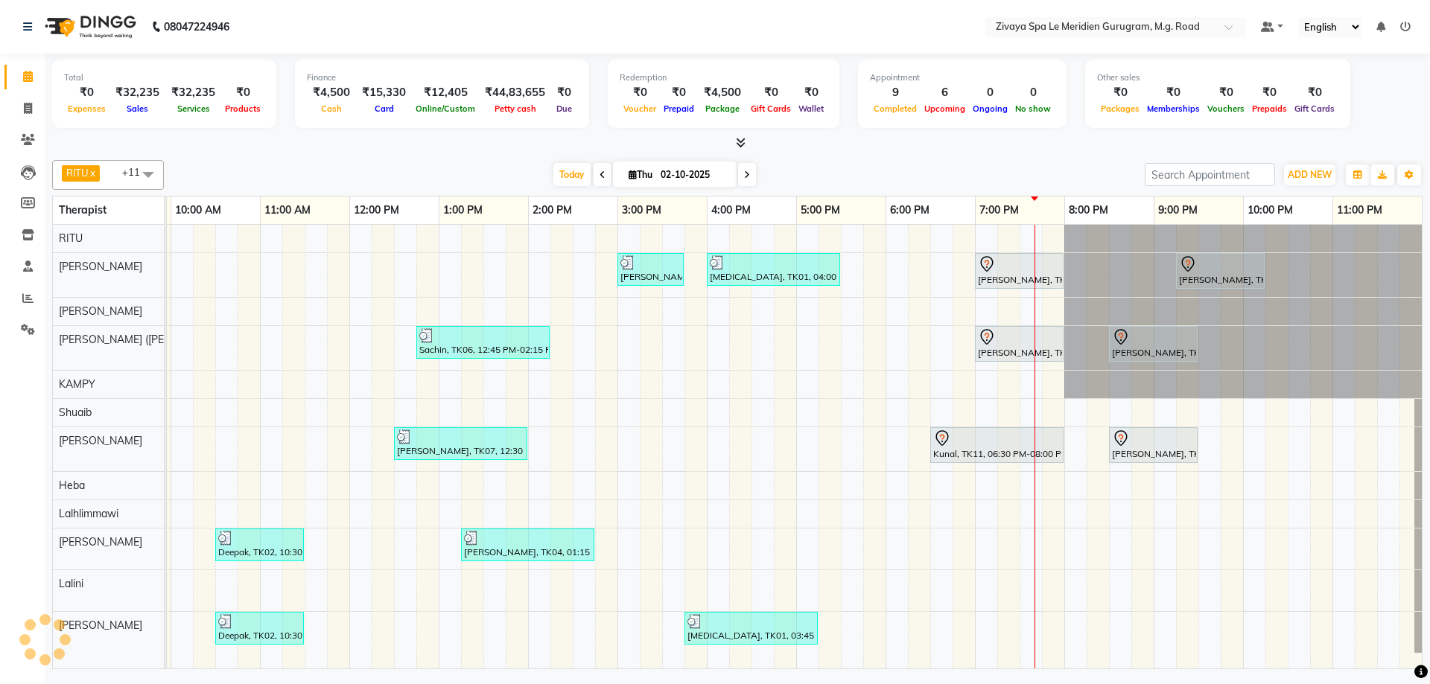
click at [982, 265] on icon at bounding box center [987, 264] width 18 height 18
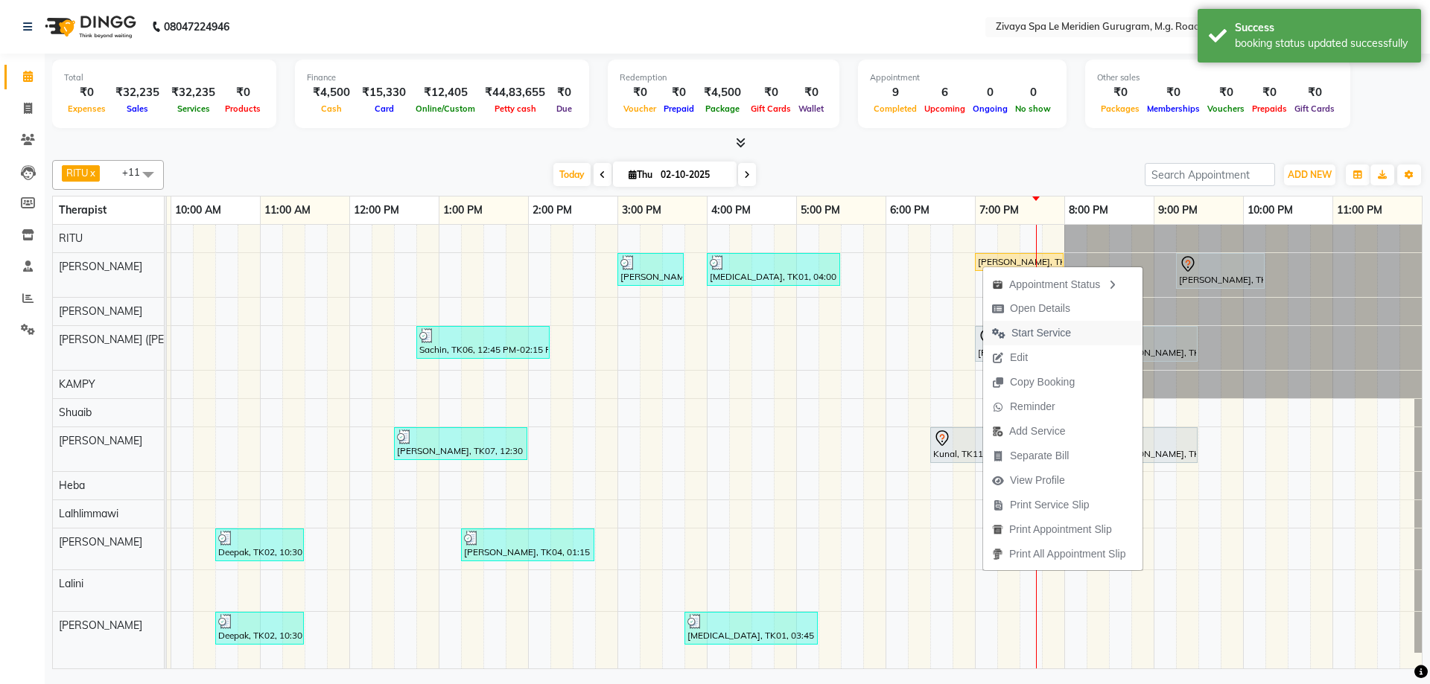
click at [1009, 331] on span "Start Service" at bounding box center [1031, 333] width 97 height 25
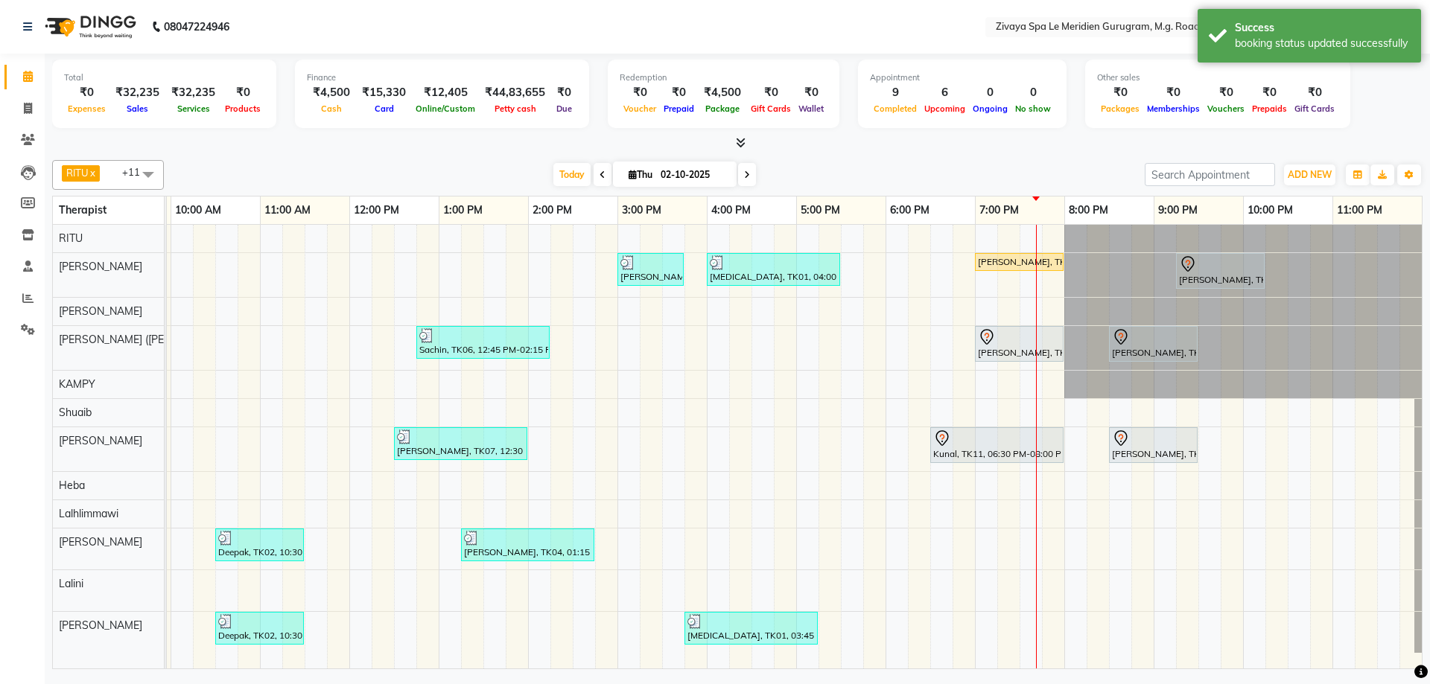
click at [991, 343] on icon at bounding box center [987, 337] width 18 height 18
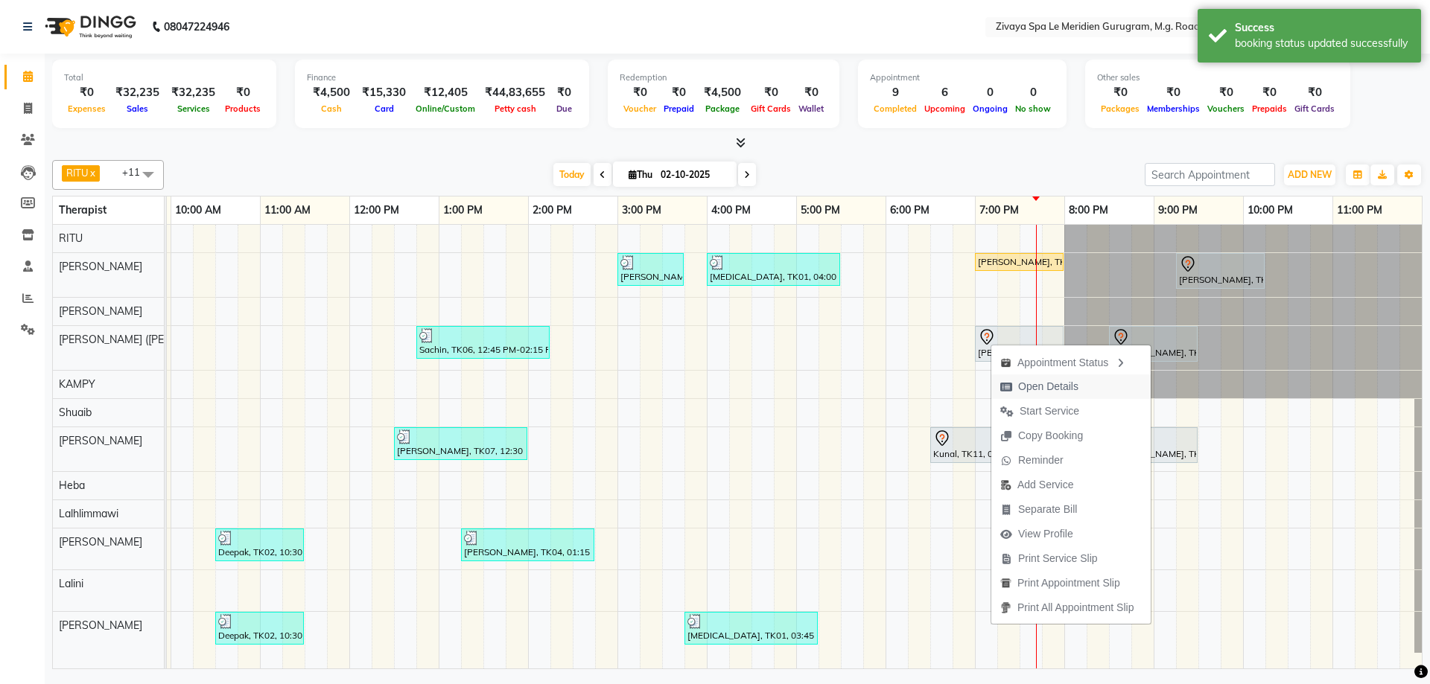
click at [1034, 384] on span "Open Details" at bounding box center [1048, 387] width 60 height 16
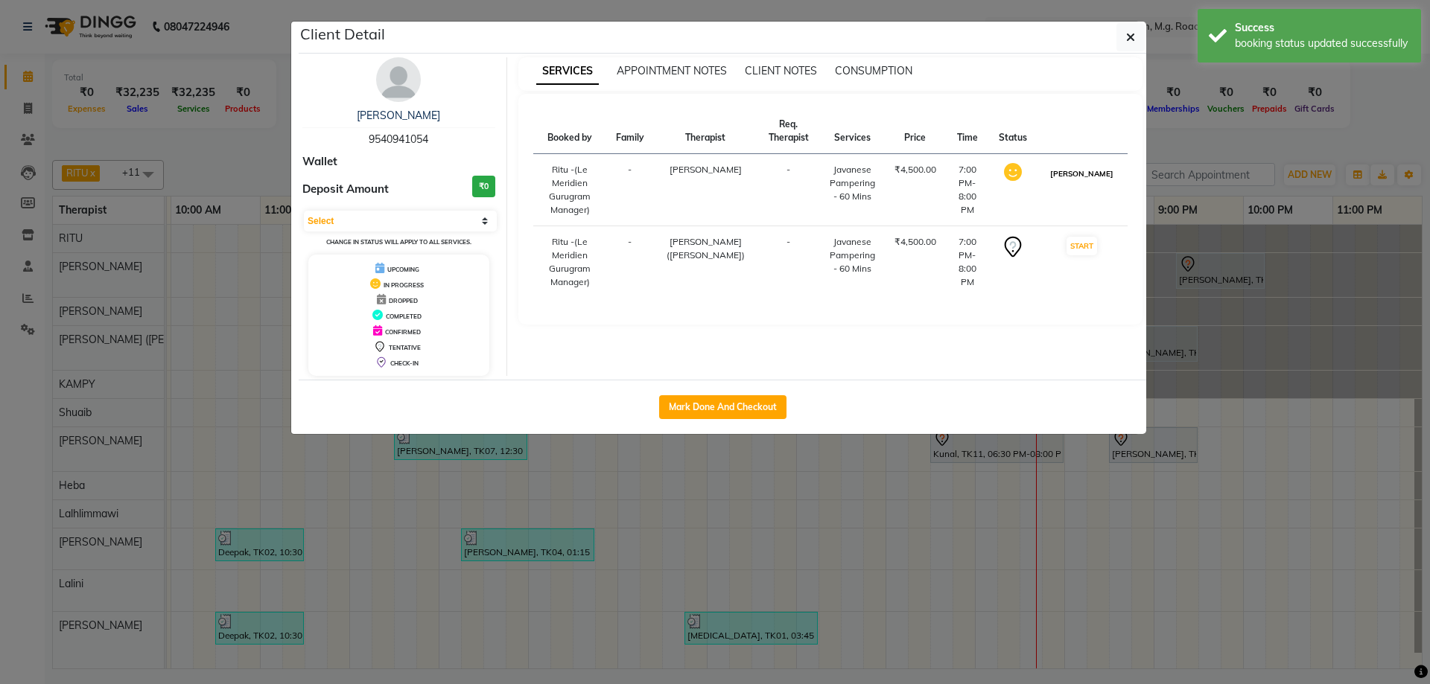
click at [1092, 183] on button "[PERSON_NAME]" at bounding box center [1081, 174] width 71 height 19
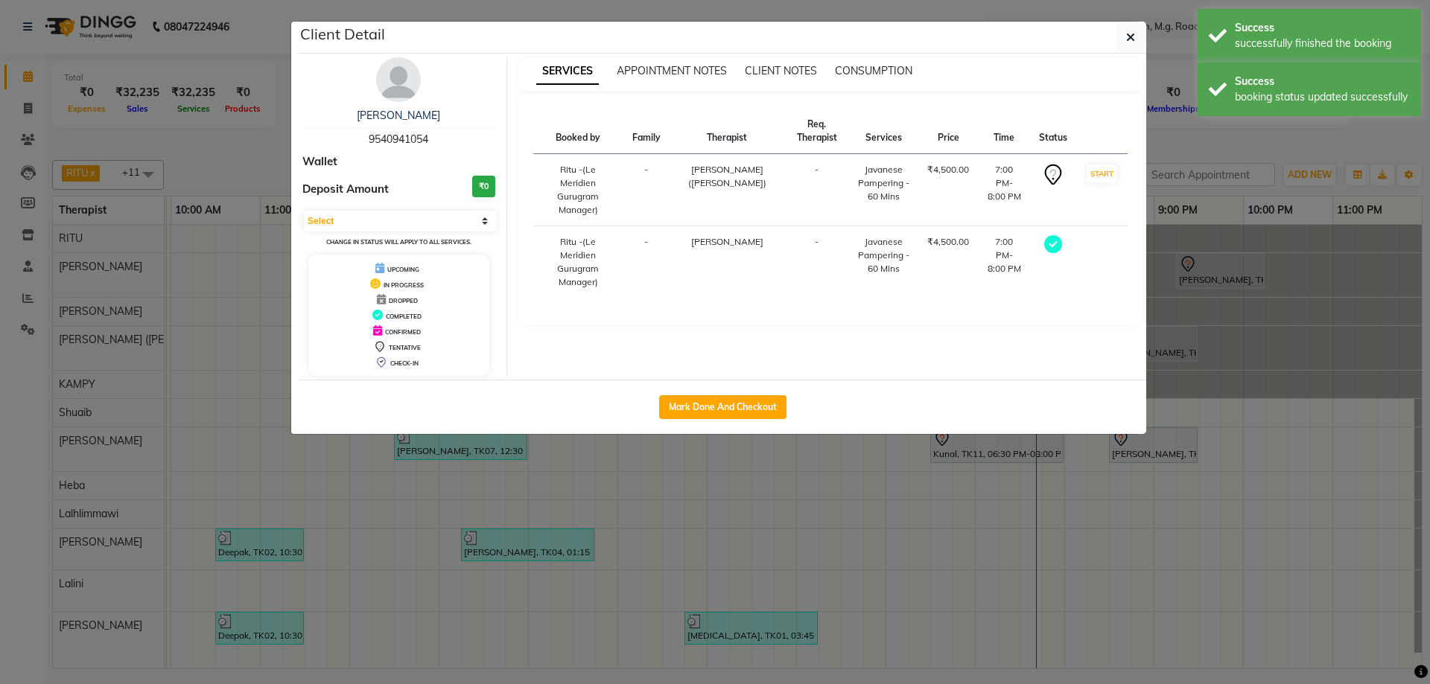
click at [1094, 234] on td at bounding box center [1101, 262] width 51 height 72
click at [1097, 178] on button "START" at bounding box center [1102, 174] width 31 height 19
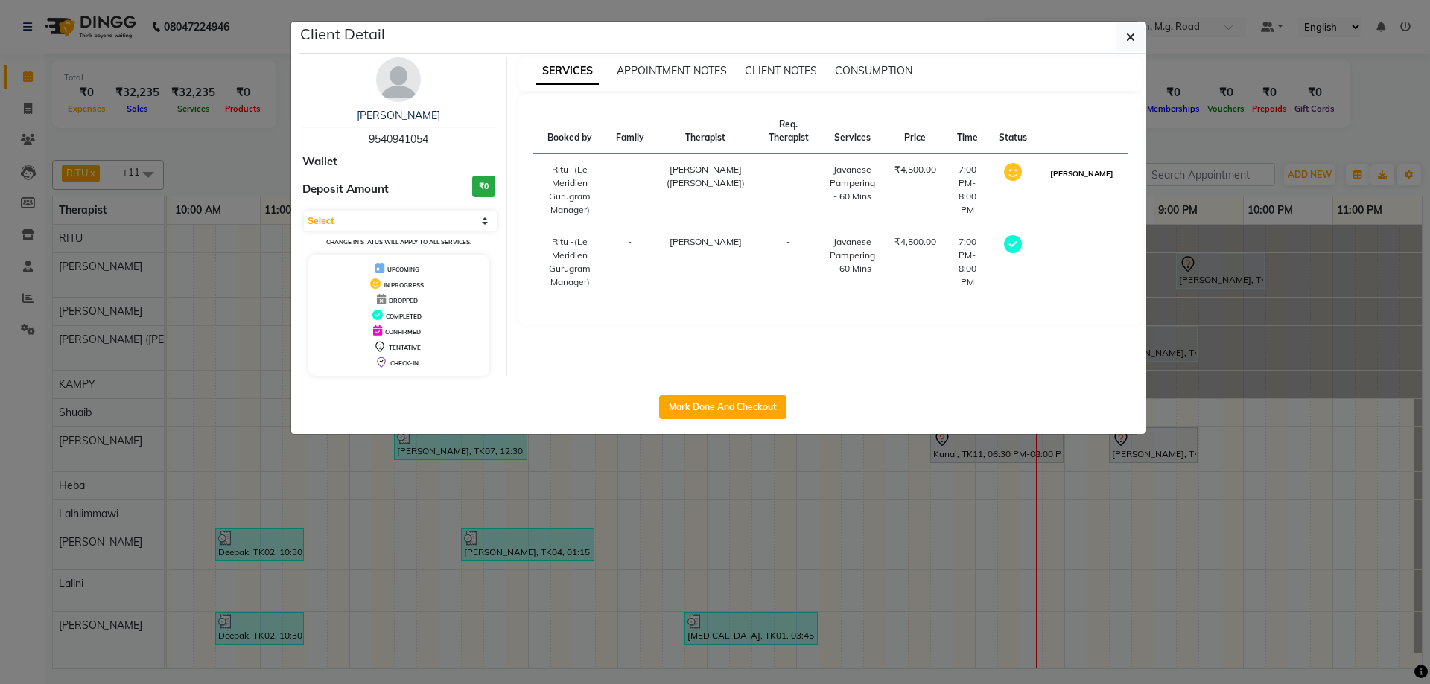
click at [1083, 182] on button "[PERSON_NAME]" at bounding box center [1081, 174] width 71 height 19
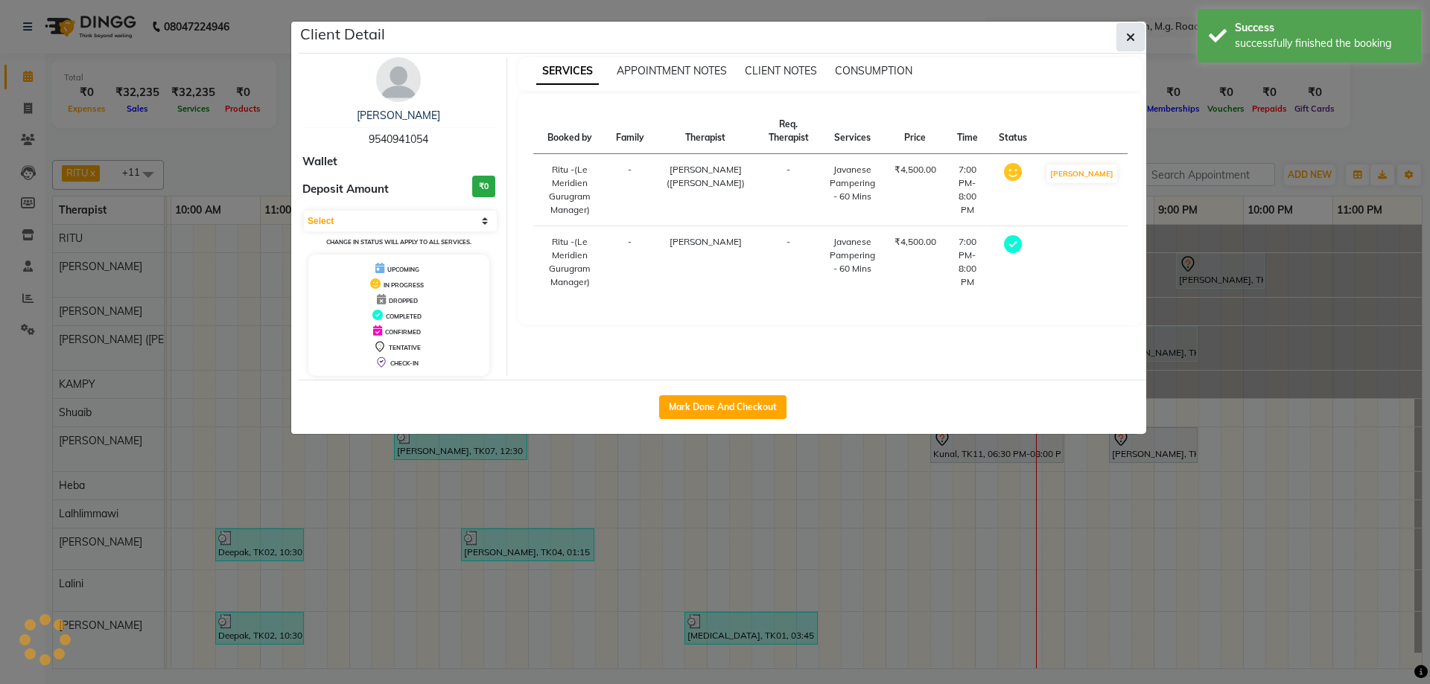
select select "3"
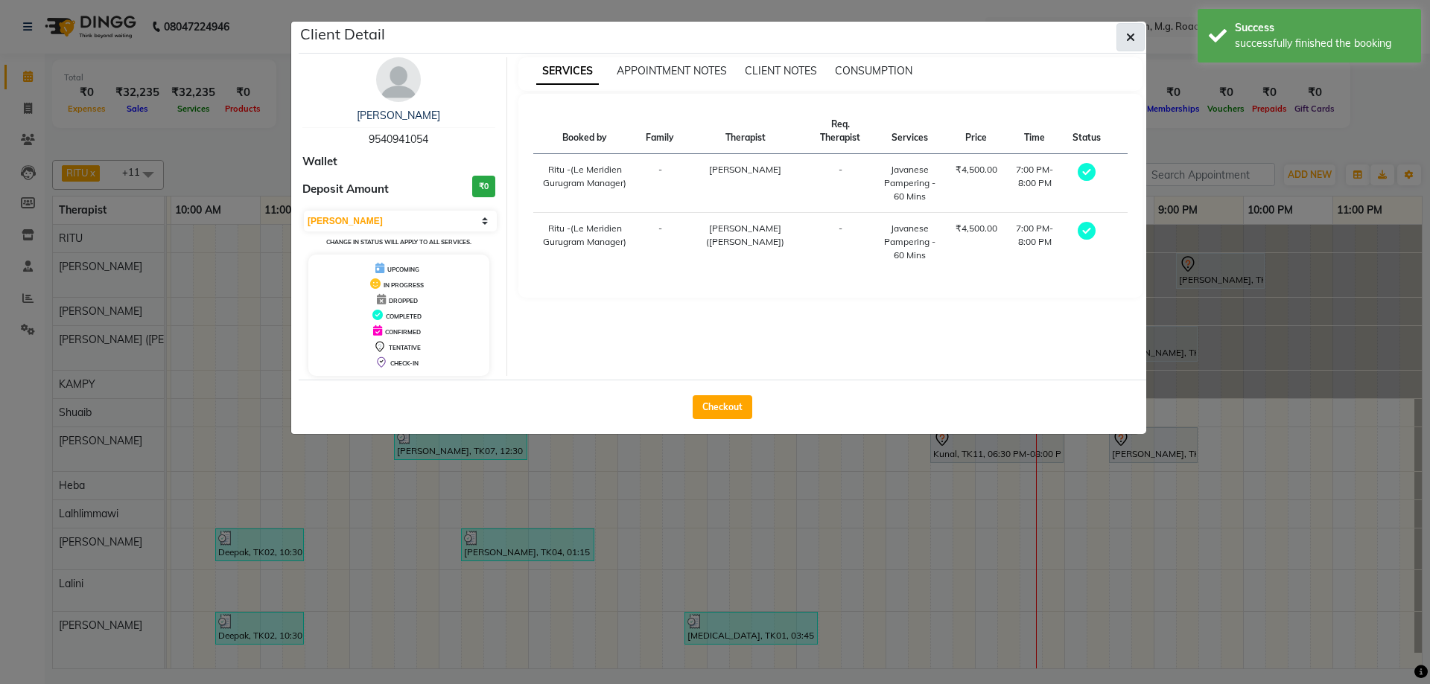
click at [1134, 37] on icon "button" at bounding box center [1130, 37] width 9 height 12
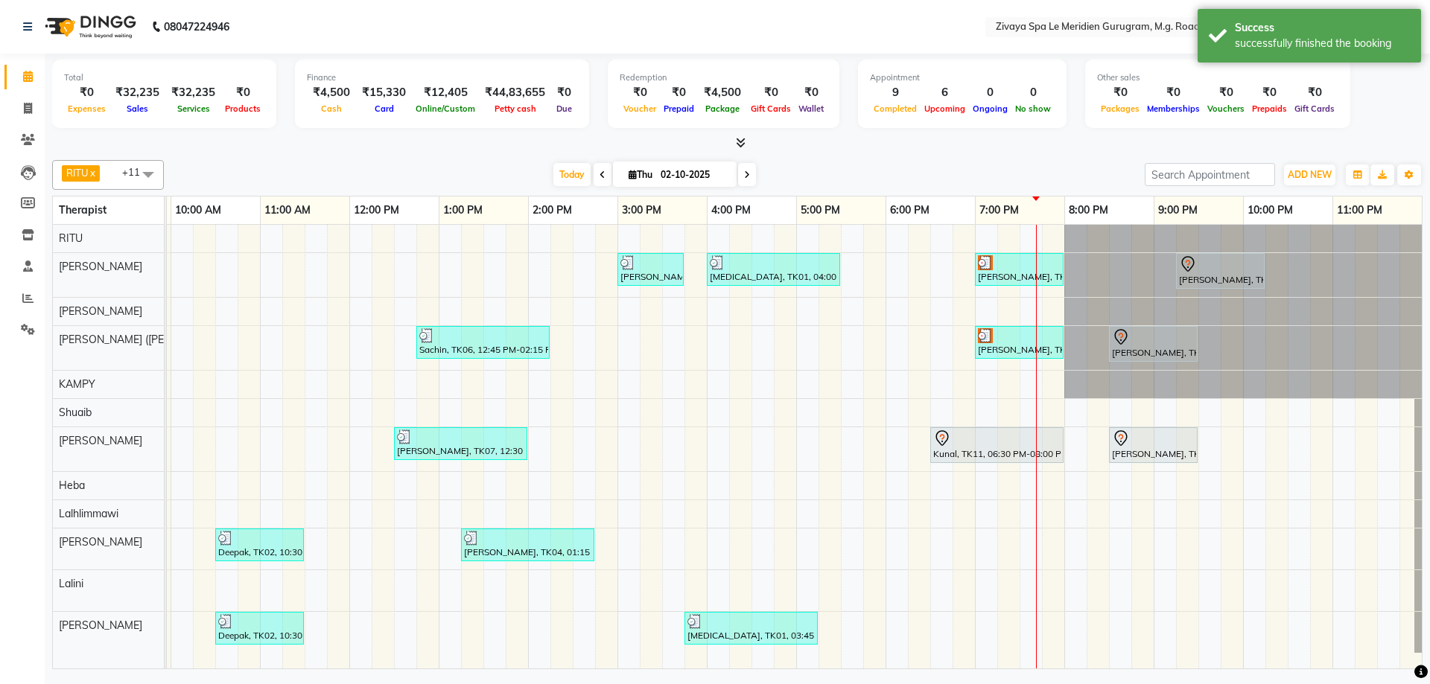
click at [676, 172] on input "02-10-2025" at bounding box center [693, 175] width 74 height 22
select select "10"
select select "2025"
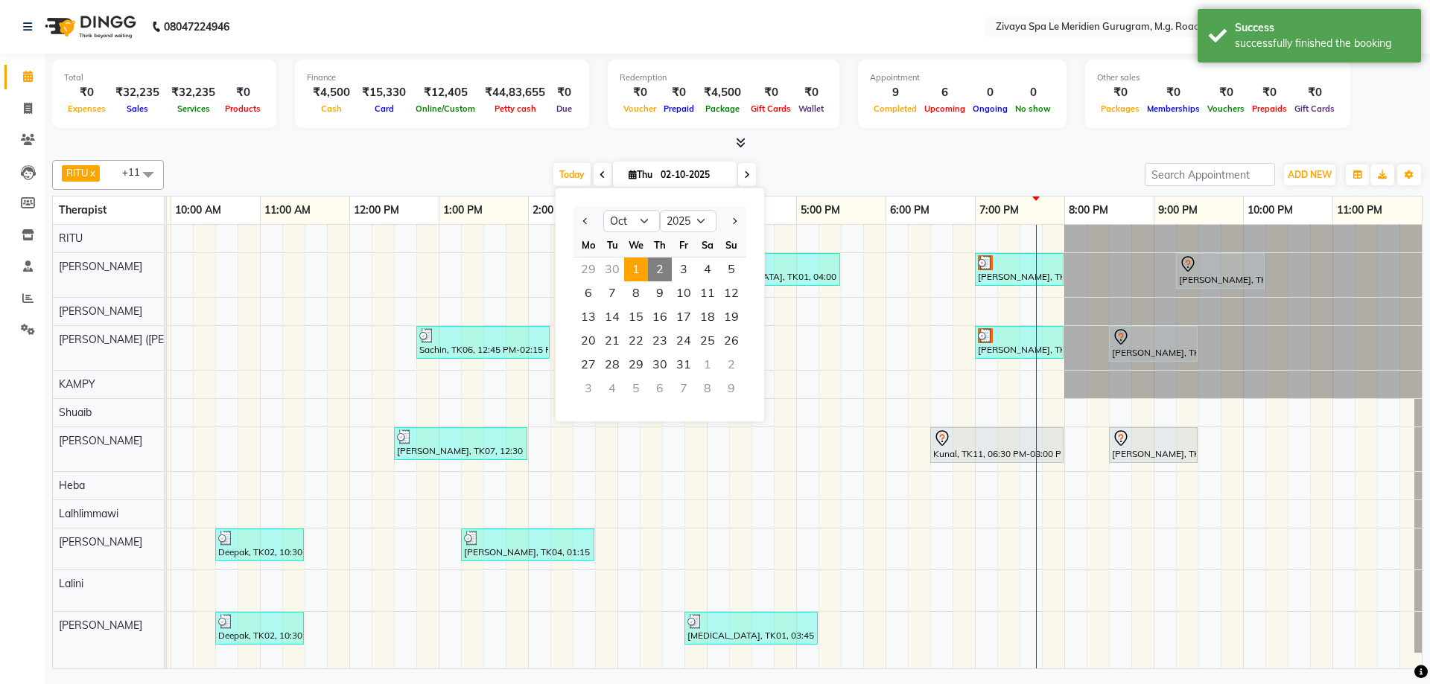
click at [635, 263] on span "1" at bounding box center [636, 270] width 24 height 24
type input "01-10-2025"
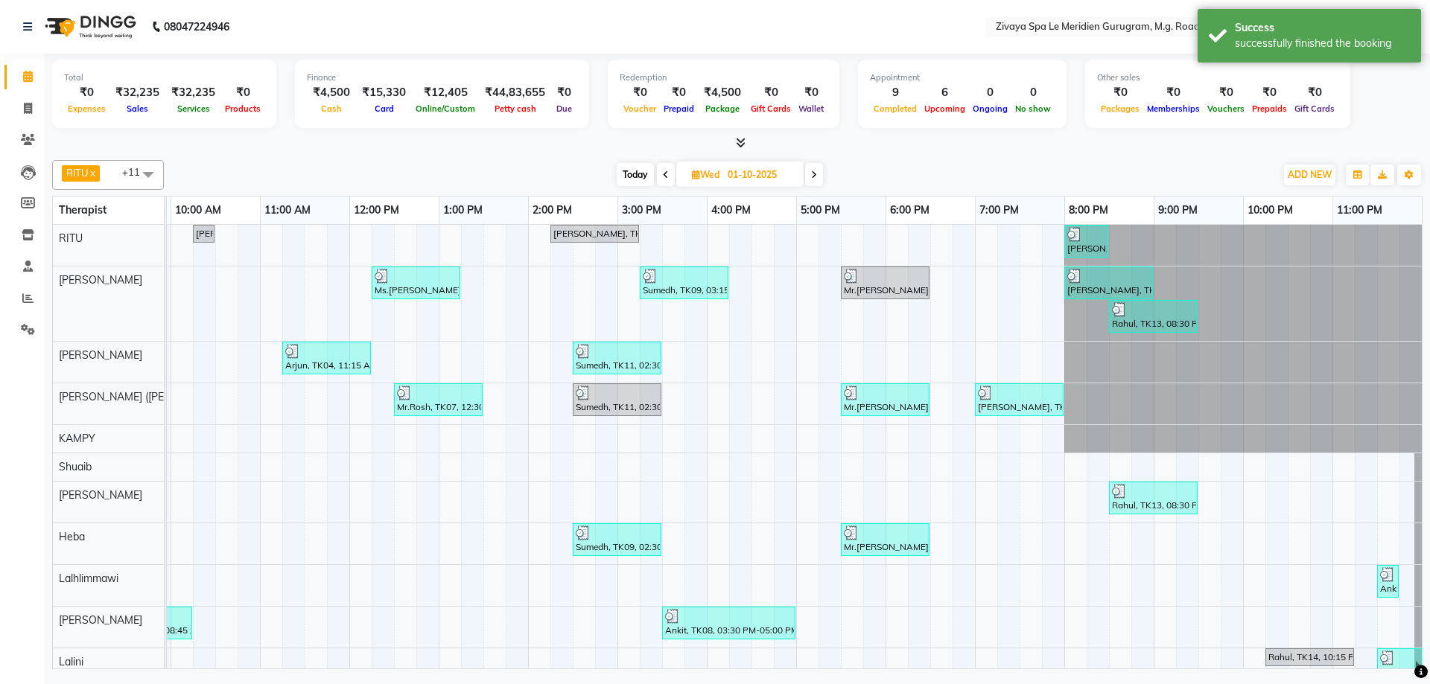
click at [1076, 238] on img at bounding box center [1074, 234] width 15 height 15
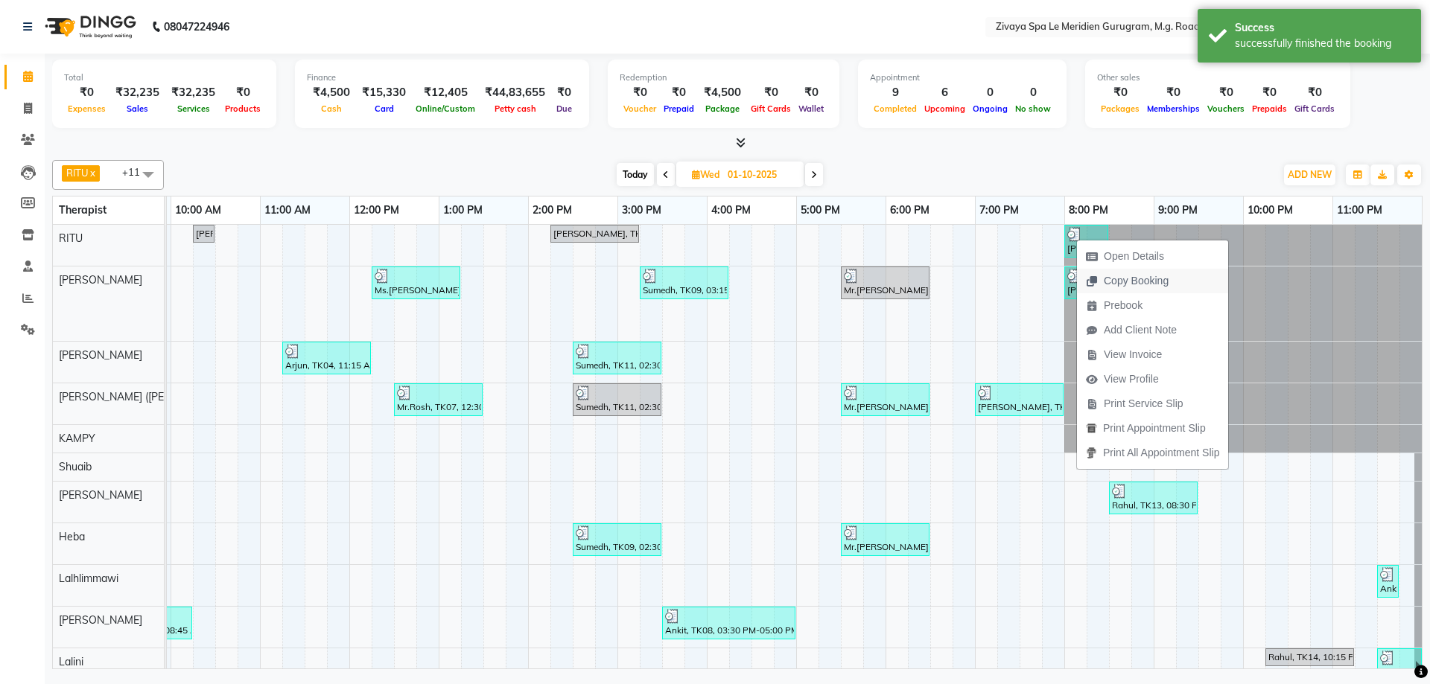
click at [1125, 278] on span "Copy Booking" at bounding box center [1136, 281] width 65 height 16
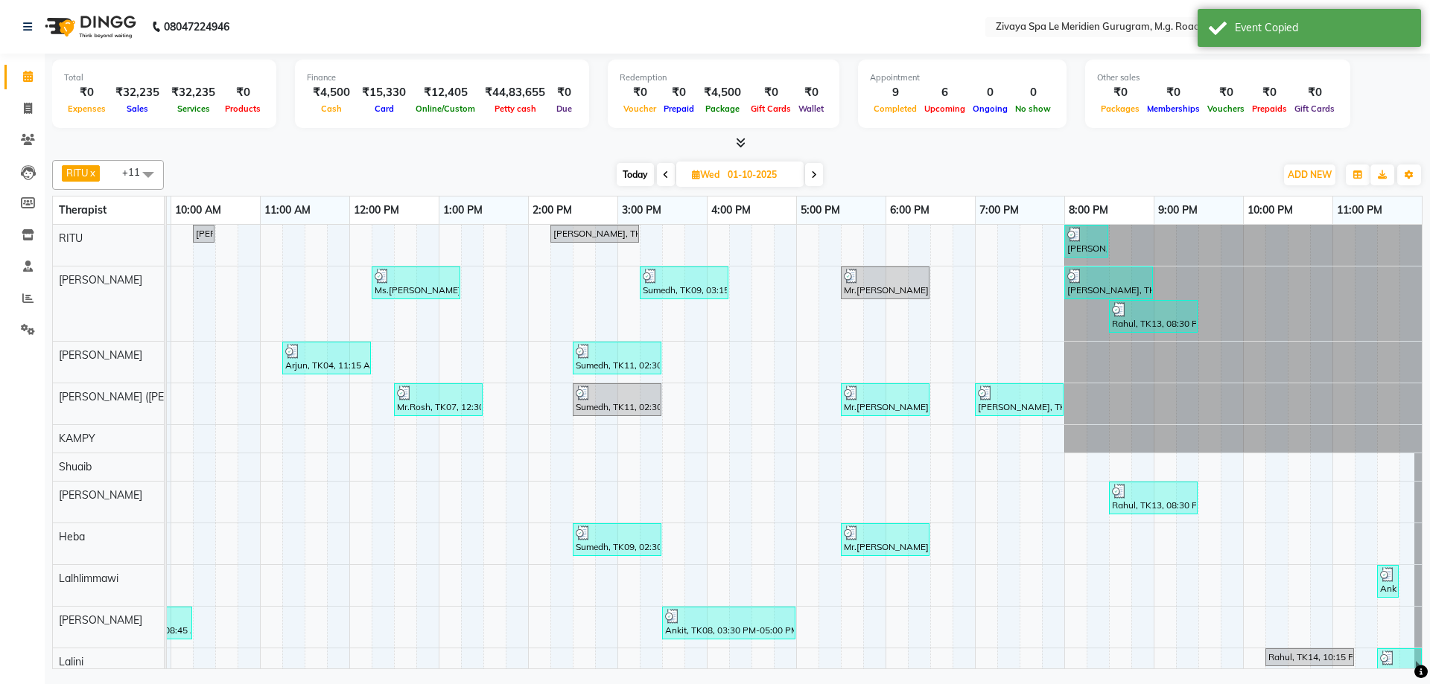
click at [753, 173] on input "01-10-2025" at bounding box center [760, 175] width 74 height 22
select select "10"
select select "2025"
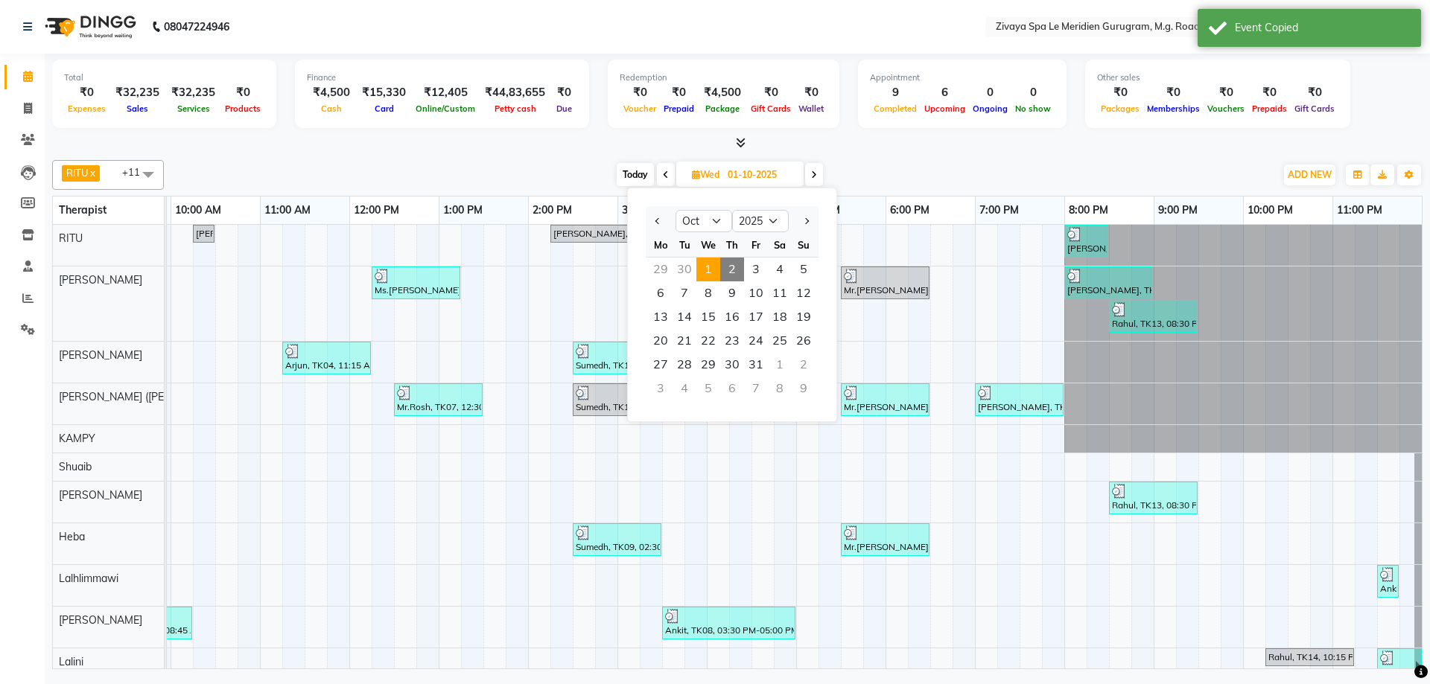
click at [734, 267] on span "2" at bounding box center [732, 270] width 24 height 24
type input "02-10-2025"
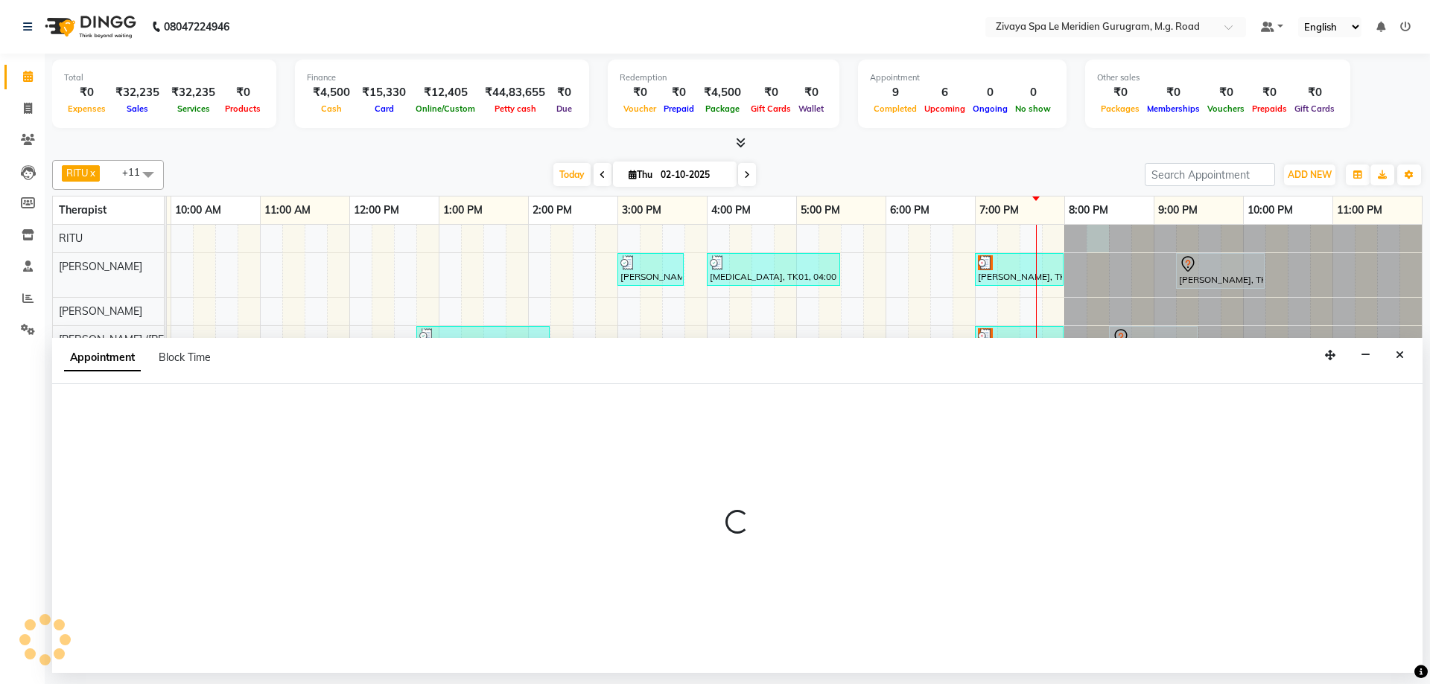
select select "49503"
select select "1215"
select select "tentative"
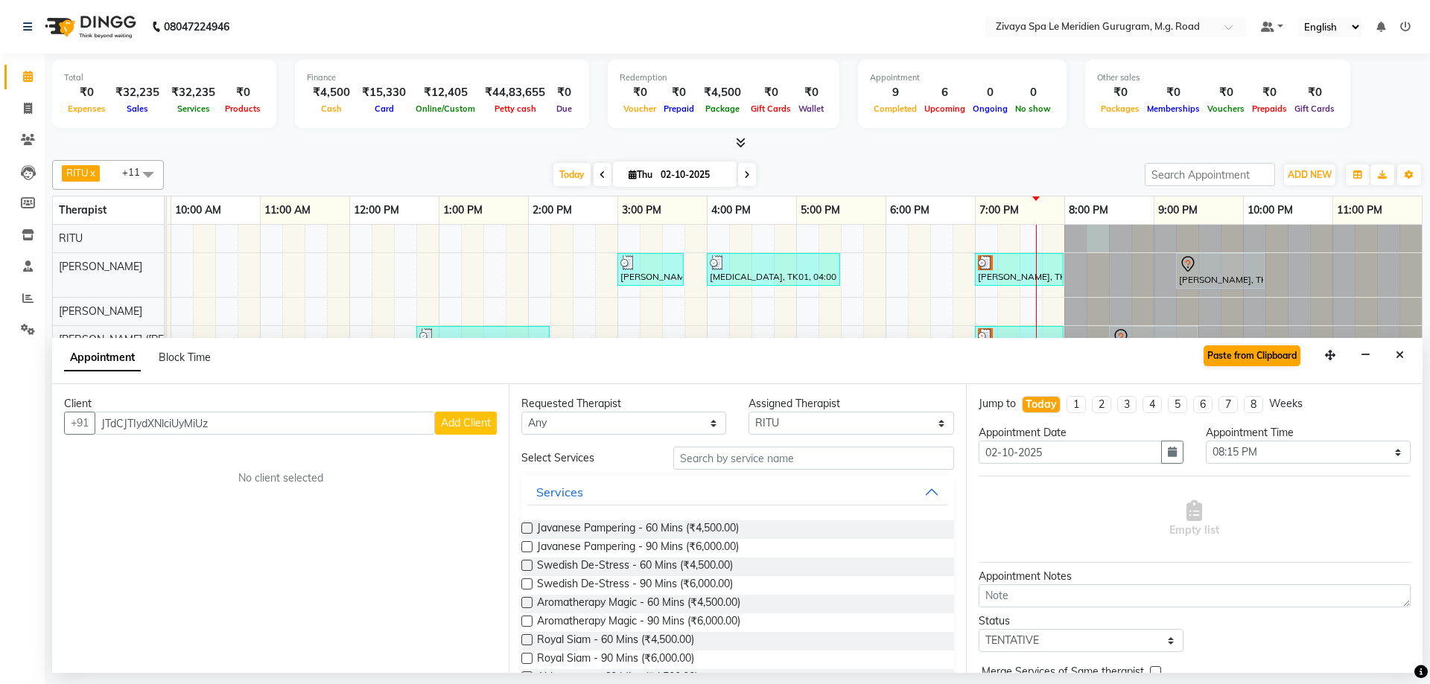
type input "JTdCJTIydXNlciUyMiUz"
click at [1280, 359] on button "Paste from Clipboard" at bounding box center [1252, 356] width 97 height 21
select select
select select "3243"
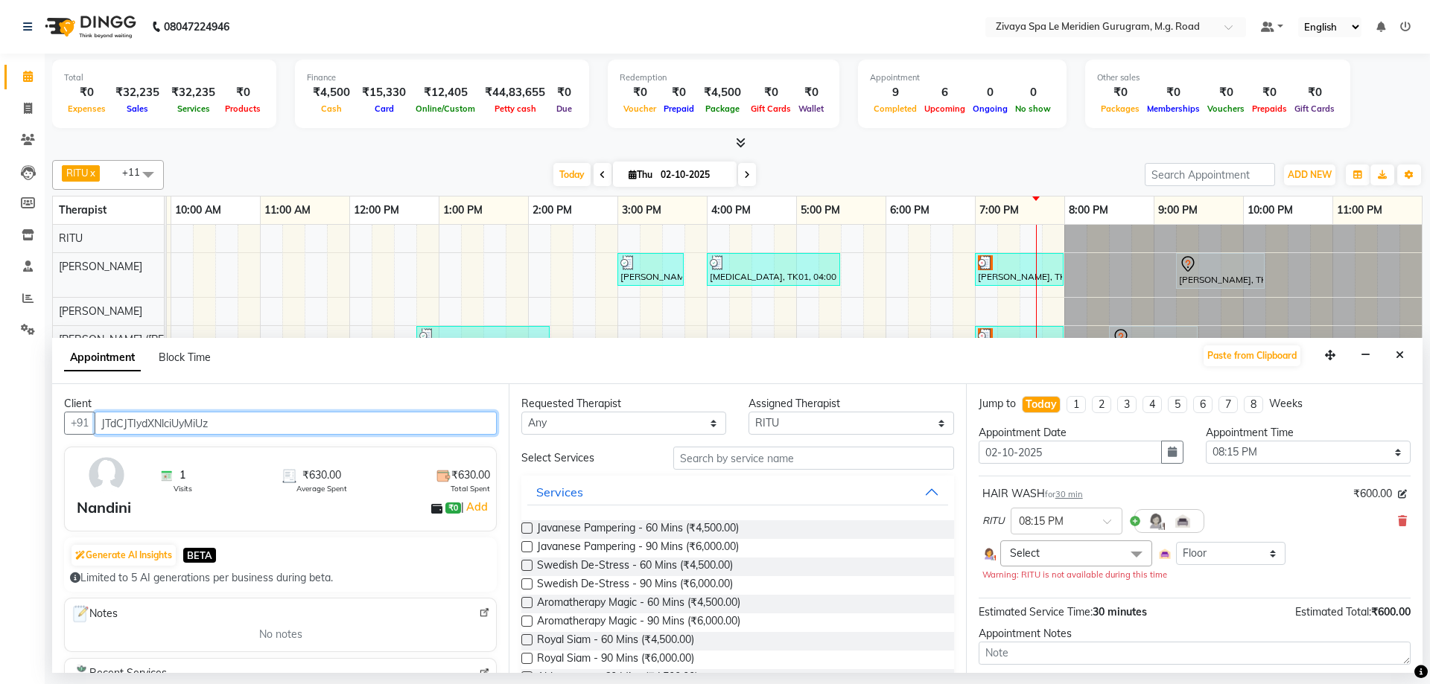
drag, startPoint x: 162, startPoint y: 435, endPoint x: 86, endPoint y: 435, distance: 76.7
click at [86, 435] on div "Client +91 JTdCJTIydXNlciUyMiUz 1 Visits ₹630.00 Average Spent ₹630.00 Total Sp…" at bounding box center [280, 528] width 457 height 289
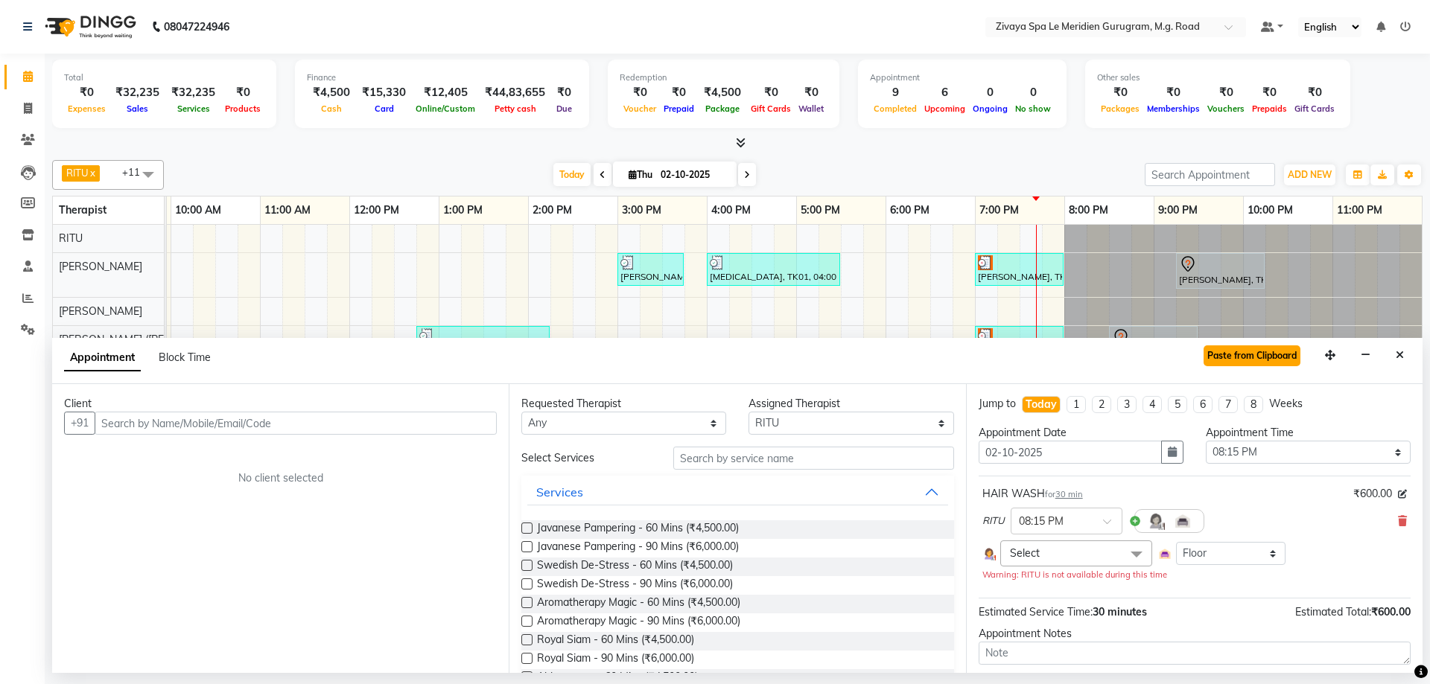
click at [1210, 359] on button "Paste from Clipboard" at bounding box center [1252, 356] width 97 height 21
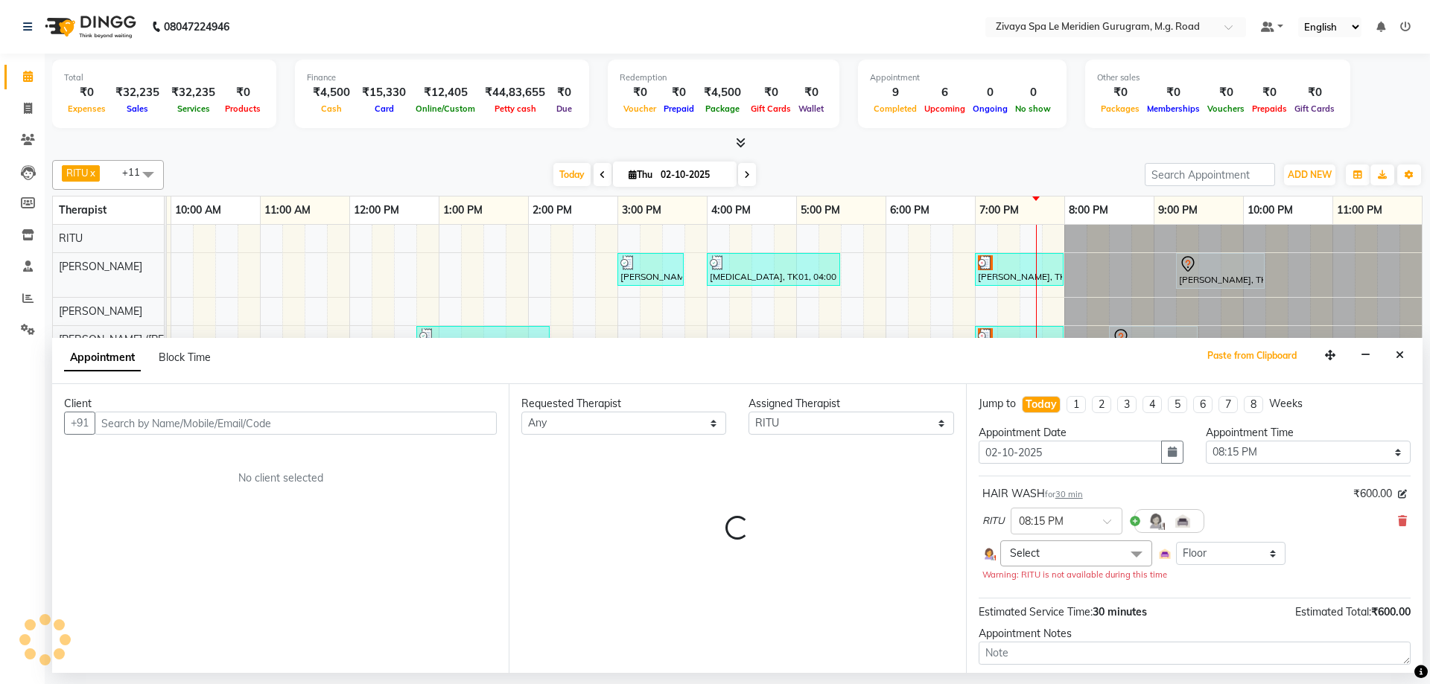
select select "3243"
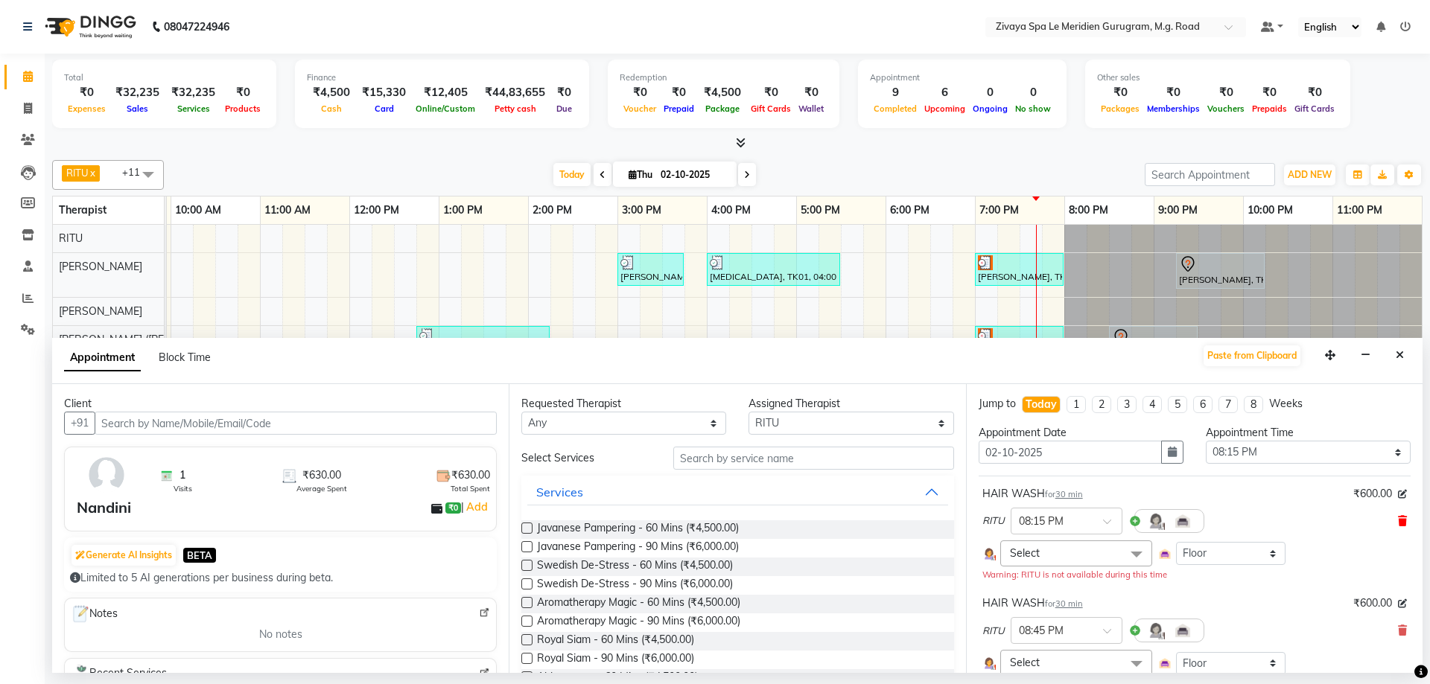
click at [1398, 520] on icon at bounding box center [1402, 521] width 9 height 10
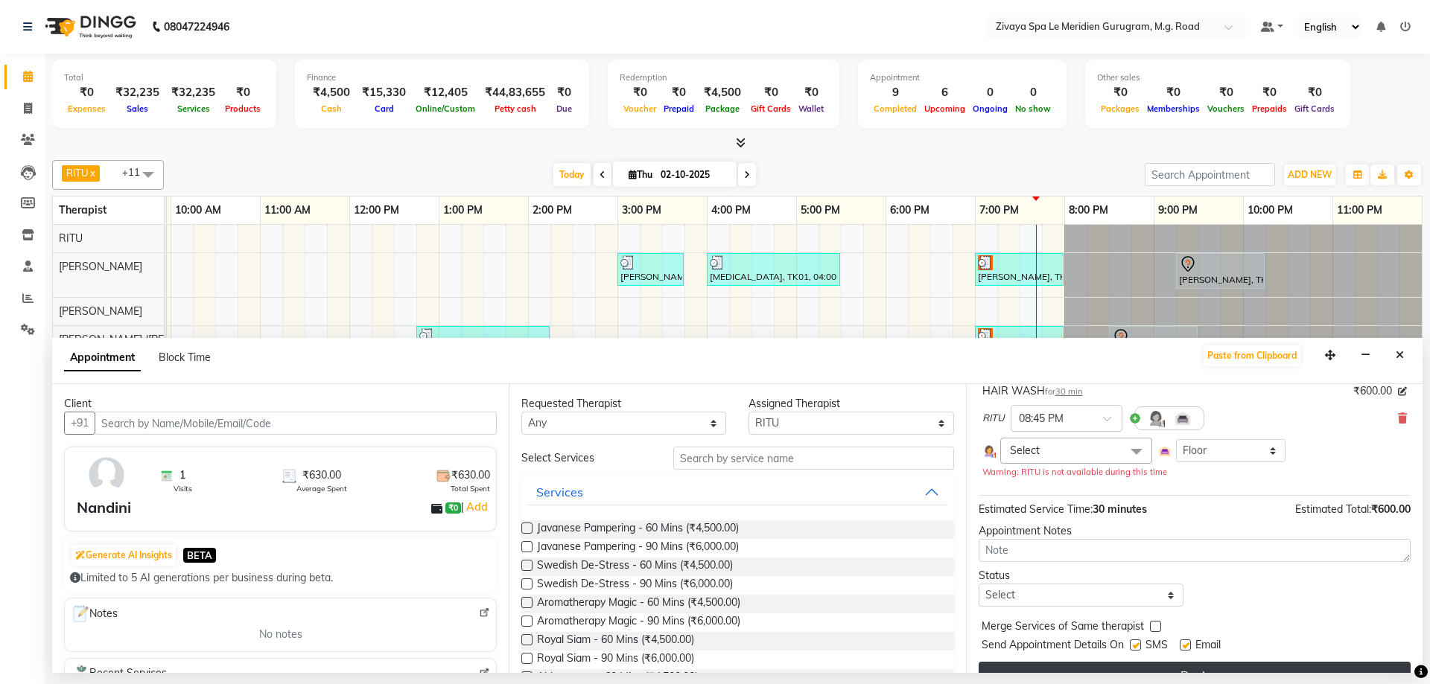
scroll to position [130, 0]
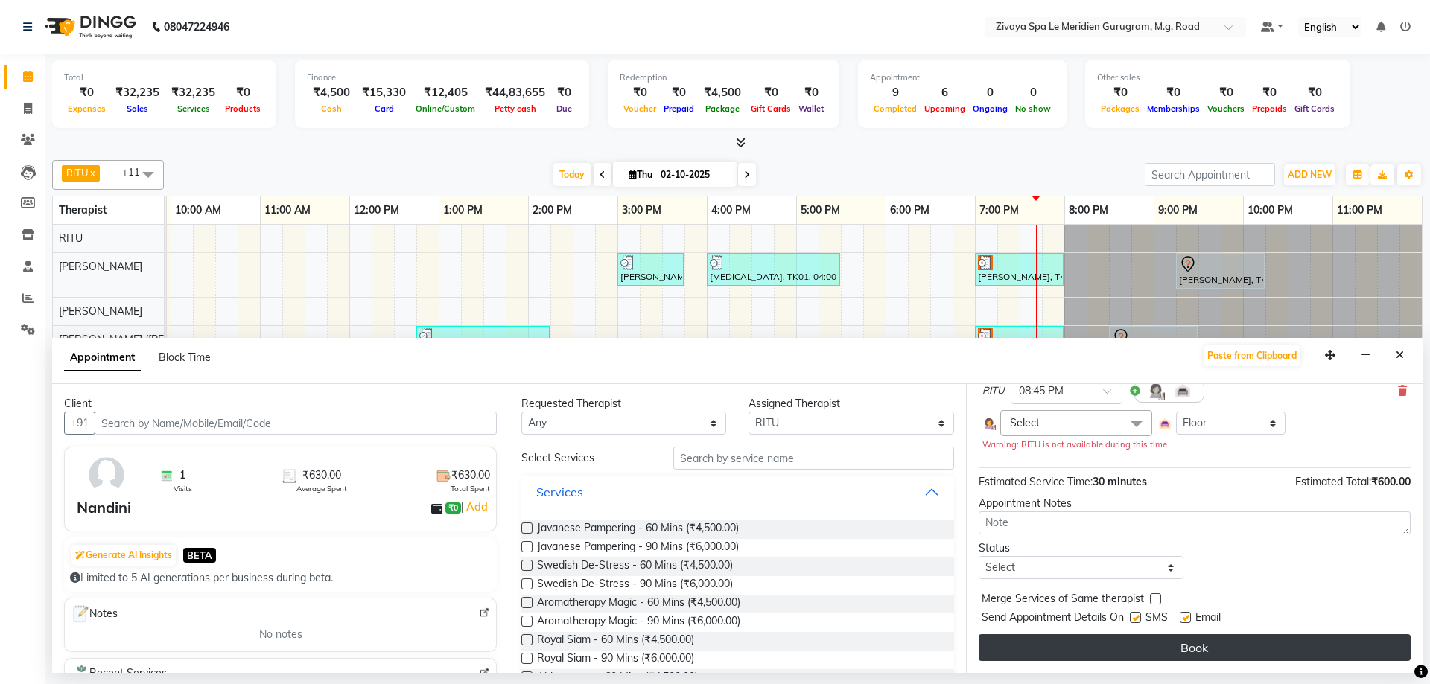
click at [1190, 637] on button "Book" at bounding box center [1195, 648] width 432 height 27
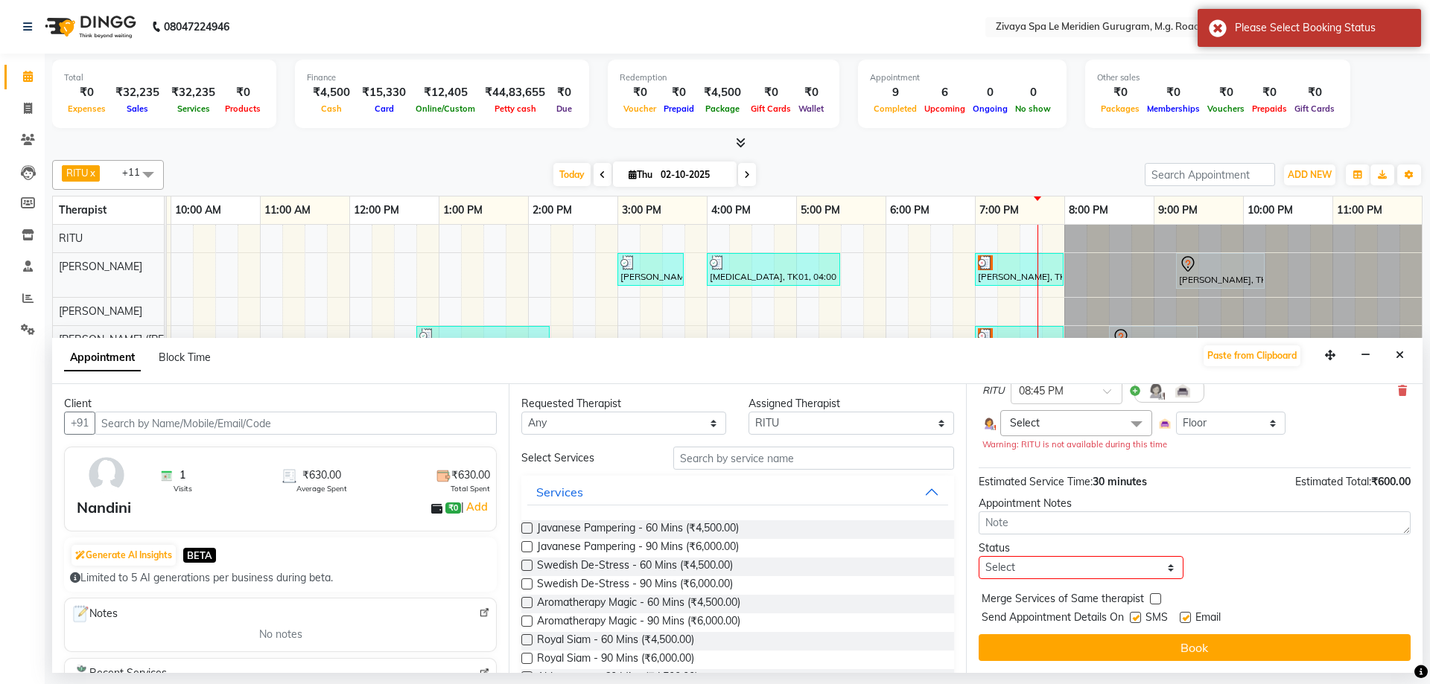
scroll to position [0, 0]
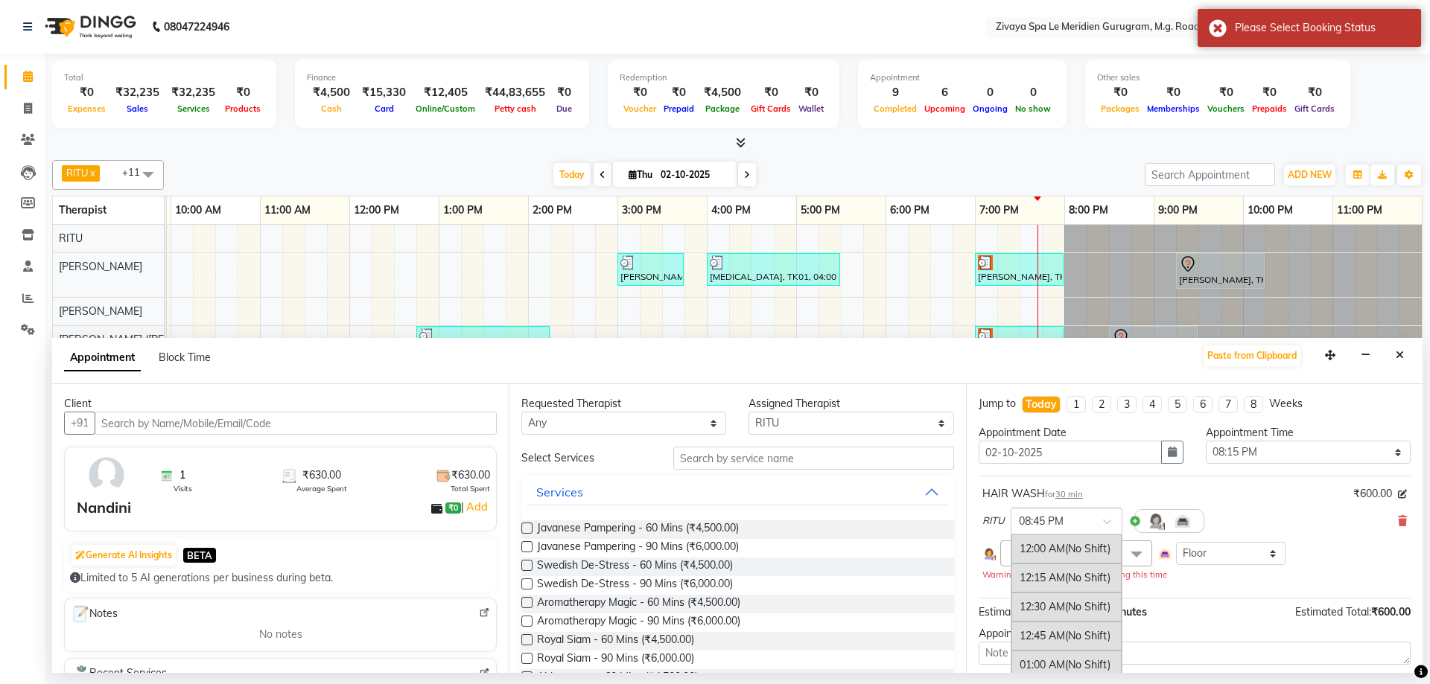
click at [1111, 521] on span at bounding box center [1112, 526] width 19 height 16
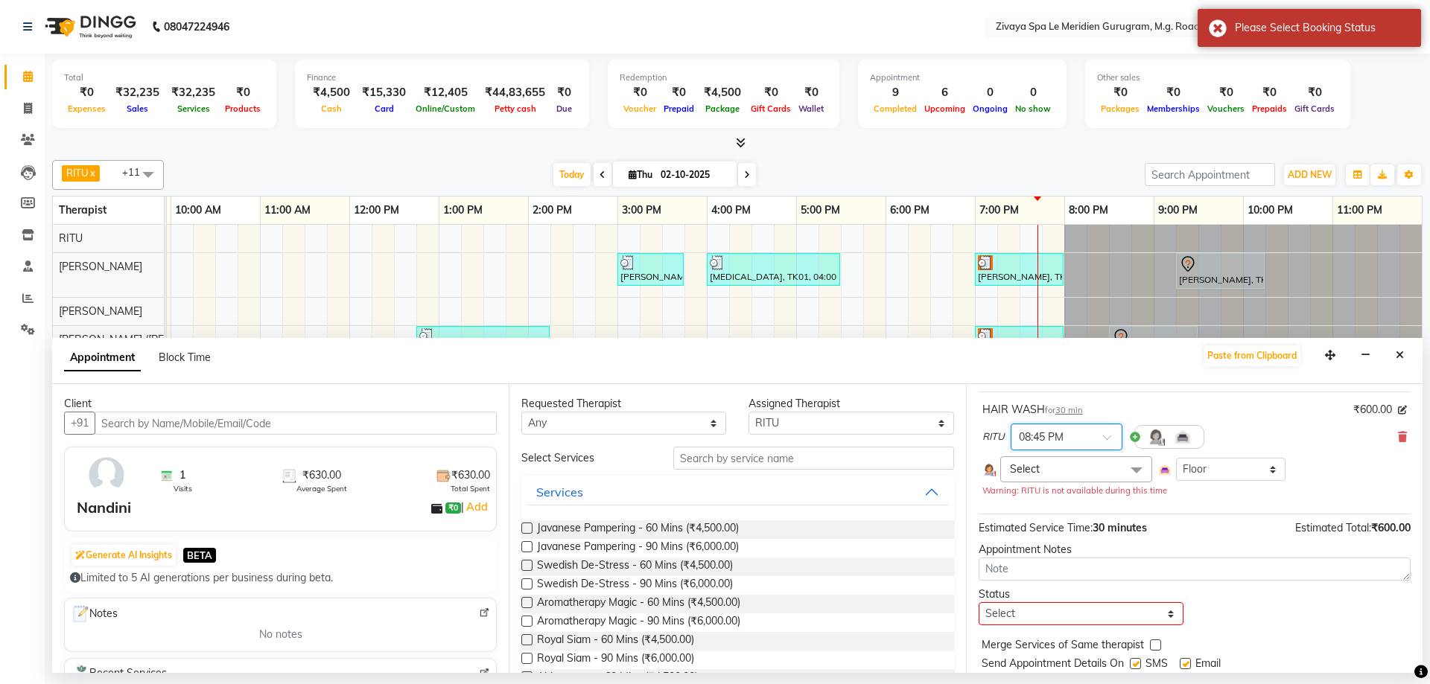
scroll to position [130, 0]
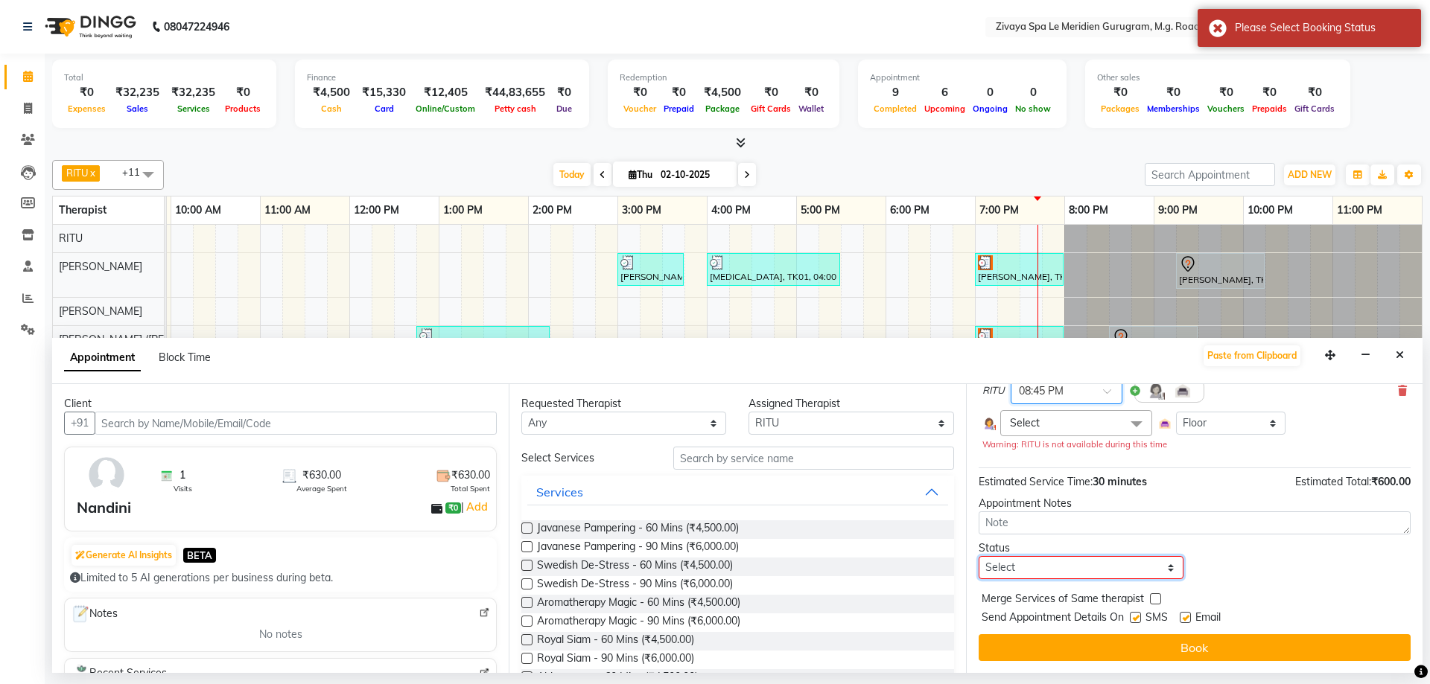
click at [1057, 575] on select "Select TENTATIVE CONFIRM CHECK-IN UPCOMING" at bounding box center [1081, 567] width 205 height 23
select select "confirm booking"
click at [979, 556] on select "Select TENTATIVE CONFIRM CHECK-IN UPCOMING" at bounding box center [1081, 567] width 205 height 23
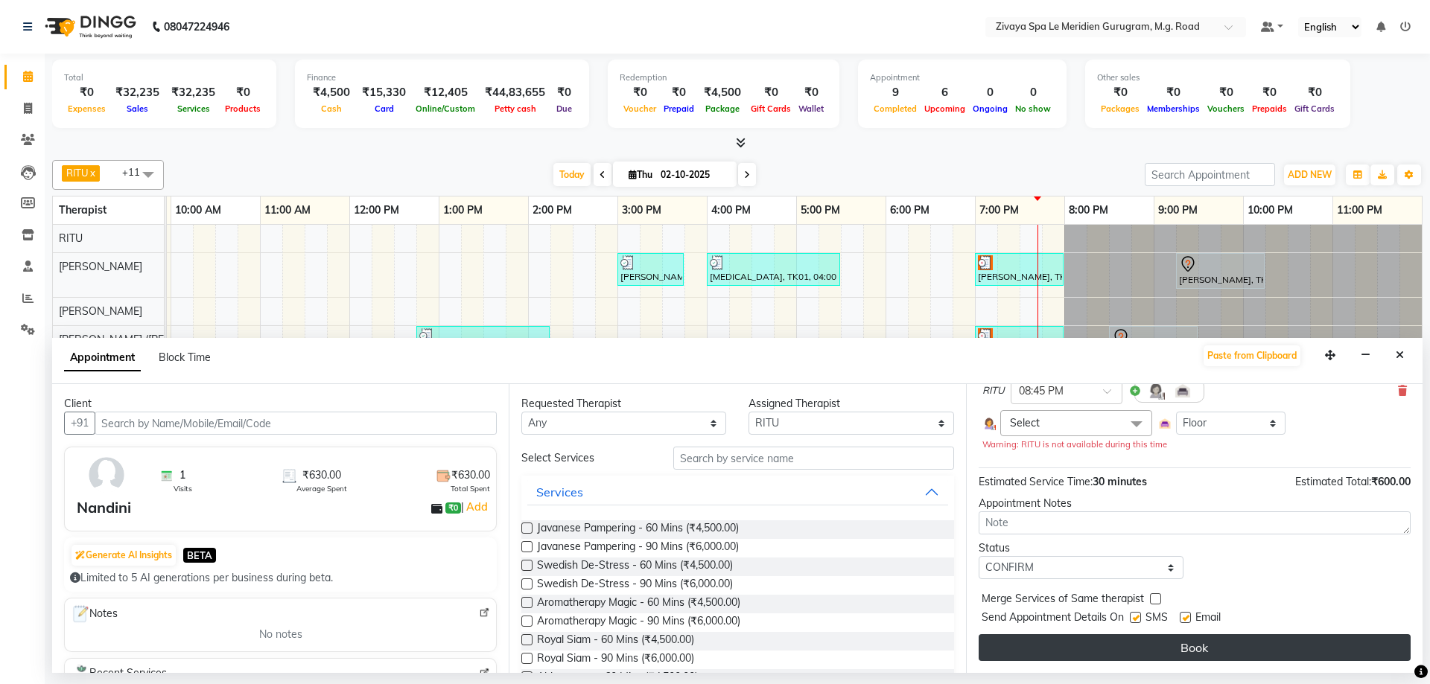
click at [1178, 649] on button "Book" at bounding box center [1195, 648] width 432 height 27
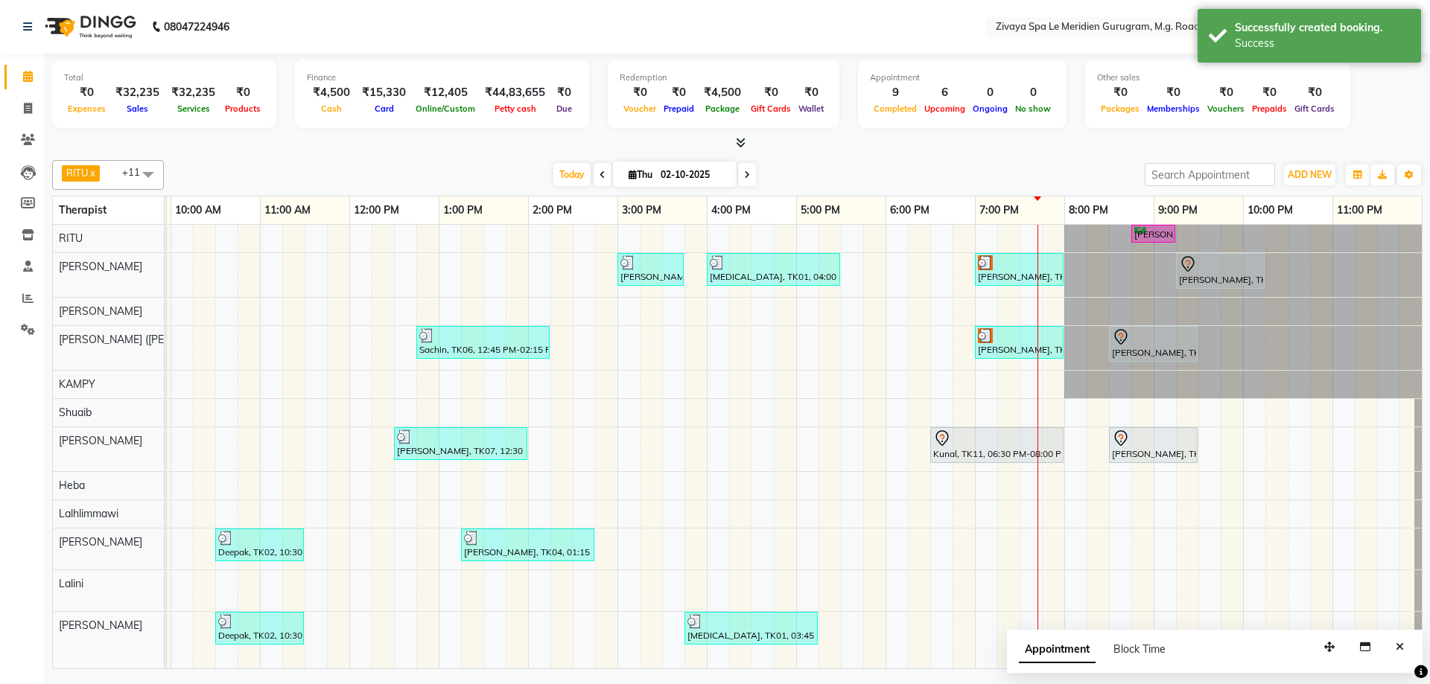
click at [1140, 228] on div "[PERSON_NAME], TK12, 08:45 PM-09:15 PM, HAIR WASH" at bounding box center [1153, 234] width 41 height 14
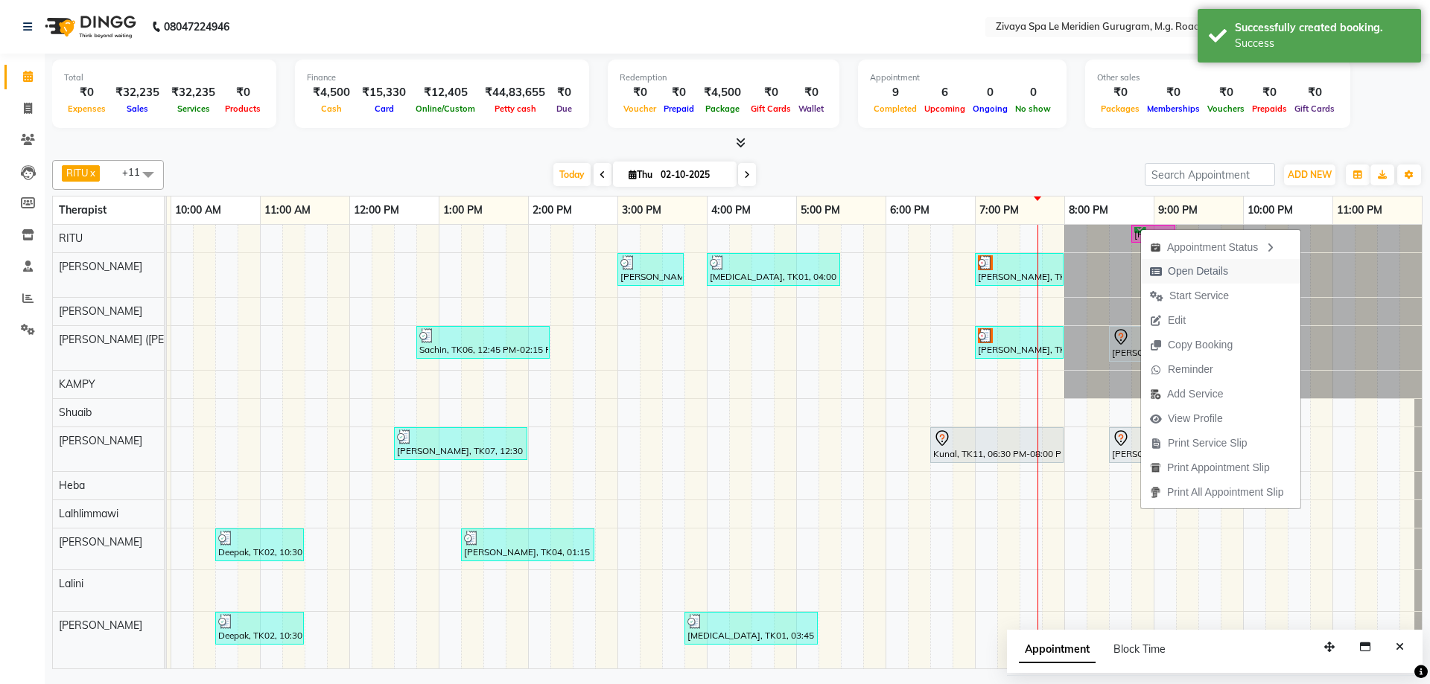
click at [1184, 269] on span "Open Details" at bounding box center [1198, 272] width 60 height 16
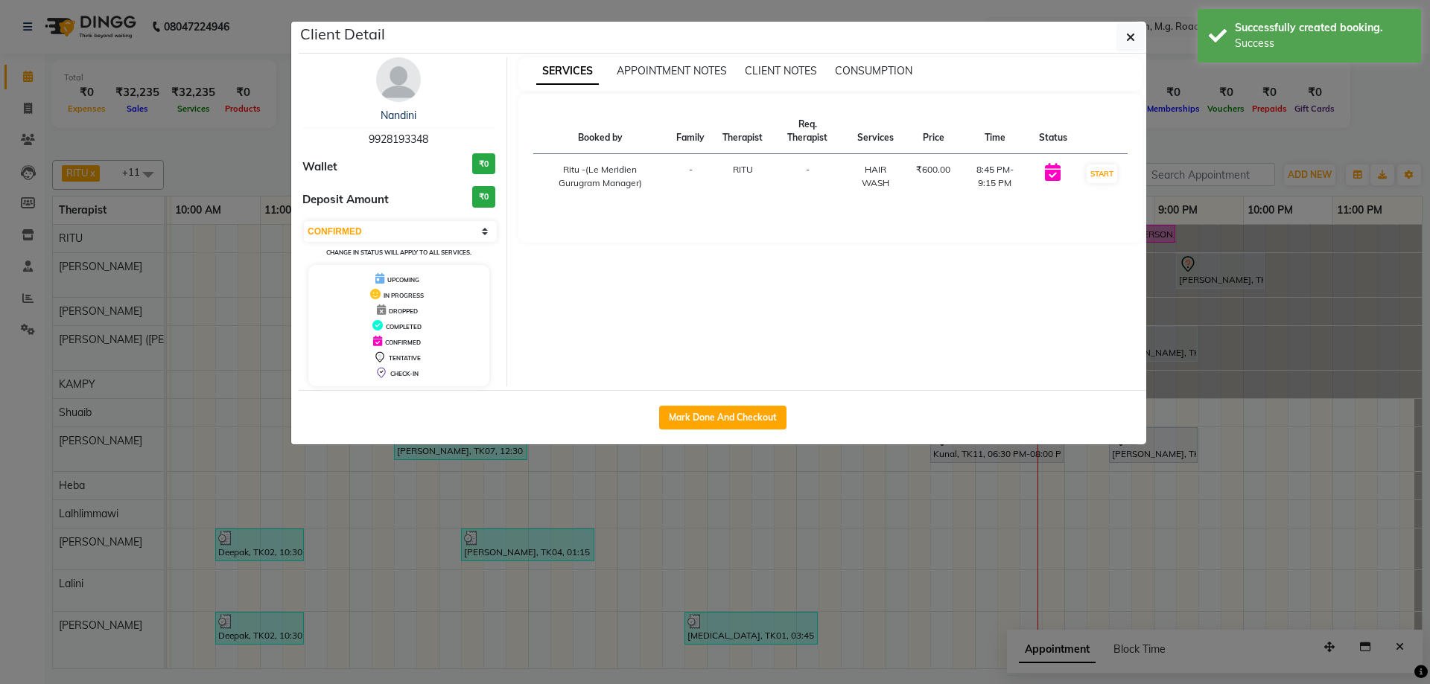
click at [1095, 177] on button "START" at bounding box center [1102, 174] width 31 height 19
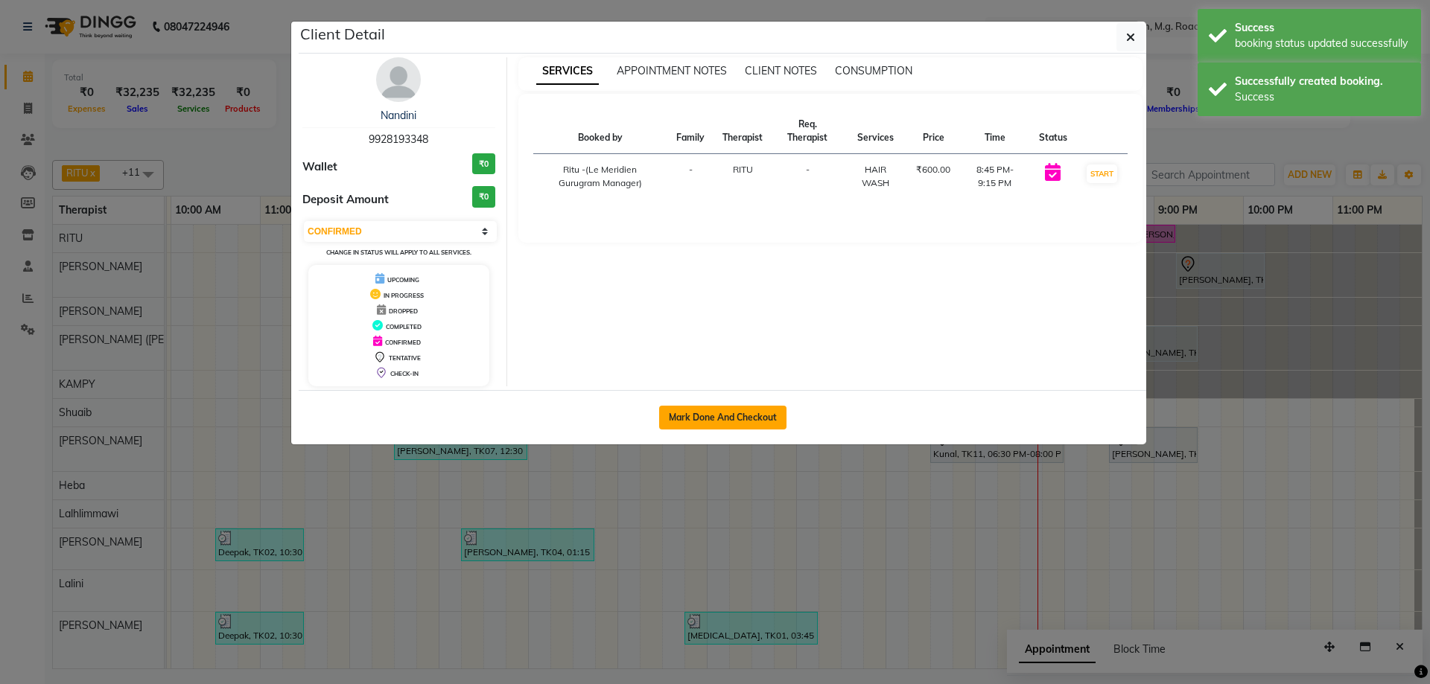
click at [737, 411] on button "Mark Done And Checkout" at bounding box center [722, 418] width 127 height 24
select select "1"
select select "service"
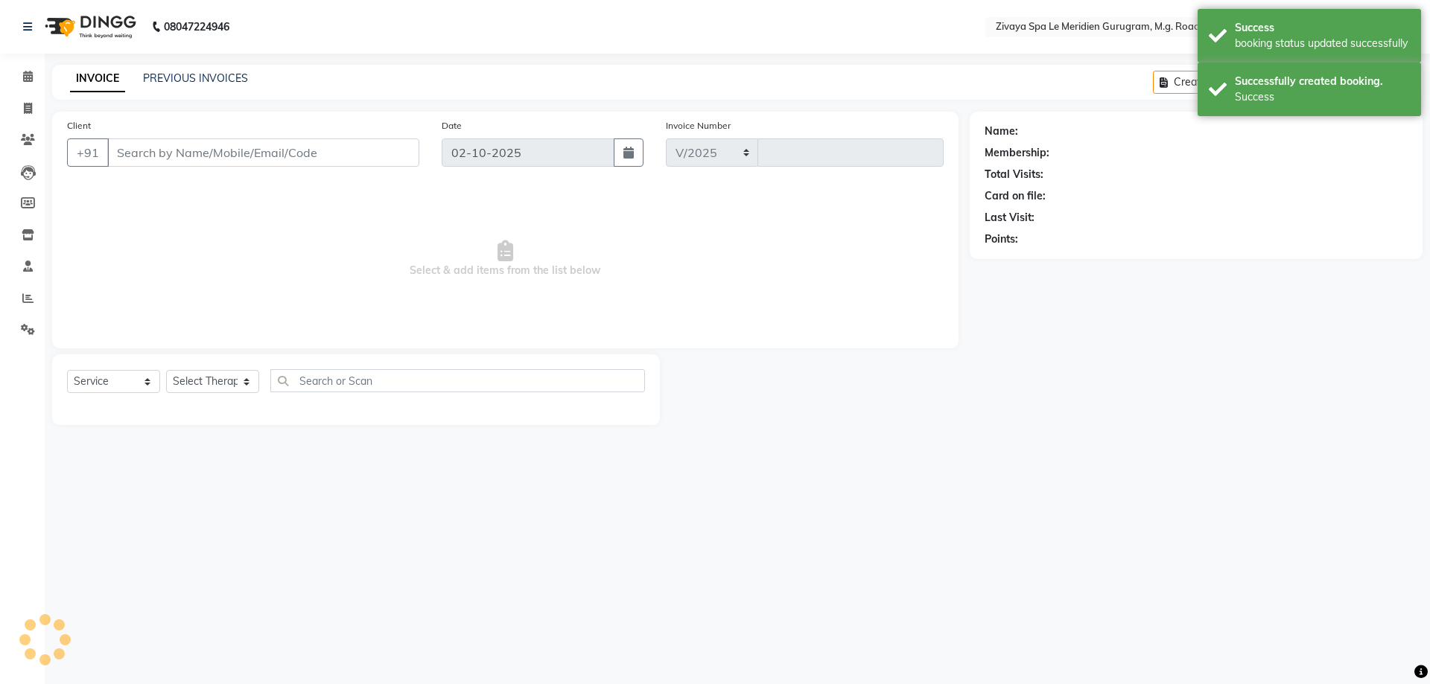
select select "6503"
type input "2194"
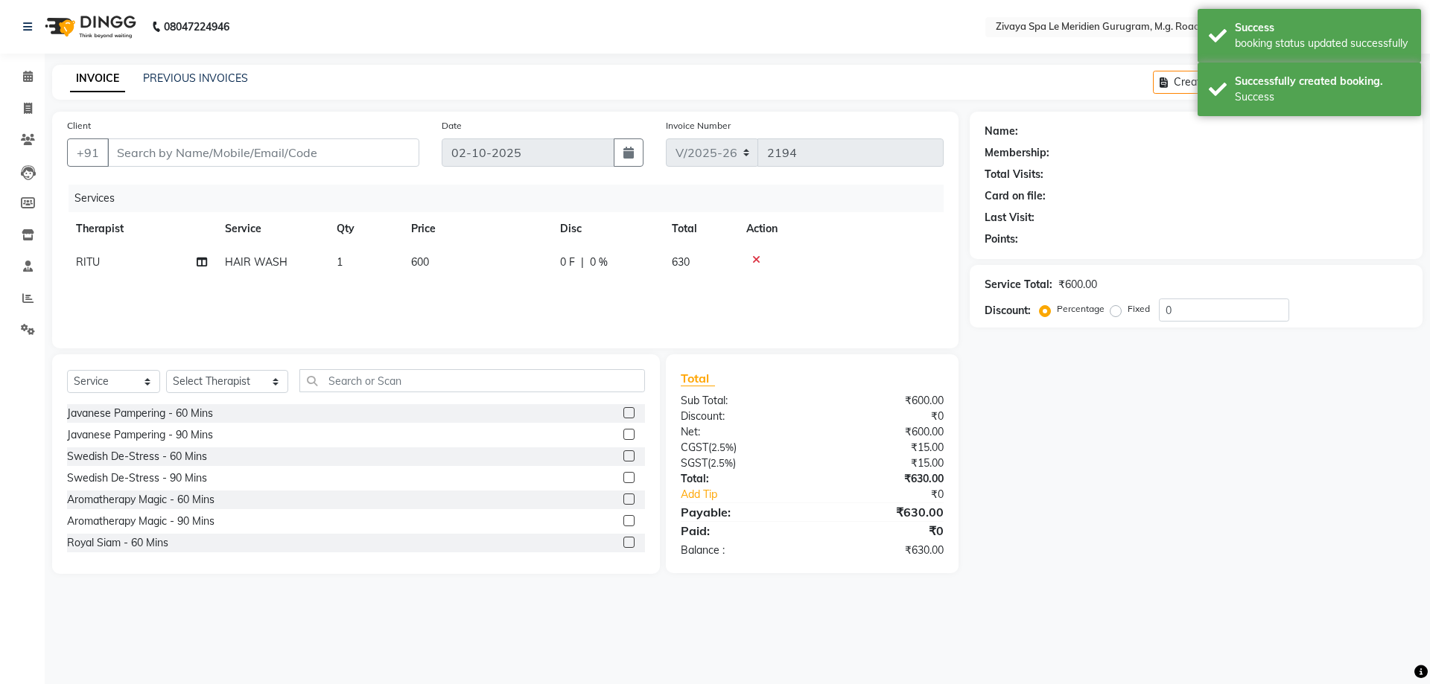
type input "9928193348"
select select "49503"
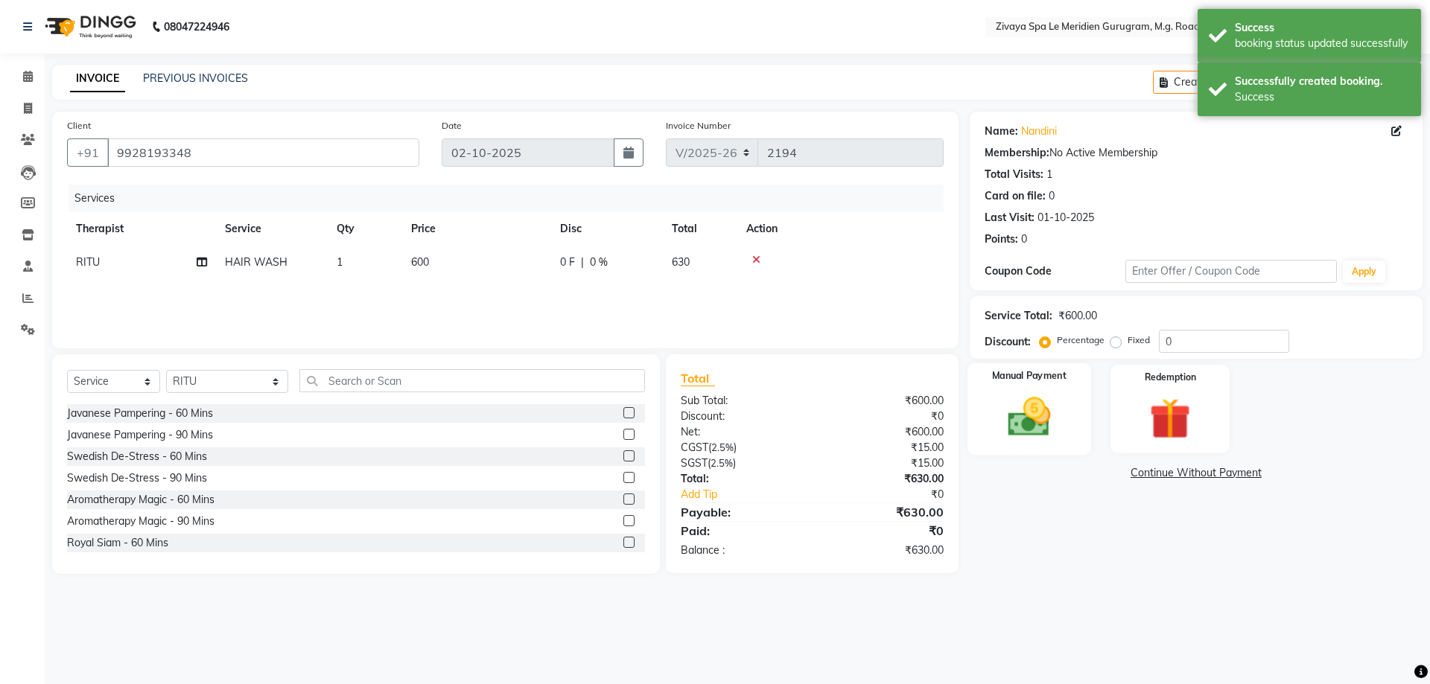
drag, startPoint x: 1061, startPoint y: 401, endPoint x: 1062, endPoint y: 423, distance: 21.6
click at [1061, 402] on img at bounding box center [1028, 417] width 69 height 49
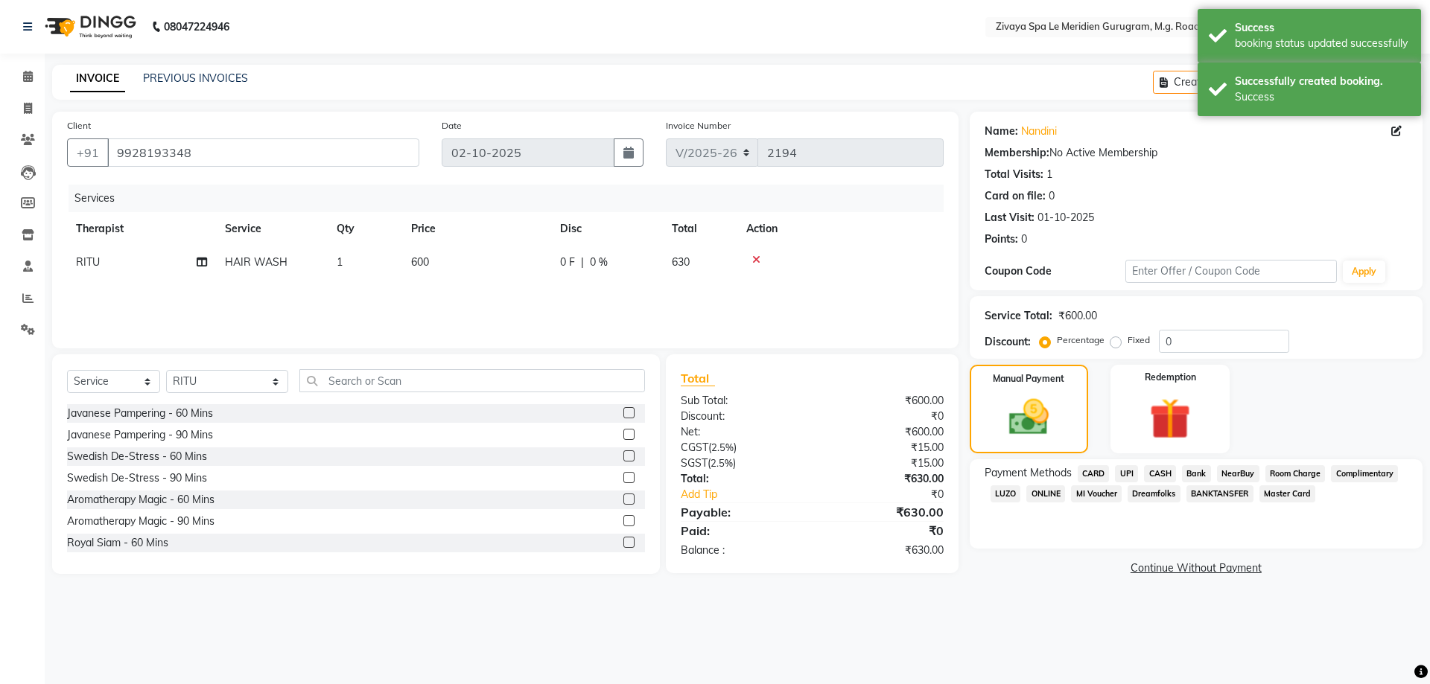
click at [1122, 475] on span "UPI" at bounding box center [1126, 474] width 23 height 17
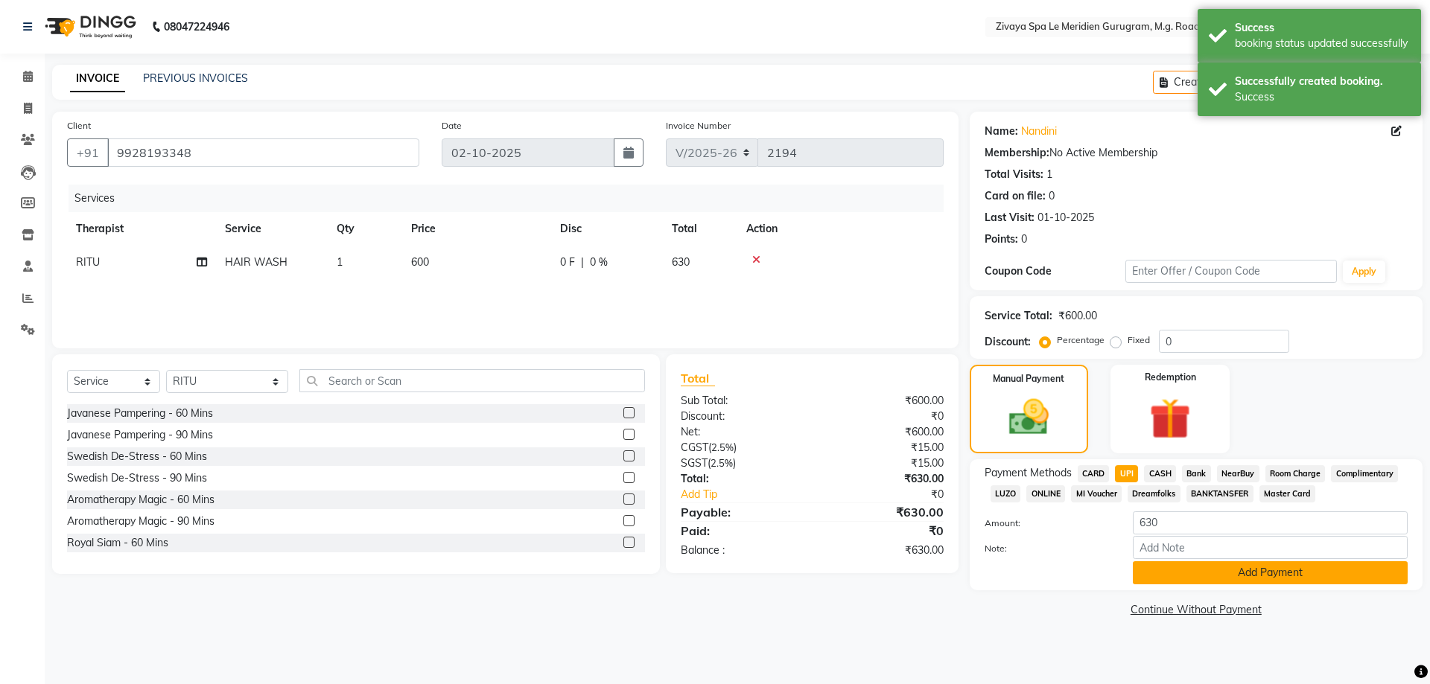
click at [1185, 570] on button "Add Payment" at bounding box center [1270, 573] width 275 height 23
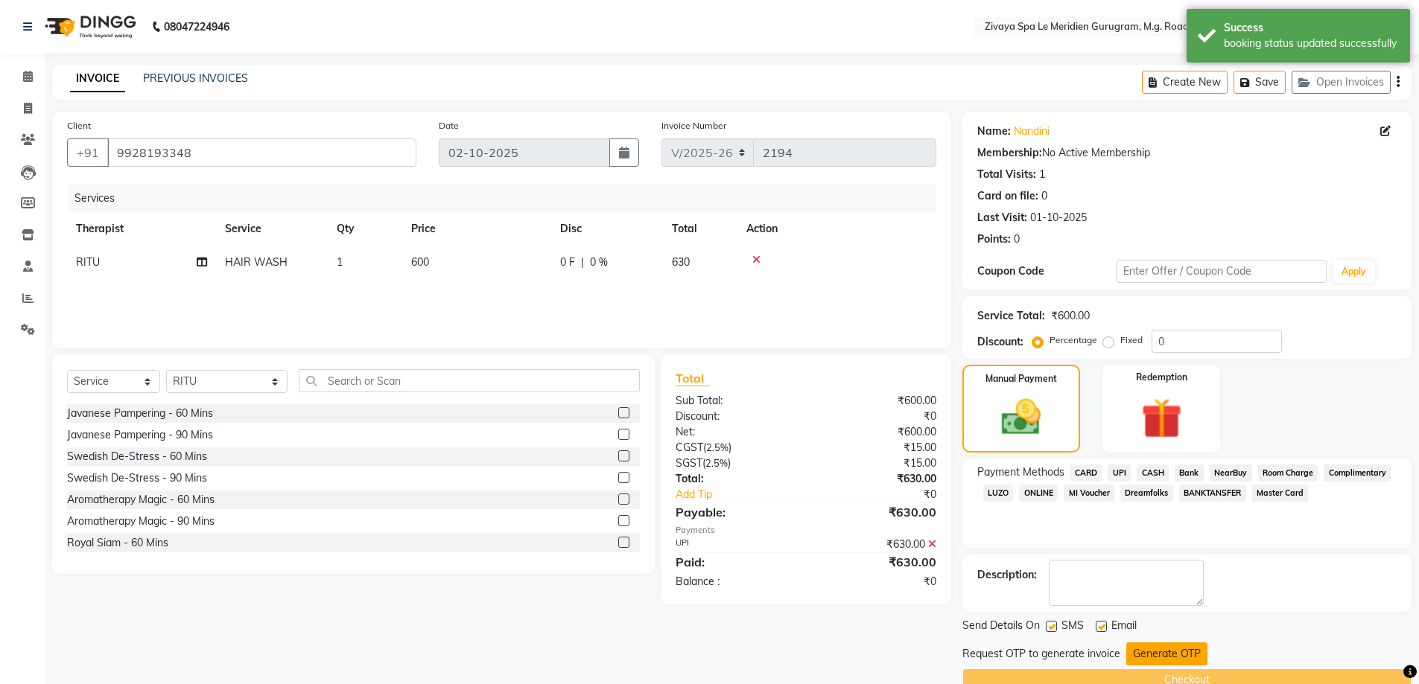
drag, startPoint x: 1181, startPoint y: 646, endPoint x: 1117, endPoint y: 669, distance: 67.4
click at [1180, 646] on button "Generate OTP" at bounding box center [1166, 654] width 81 height 23
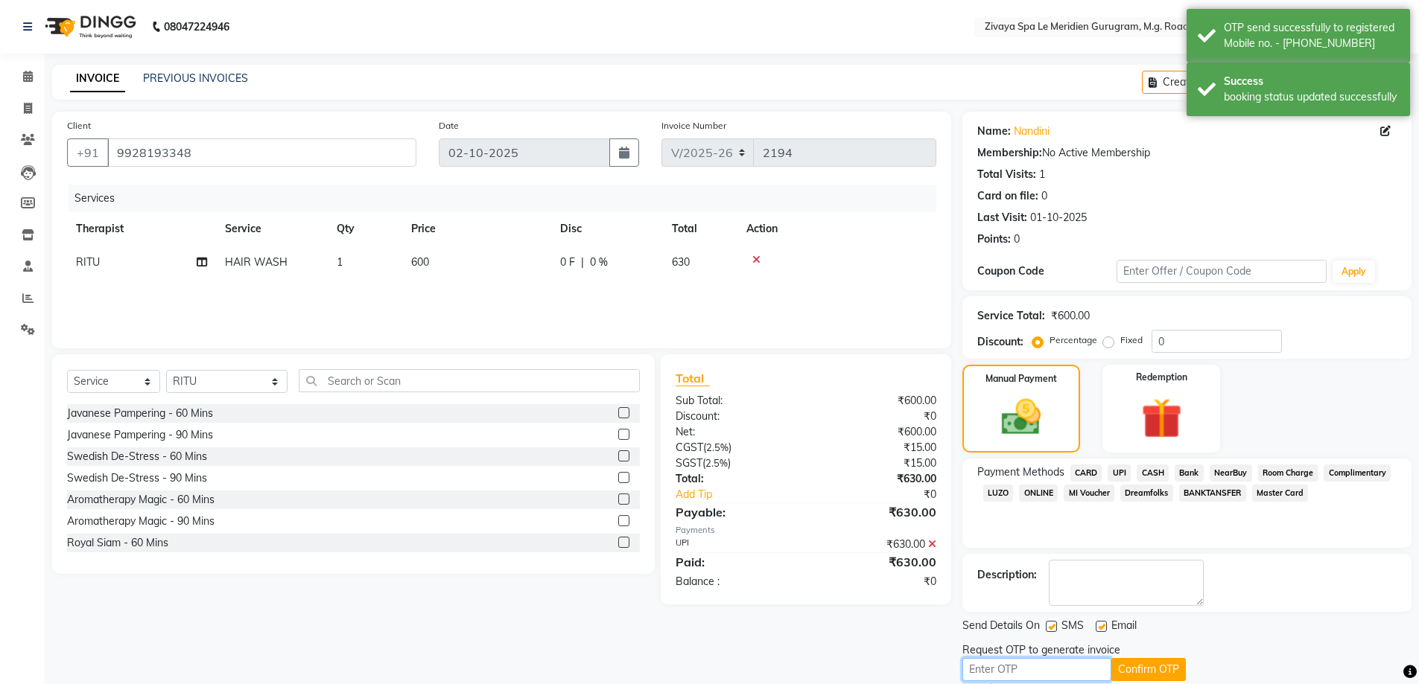
click at [1101, 670] on input "text" at bounding box center [1036, 669] width 149 height 23
type input "9831"
click at [1146, 674] on button "Confirm OTP" at bounding box center [1148, 669] width 74 height 23
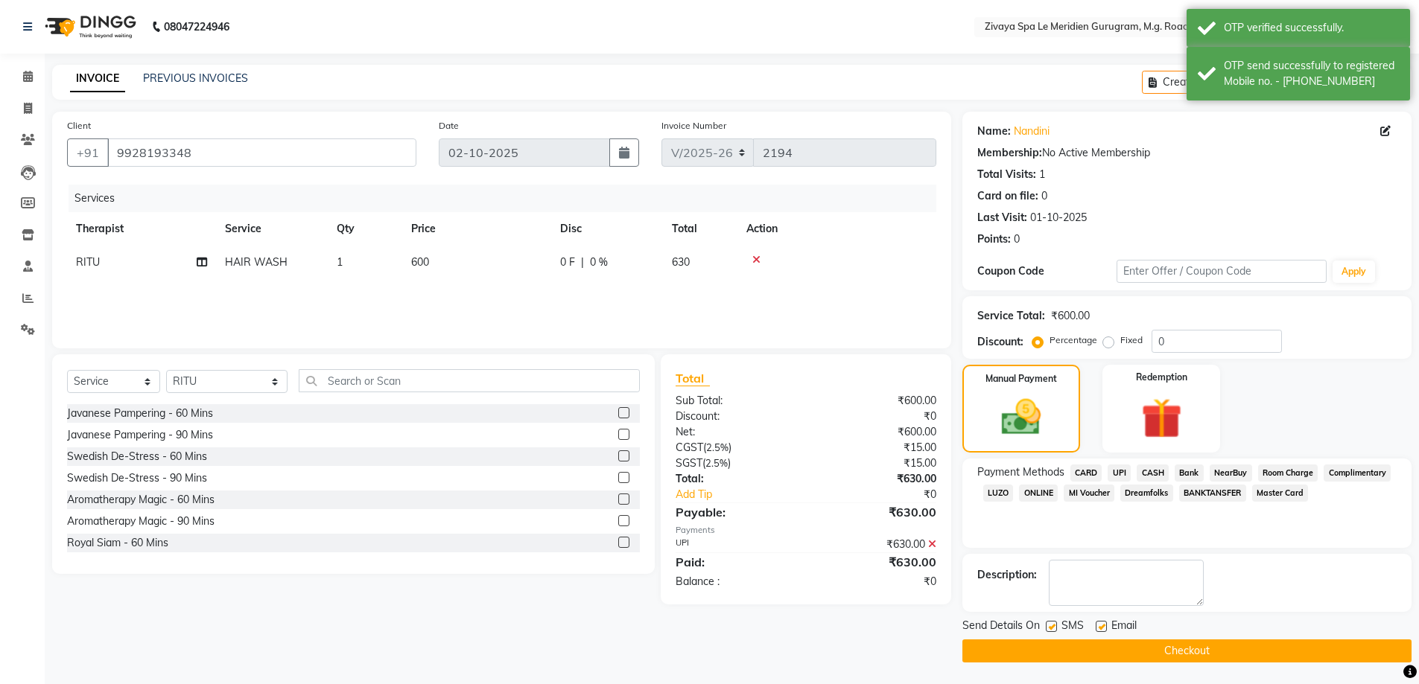
click at [1138, 656] on button "Checkout" at bounding box center [1186, 651] width 449 height 23
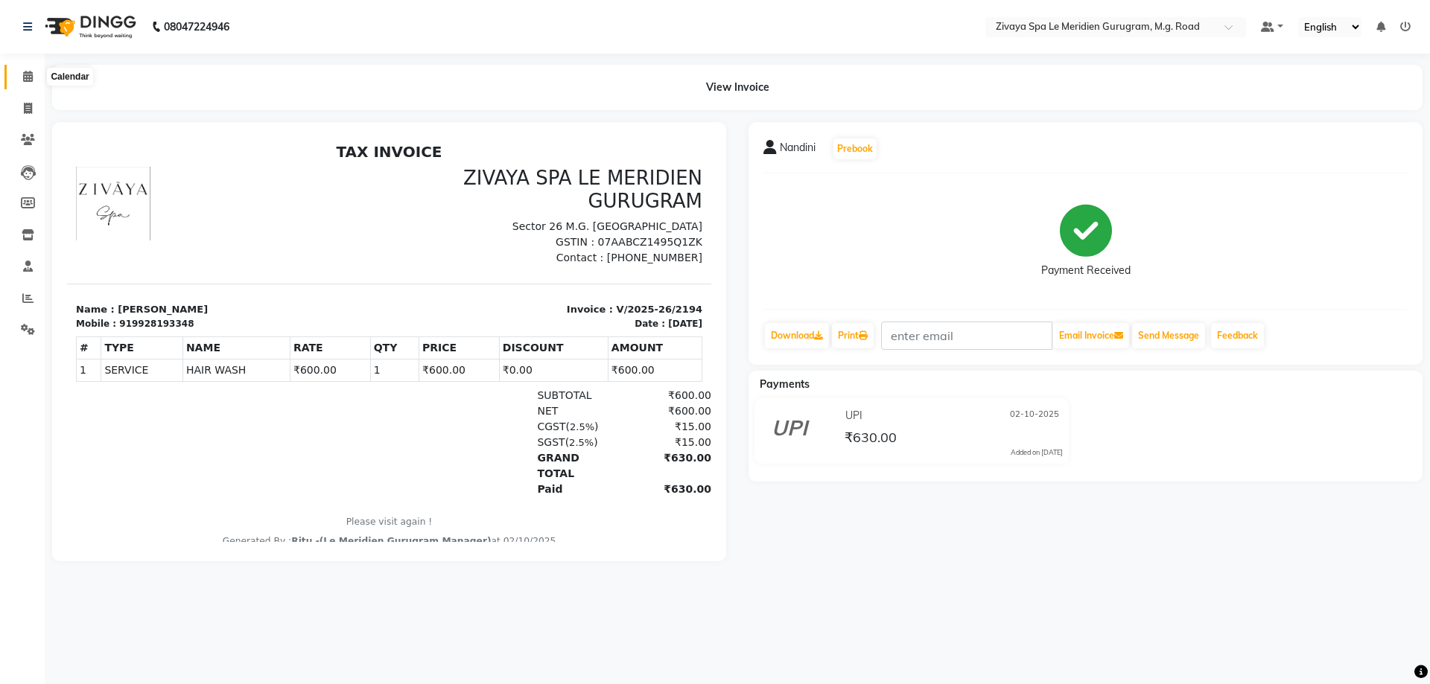
click at [22, 78] on span at bounding box center [28, 77] width 26 height 17
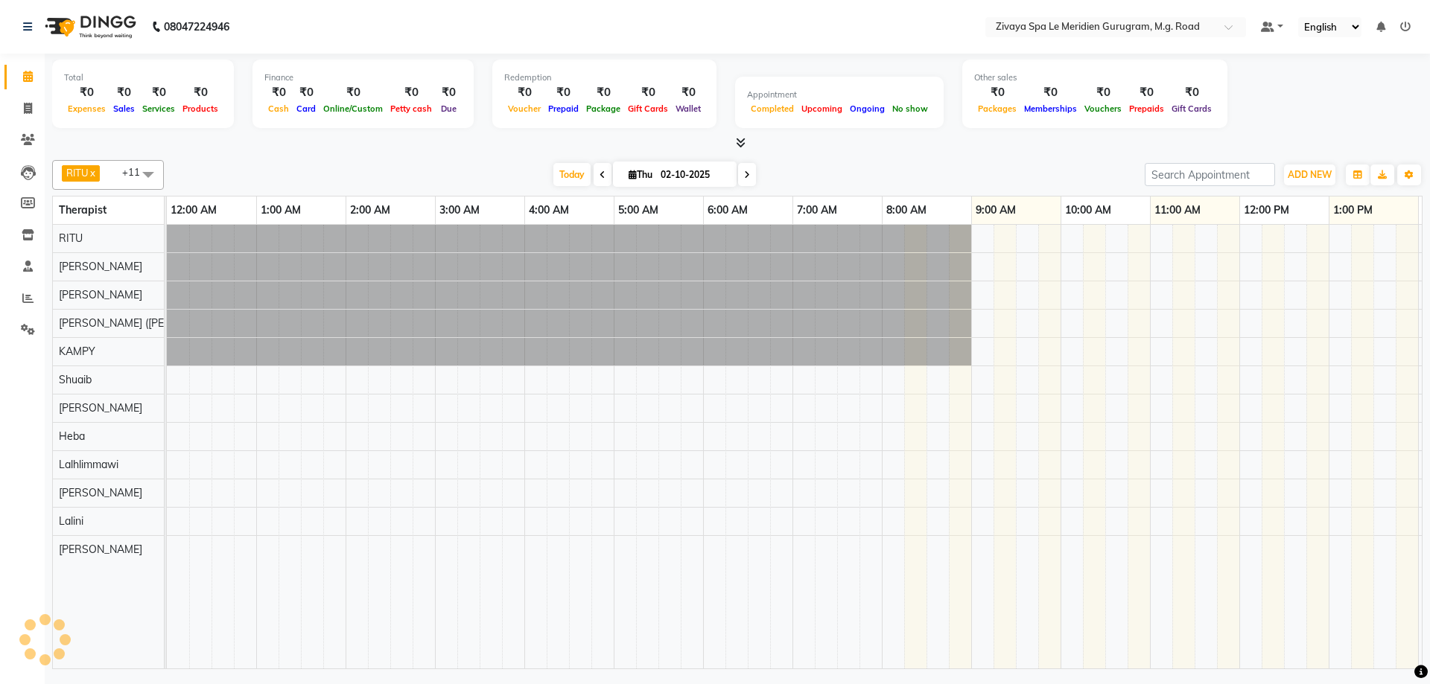
scroll to position [0, 537]
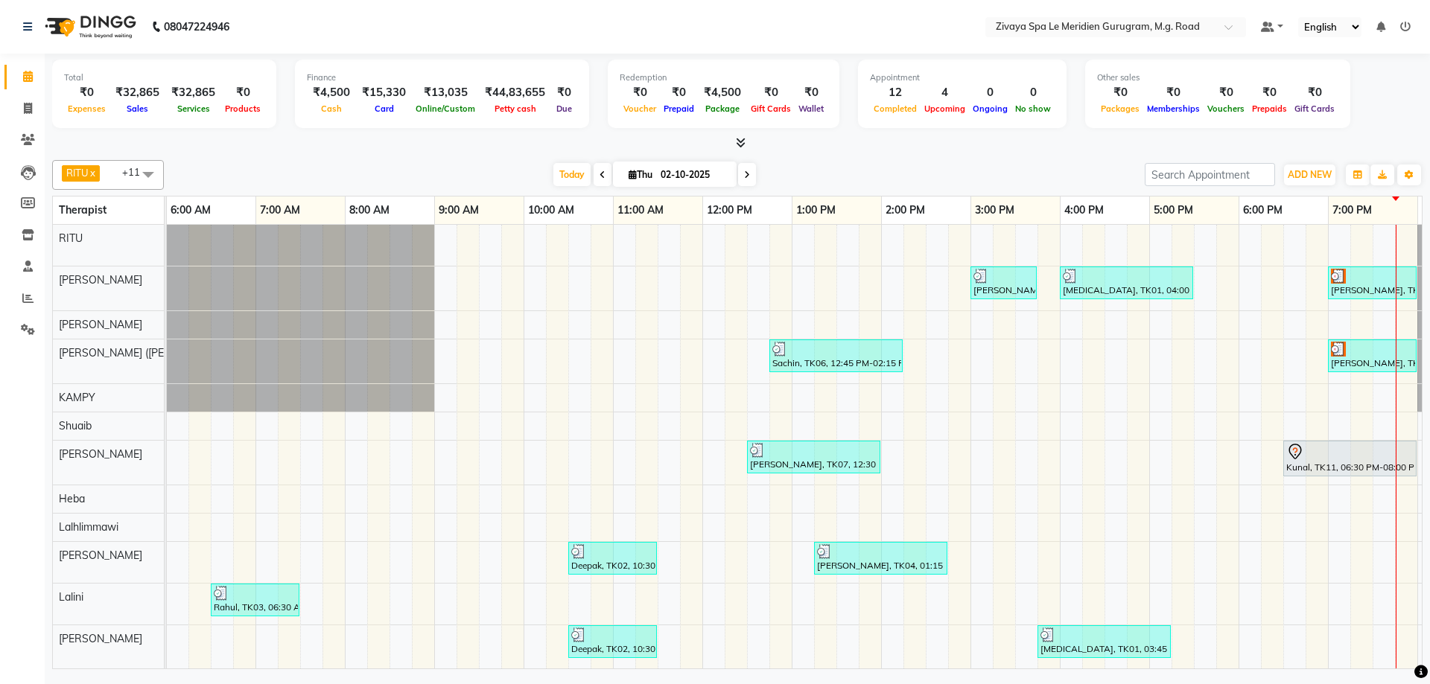
click at [1340, 282] on img at bounding box center [1338, 276] width 15 height 15
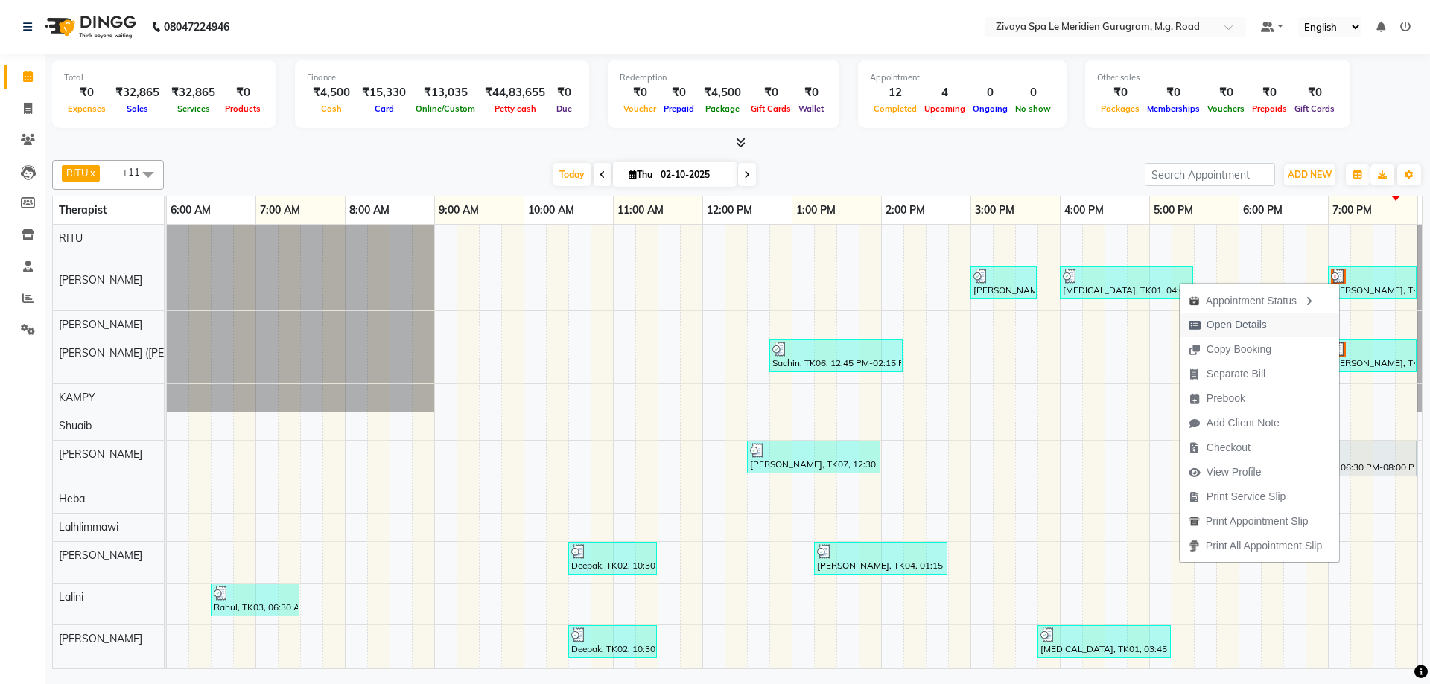
click at [1245, 319] on span "Open Details" at bounding box center [1237, 325] width 60 height 16
select select "3"
